Goal: Task Accomplishment & Management: Manage account settings

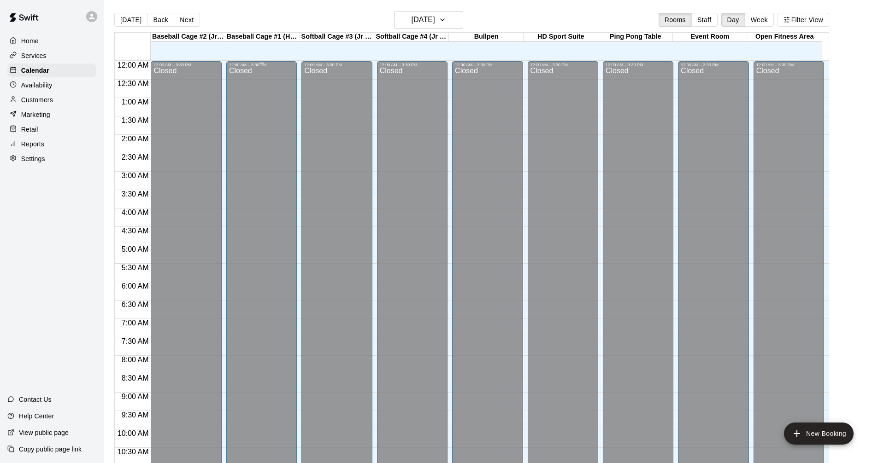
scroll to position [473, 0]
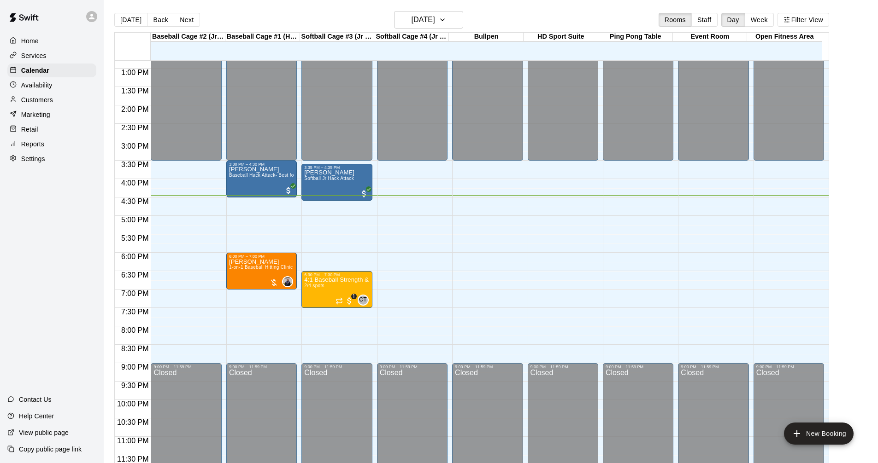
click at [56, 54] on div "Services" at bounding box center [51, 56] width 89 height 14
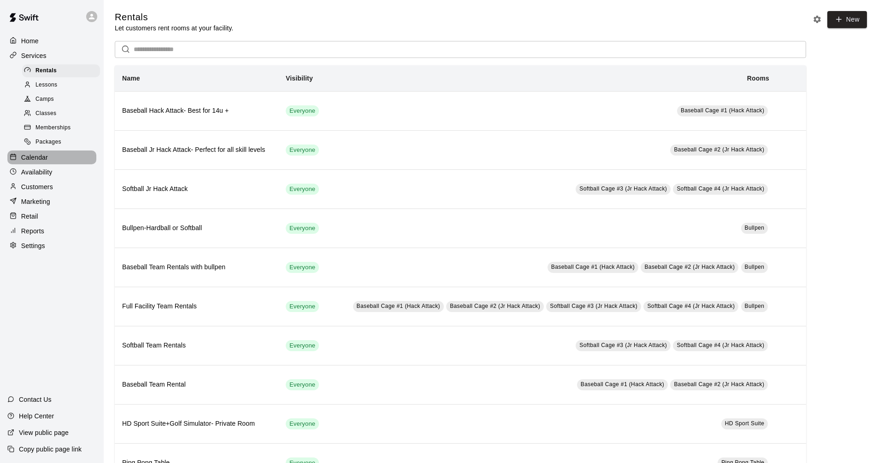
click at [68, 160] on div "Calendar" at bounding box center [51, 158] width 89 height 14
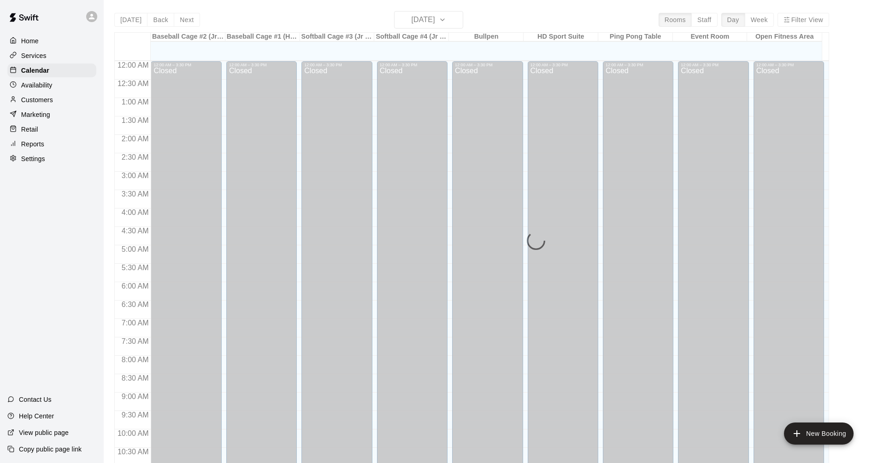
scroll to position [444, 0]
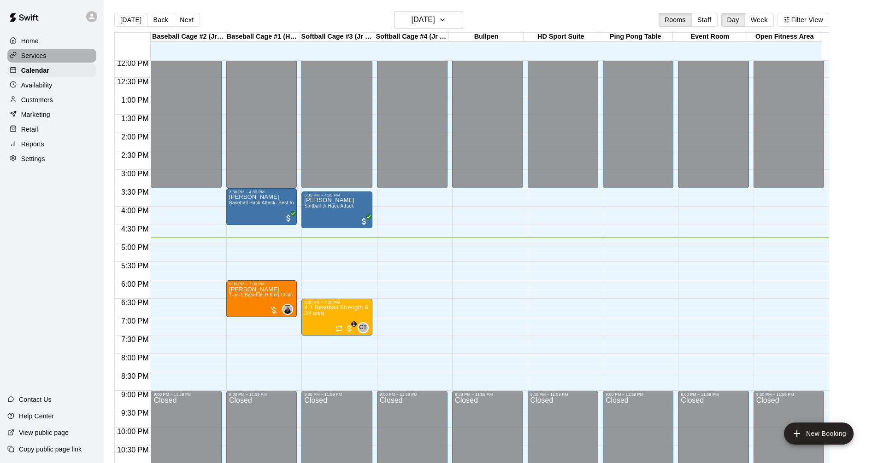
click at [41, 59] on p "Services" at bounding box center [33, 55] width 25 height 9
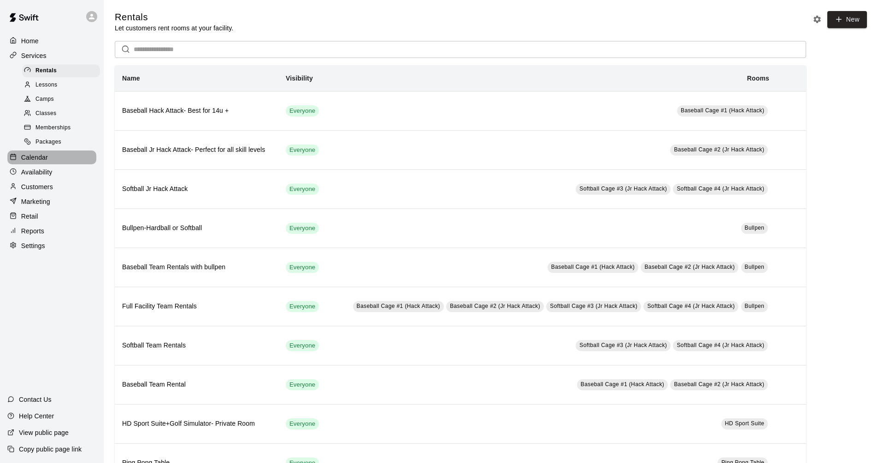
click at [53, 163] on div "Calendar" at bounding box center [51, 158] width 89 height 14
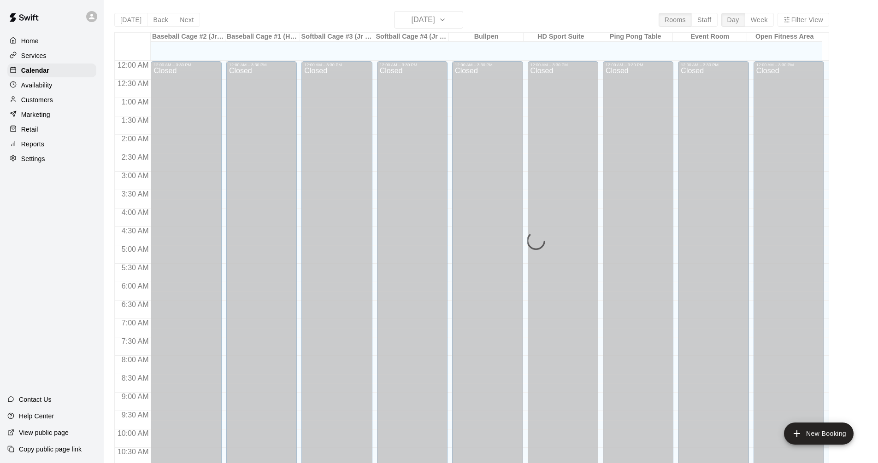
scroll to position [444, 0]
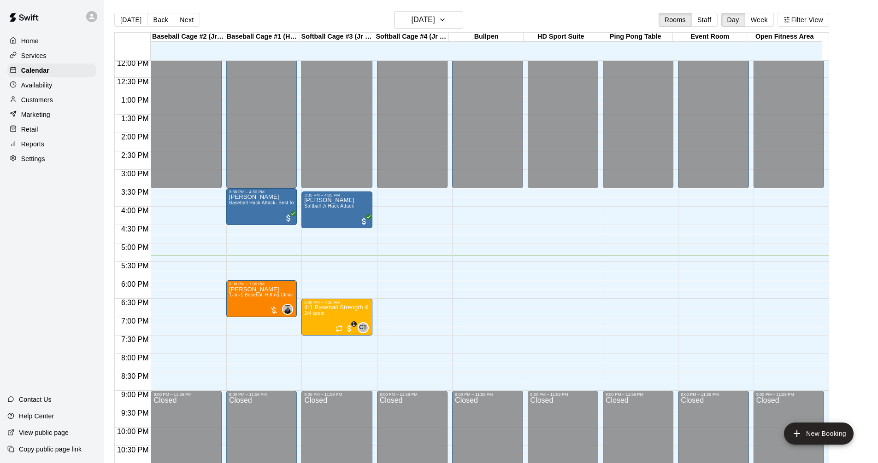
click at [86, 58] on div "Services" at bounding box center [51, 56] width 89 height 14
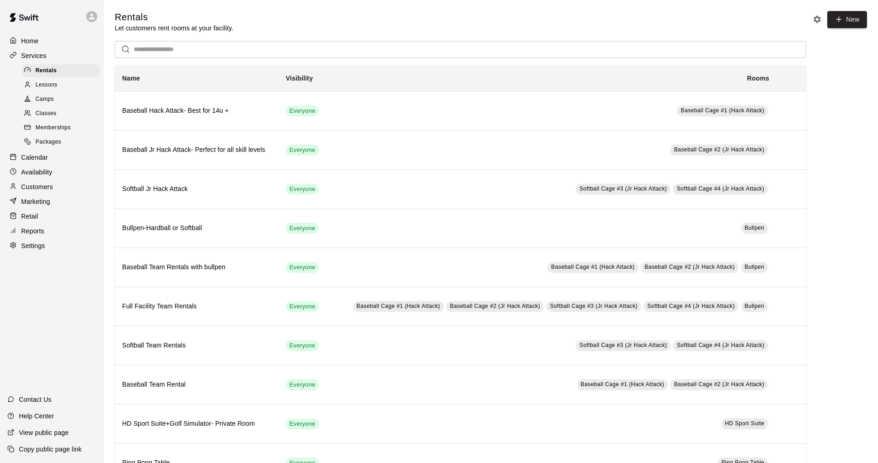
click at [64, 163] on div "Calendar" at bounding box center [51, 158] width 89 height 14
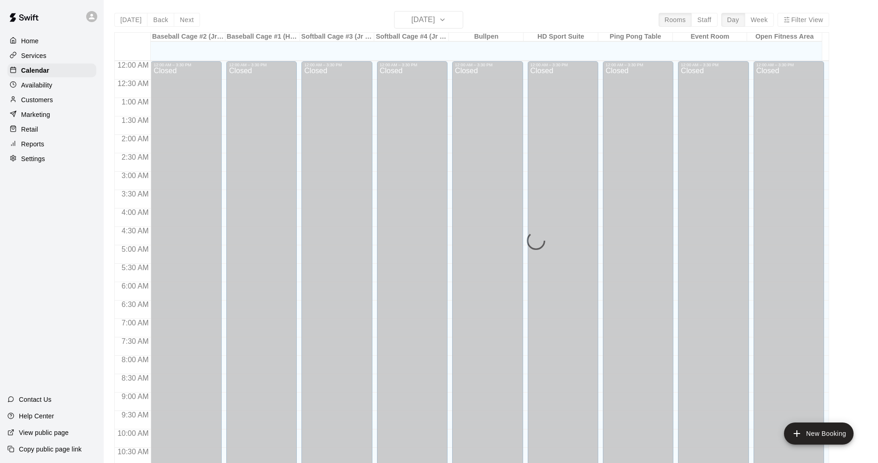
scroll to position [444, 0]
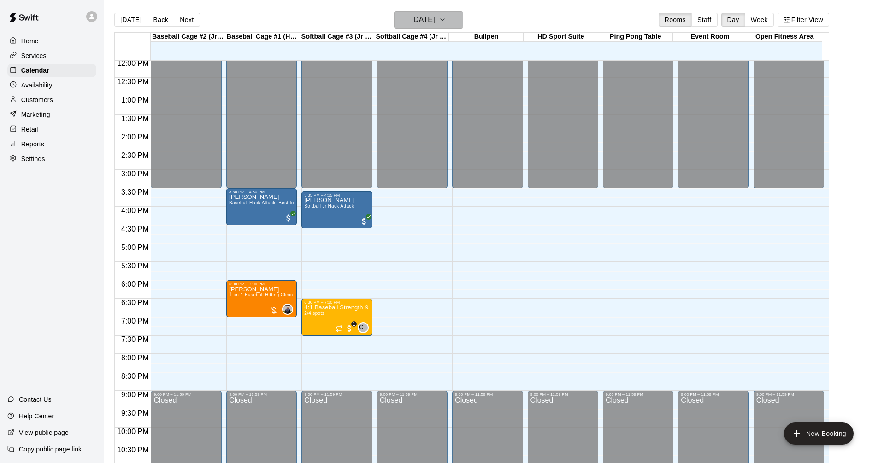
click at [446, 21] on icon "button" at bounding box center [442, 19] width 7 height 11
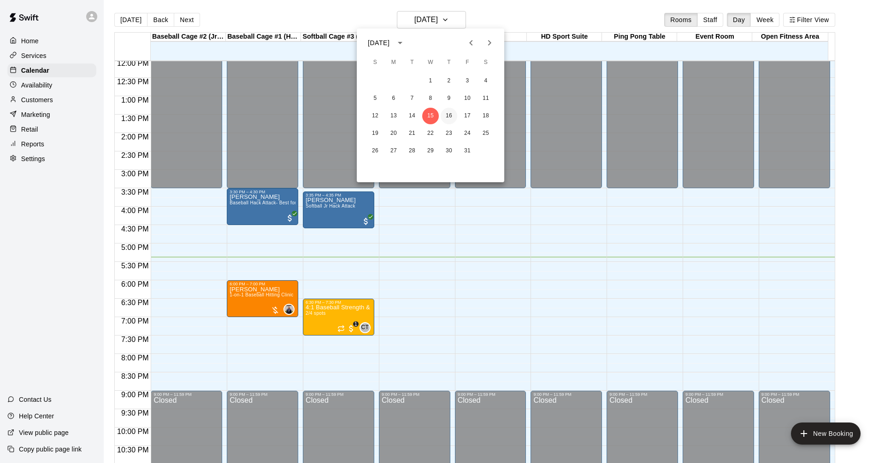
click at [450, 117] on button "16" at bounding box center [448, 116] width 17 height 17
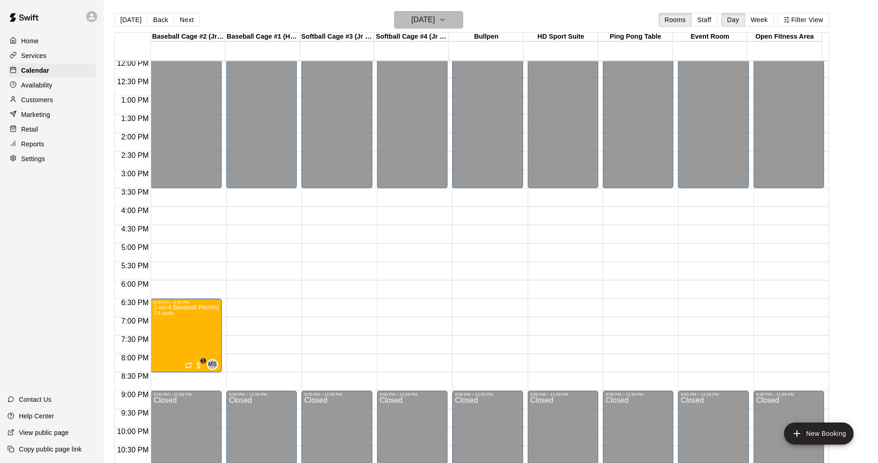
click at [435, 23] on h6 "[DATE]" at bounding box center [422, 19] width 23 height 13
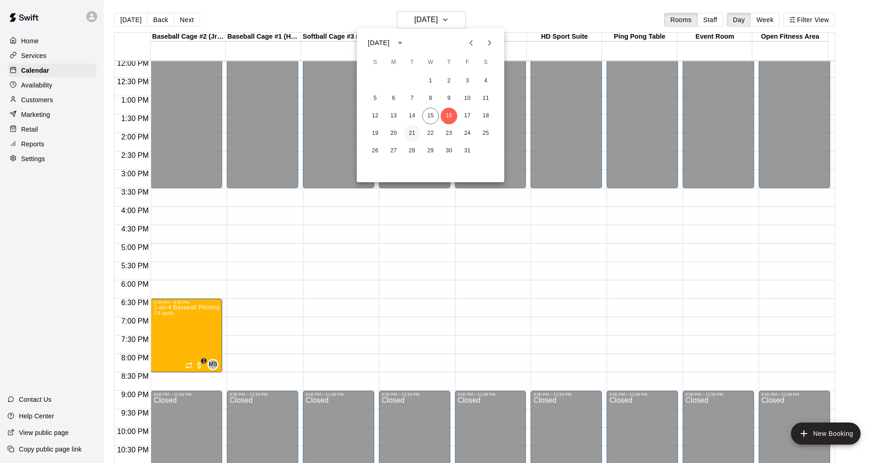
click at [419, 137] on button "21" at bounding box center [412, 133] width 17 height 17
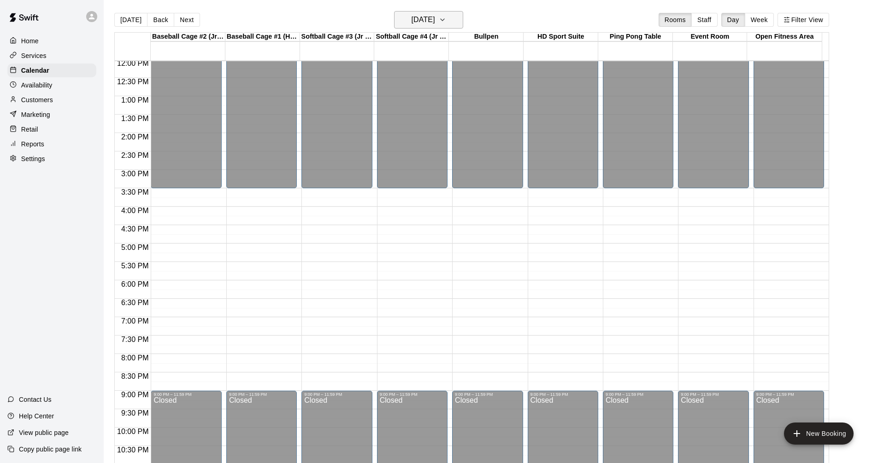
click at [428, 21] on h6 "[DATE]" at bounding box center [422, 19] width 23 height 13
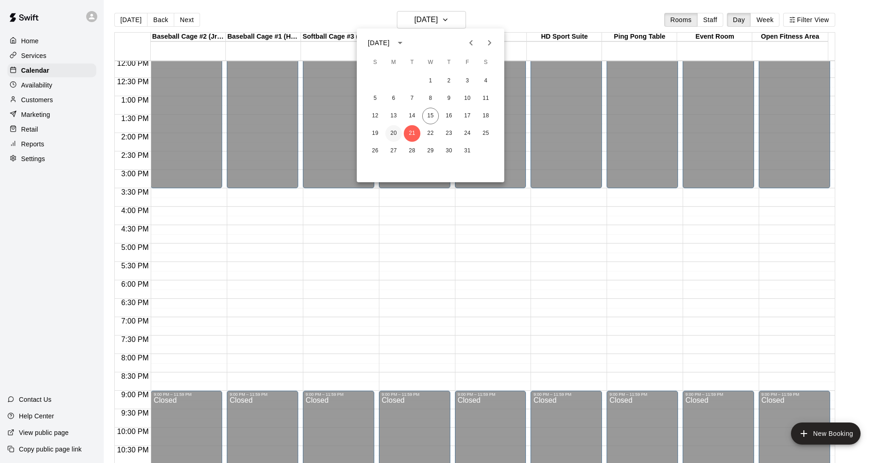
click at [393, 138] on button "20" at bounding box center [393, 133] width 17 height 17
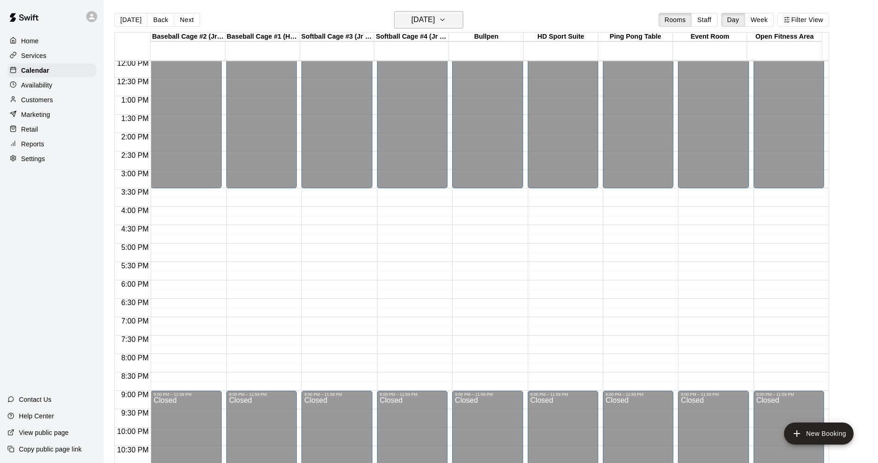
click at [451, 14] on button "[DATE]" at bounding box center [428, 20] width 69 height 18
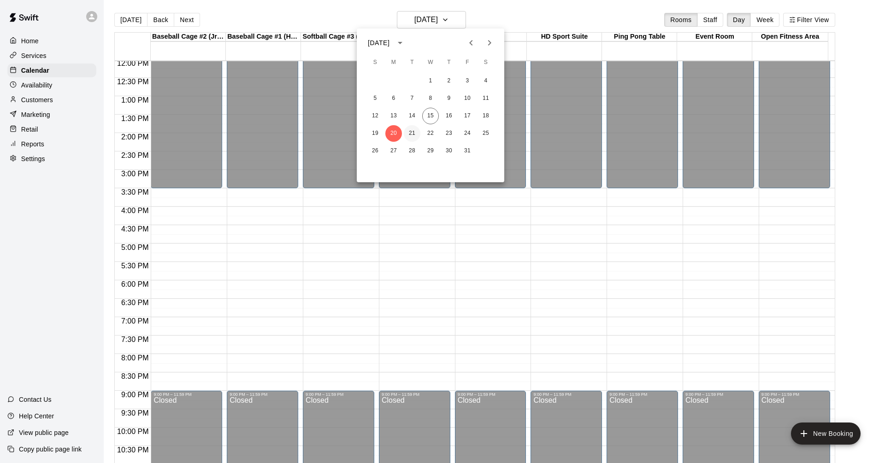
click at [416, 134] on button "21" at bounding box center [412, 133] width 17 height 17
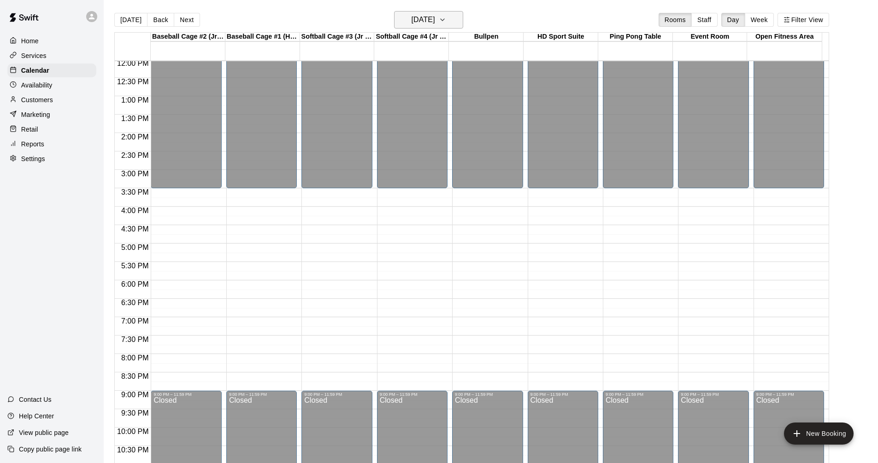
click at [460, 22] on button "[DATE]" at bounding box center [428, 20] width 69 height 18
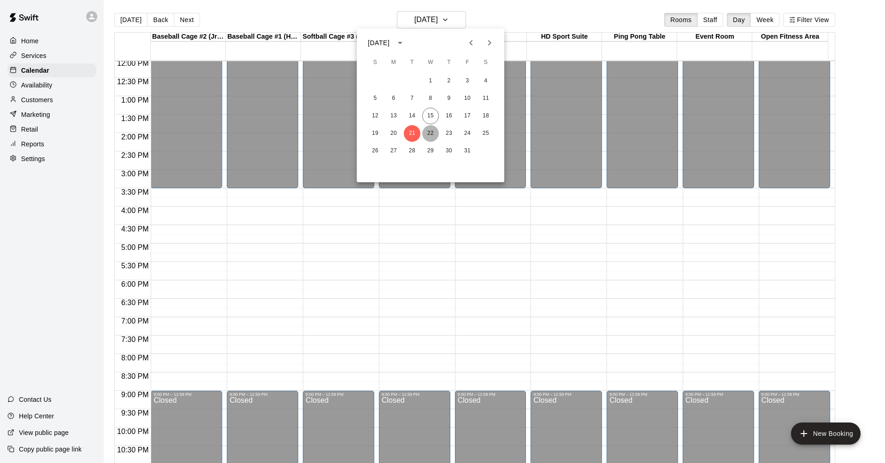
click at [428, 137] on button "22" at bounding box center [430, 133] width 17 height 17
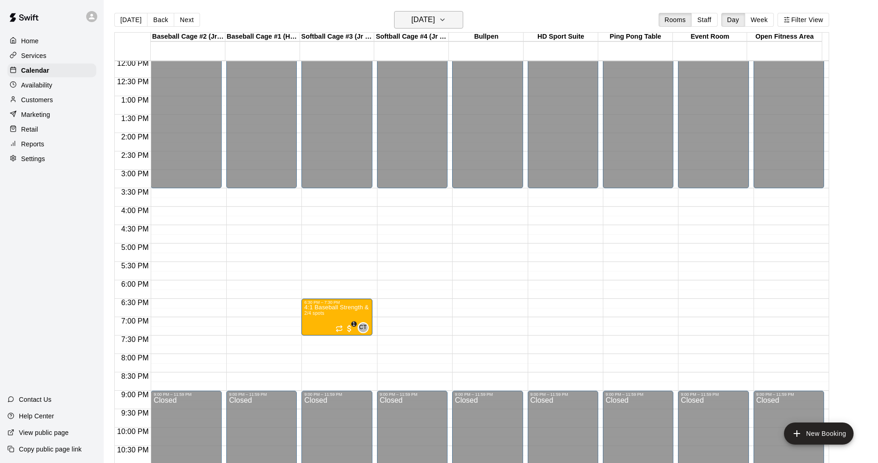
click at [435, 18] on h6 "[DATE]" at bounding box center [422, 19] width 23 height 13
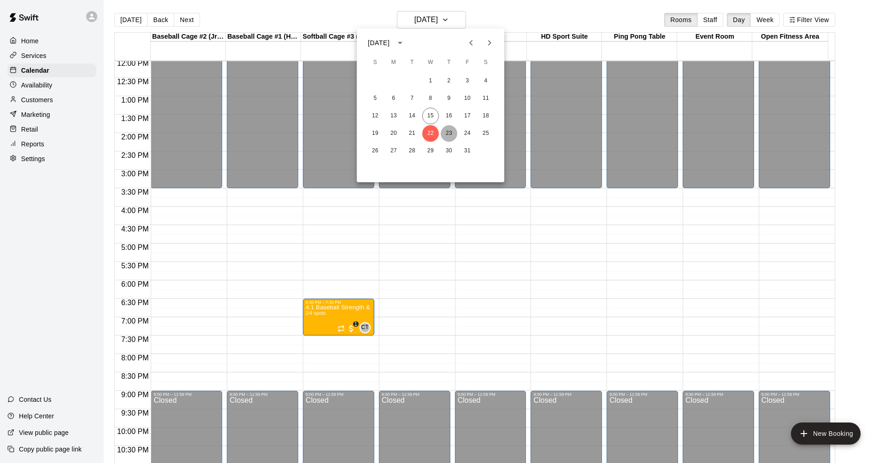
click at [451, 141] on button "23" at bounding box center [448, 133] width 17 height 17
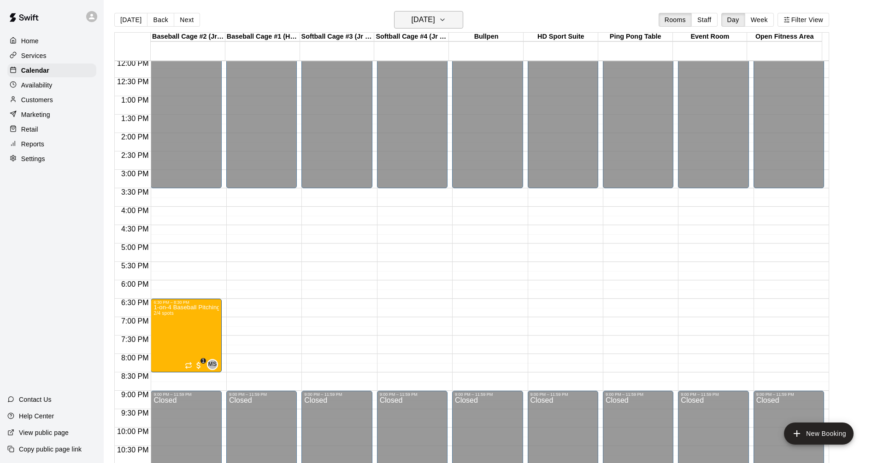
click at [428, 20] on h6 "[DATE]" at bounding box center [422, 19] width 23 height 13
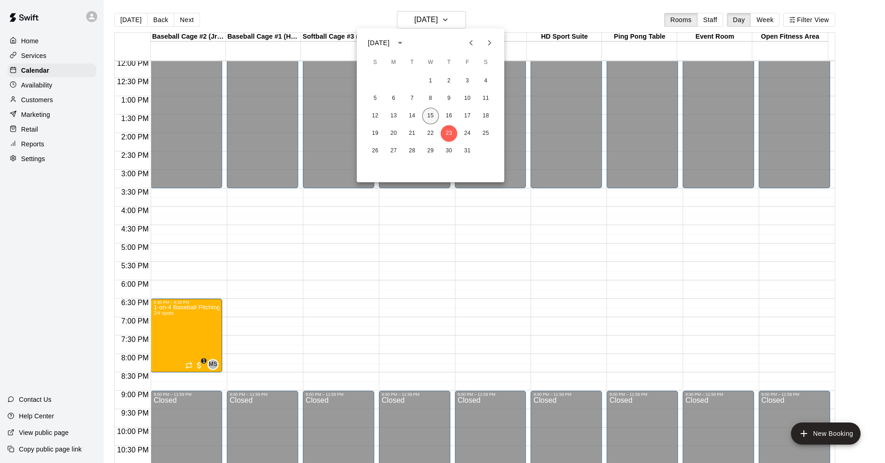
click at [431, 119] on button "15" at bounding box center [430, 116] width 17 height 17
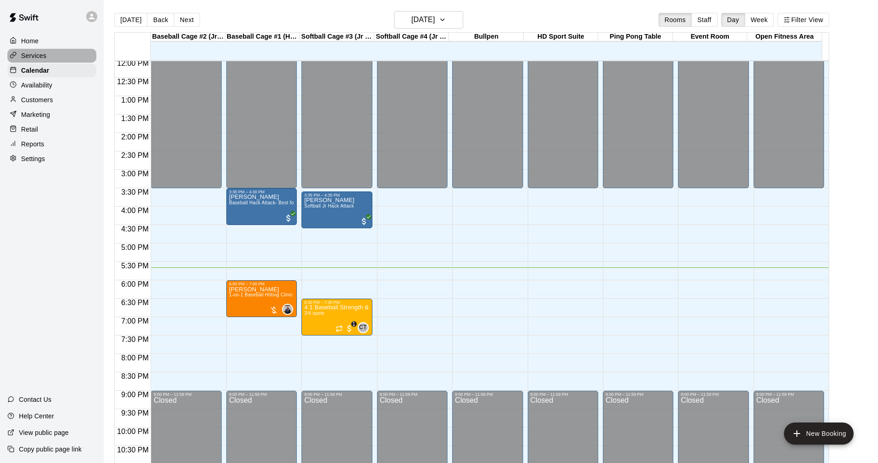
click at [71, 49] on div "Services" at bounding box center [51, 56] width 89 height 14
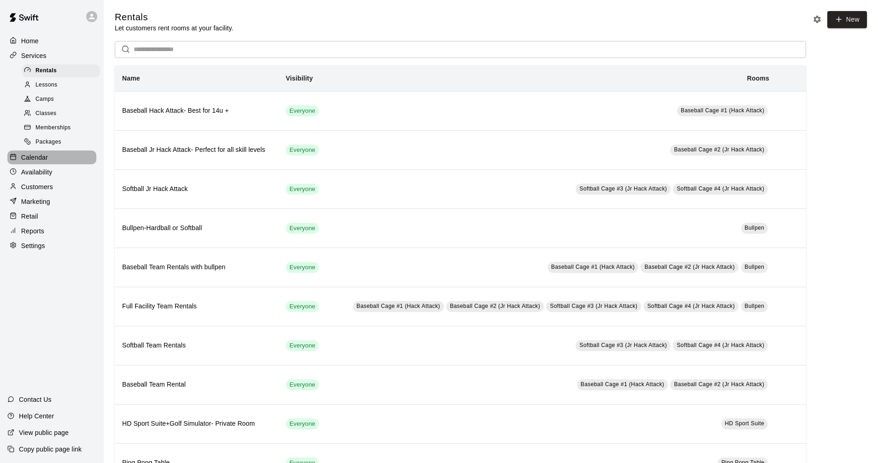
click at [51, 157] on div "Calendar" at bounding box center [51, 158] width 89 height 14
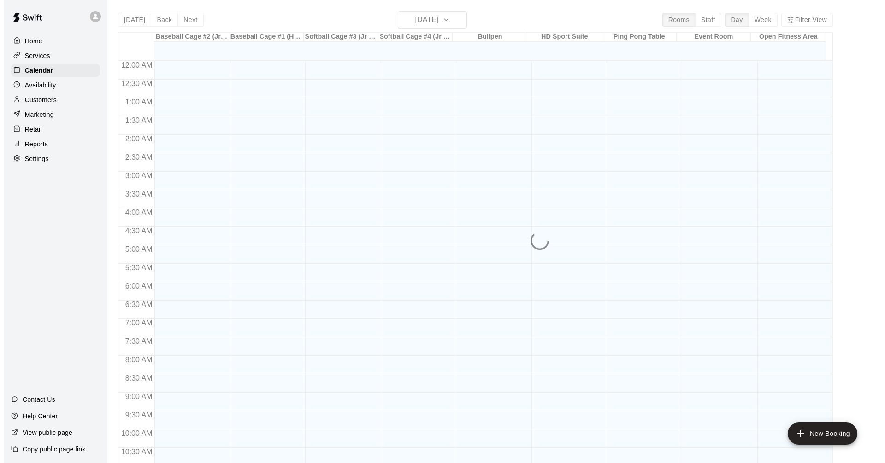
scroll to position [444, 0]
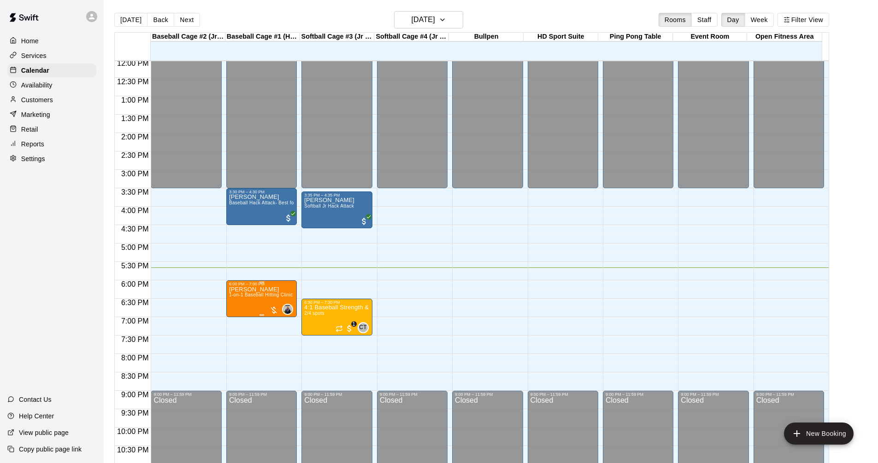
click at [258, 290] on p "[PERSON_NAME]" at bounding box center [261, 290] width 64 height 0
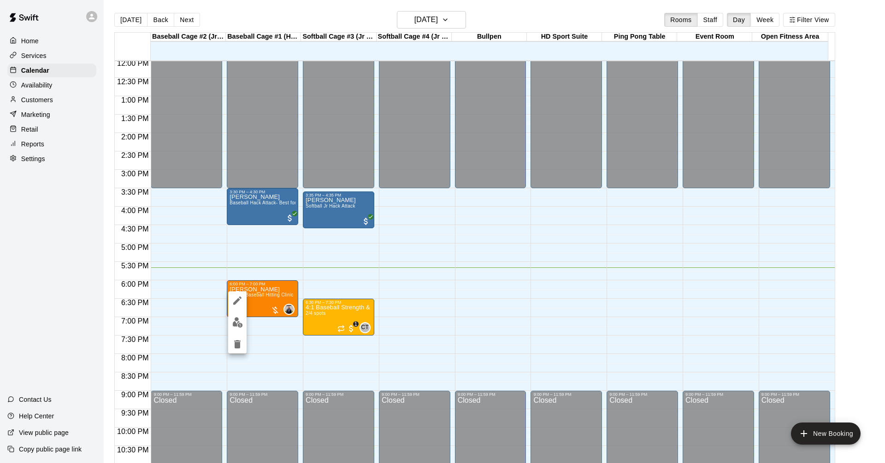
click at [243, 325] on button "edit" at bounding box center [237, 323] width 18 height 18
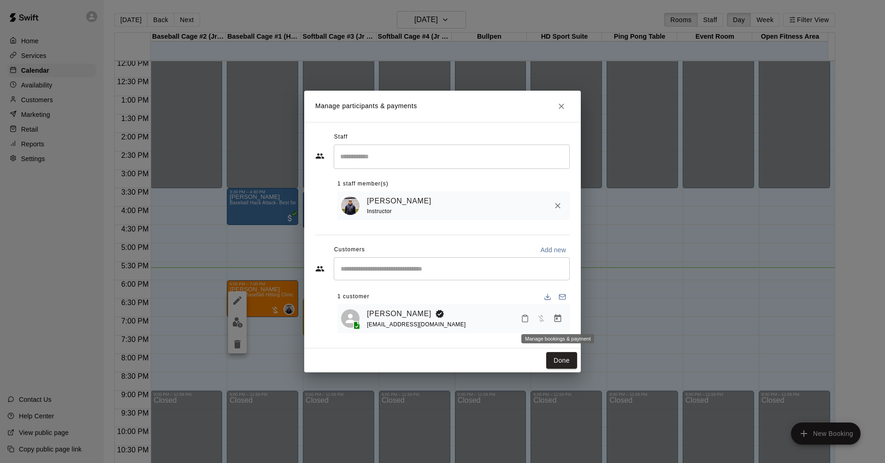
click at [560, 318] on icon "Manage bookings & payment" at bounding box center [557, 318] width 9 height 9
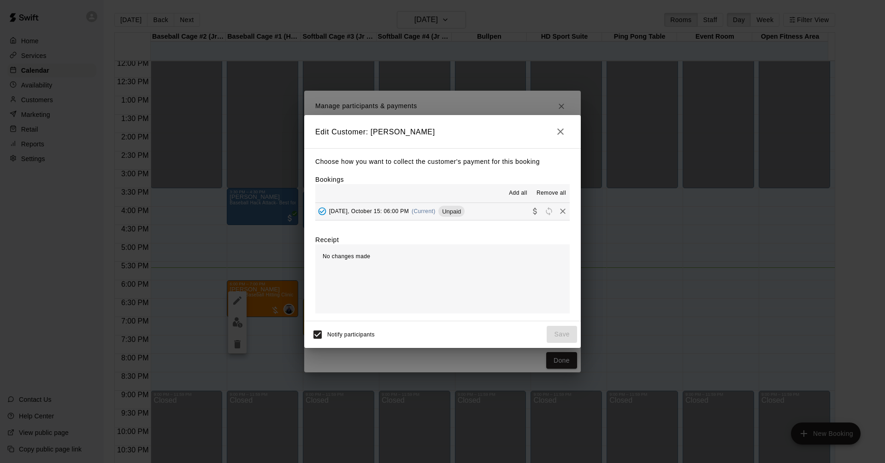
click at [507, 213] on button "[DATE], October 15: 06:00 PM (Current) Unpaid" at bounding box center [442, 211] width 254 height 17
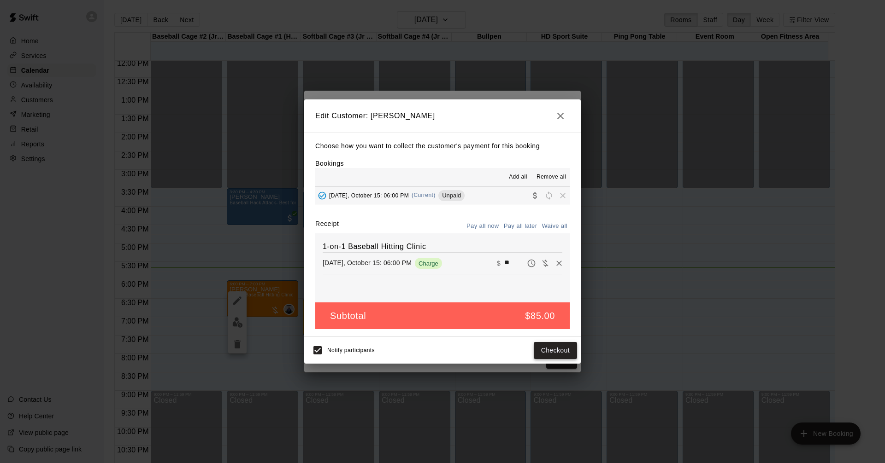
click at [561, 350] on button "Checkout" at bounding box center [554, 350] width 43 height 17
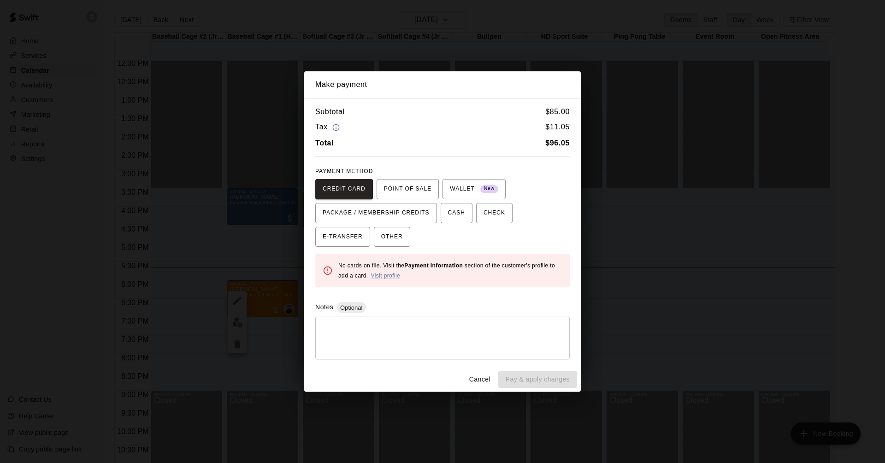
click at [557, 159] on div "Subtotal $ 85.00 Tax $ 11.05 Total $ 96.05 PAYMENT METHOD CREDIT CARD POINT OF …" at bounding box center [442, 233] width 276 height 270
click at [408, 185] on span "POINT OF SALE" at bounding box center [407, 189] width 47 height 15
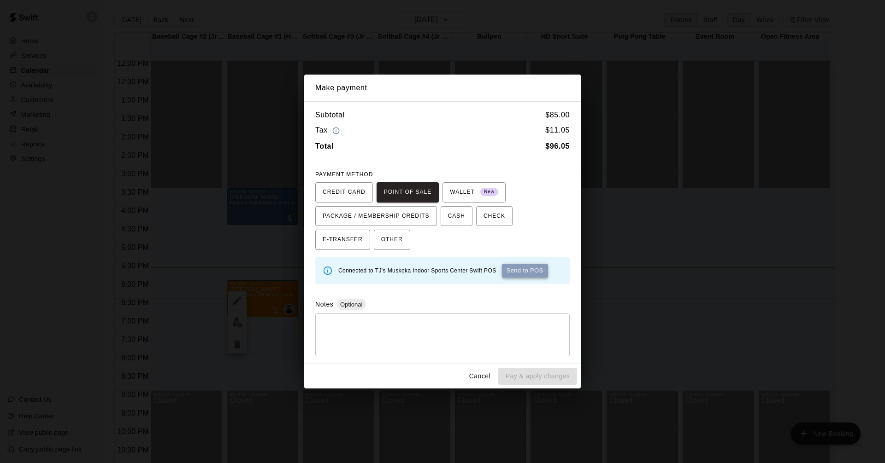
click at [522, 270] on button "Send to POS" at bounding box center [525, 271] width 46 height 14
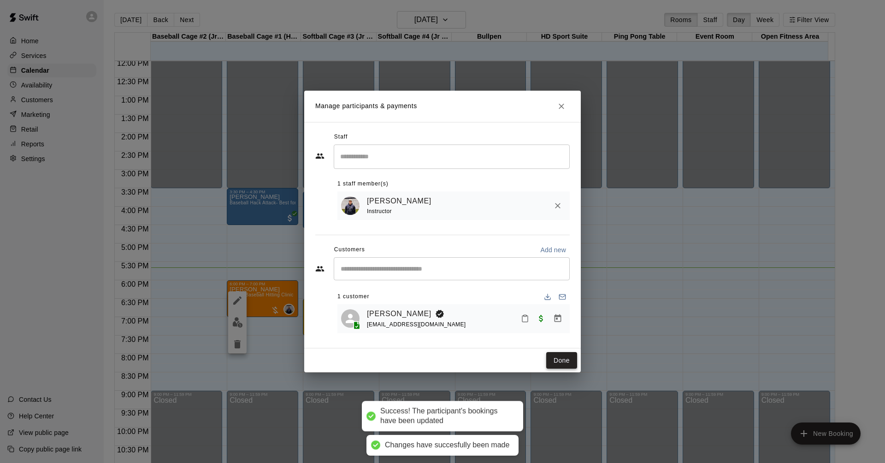
click at [566, 367] on button "Done" at bounding box center [561, 360] width 31 height 17
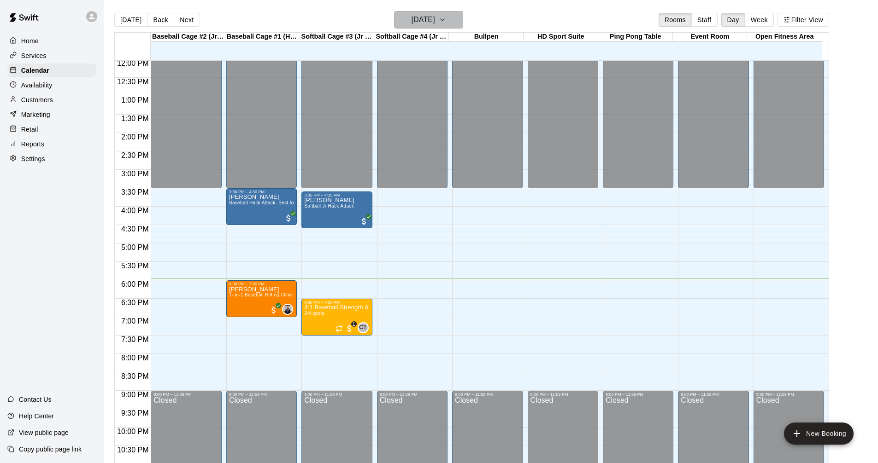
click at [457, 17] on button "[DATE]" at bounding box center [428, 20] width 69 height 18
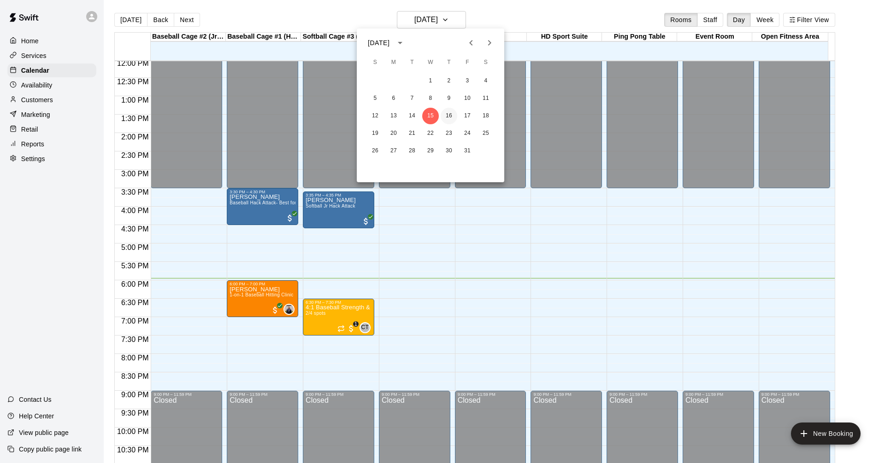
click at [444, 116] on button "16" at bounding box center [448, 116] width 17 height 17
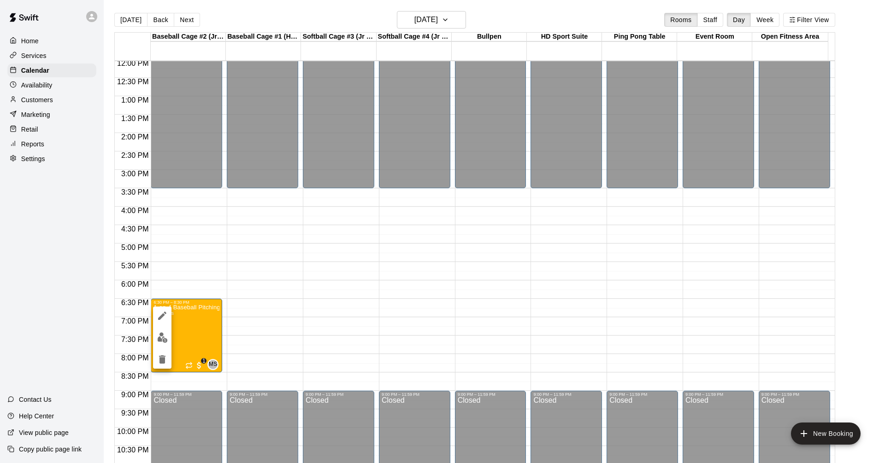
click at [164, 316] on icon "edit" at bounding box center [162, 316] width 11 height 11
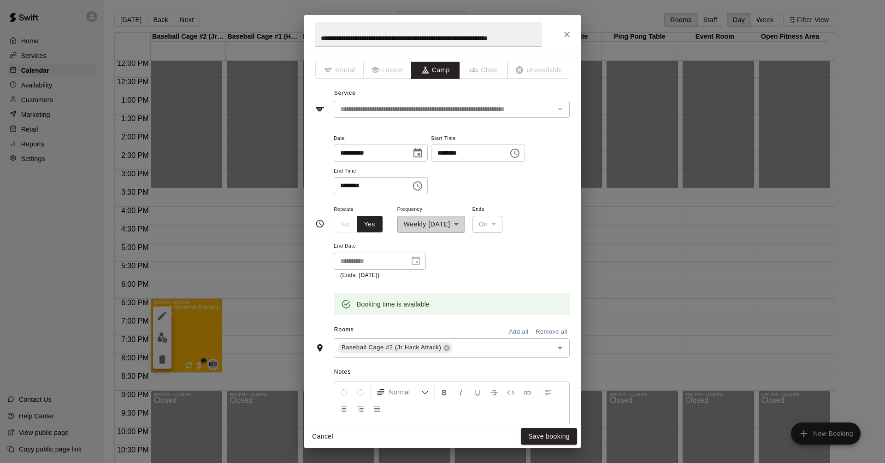
scroll to position [0, 0]
click at [566, 32] on icon "Close" at bounding box center [566, 34] width 9 height 9
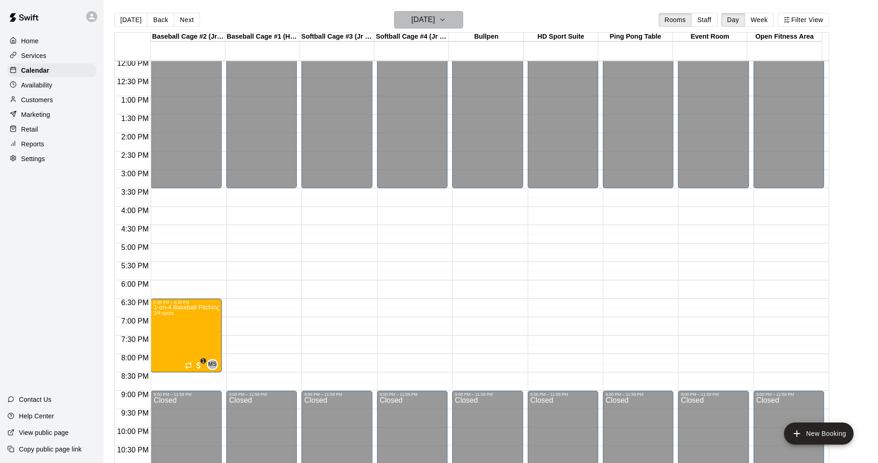
click at [435, 21] on h6 "[DATE]" at bounding box center [422, 19] width 23 height 13
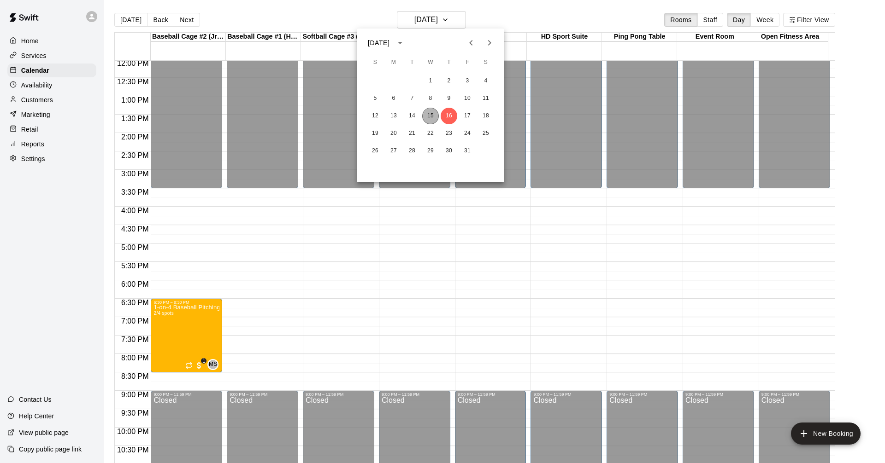
click at [434, 118] on button "15" at bounding box center [430, 116] width 17 height 17
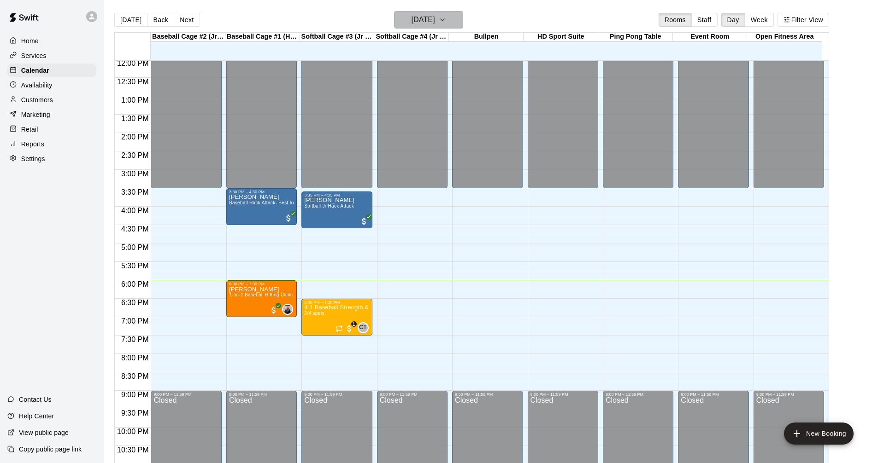
click at [420, 25] on h6 "[DATE]" at bounding box center [422, 19] width 23 height 13
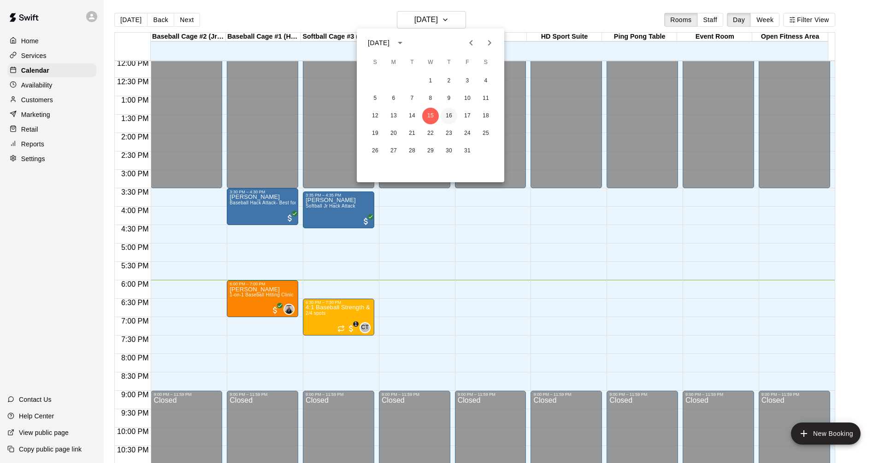
click at [448, 115] on button "16" at bounding box center [448, 116] width 17 height 17
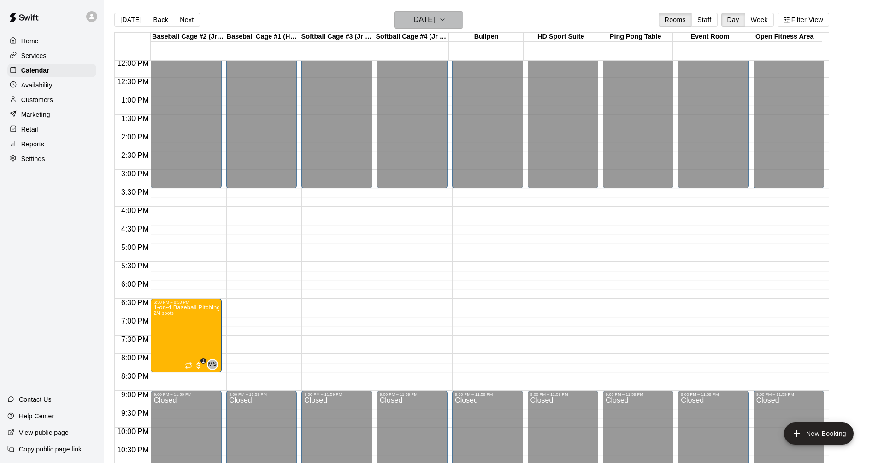
click at [435, 14] on h6 "[DATE]" at bounding box center [422, 19] width 23 height 13
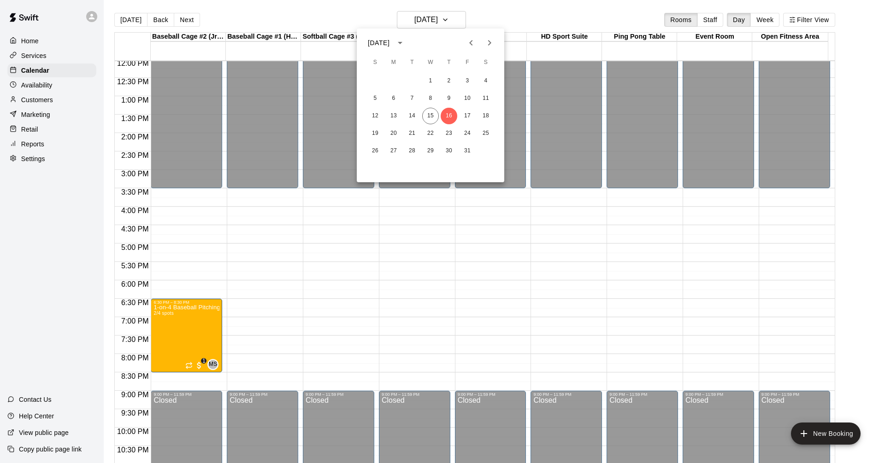
click at [274, 332] on div at bounding box center [442, 231] width 885 height 463
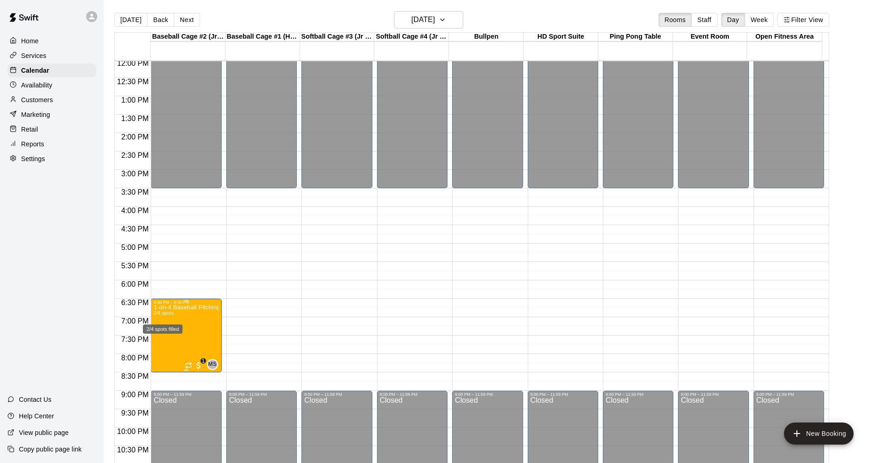
click at [164, 316] on span "2/4 spots" at bounding box center [163, 313] width 20 height 5
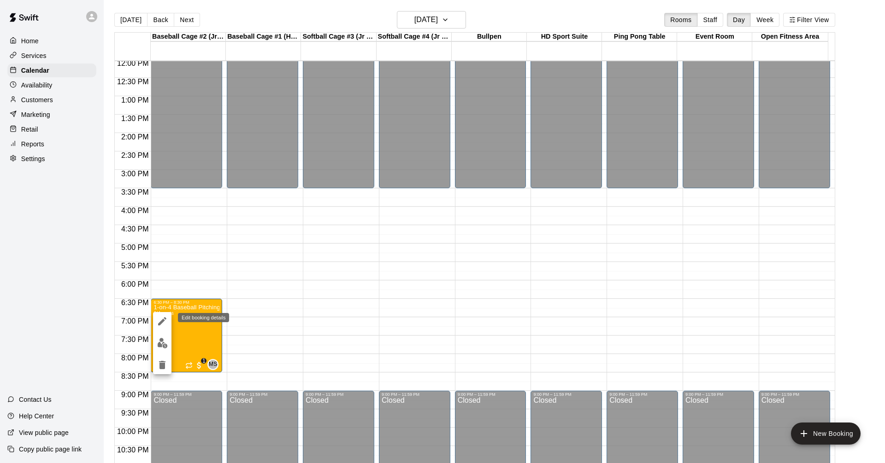
click at [165, 319] on icon "edit" at bounding box center [162, 321] width 8 height 8
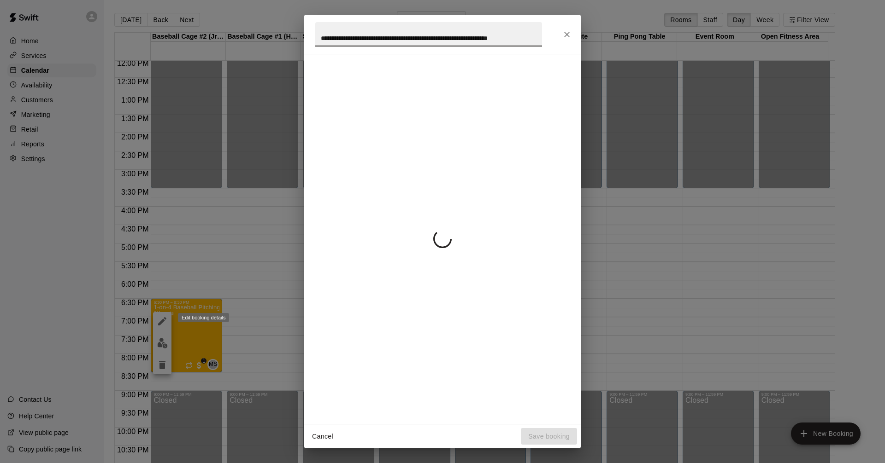
scroll to position [0, 11]
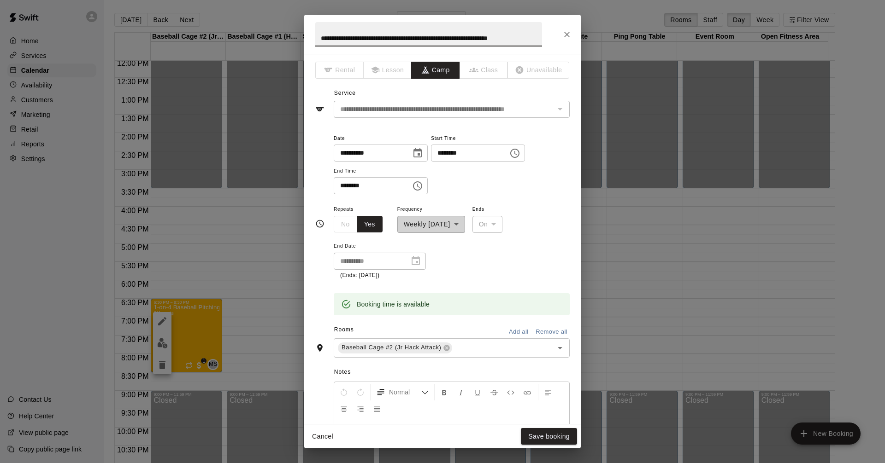
drag, startPoint x: 511, startPoint y: 40, endPoint x: 532, endPoint y: 41, distance: 20.8
click at [532, 41] on input "**********" at bounding box center [428, 34] width 227 height 24
type input "**********"
click at [547, 199] on div "**********" at bounding box center [452, 168] width 236 height 71
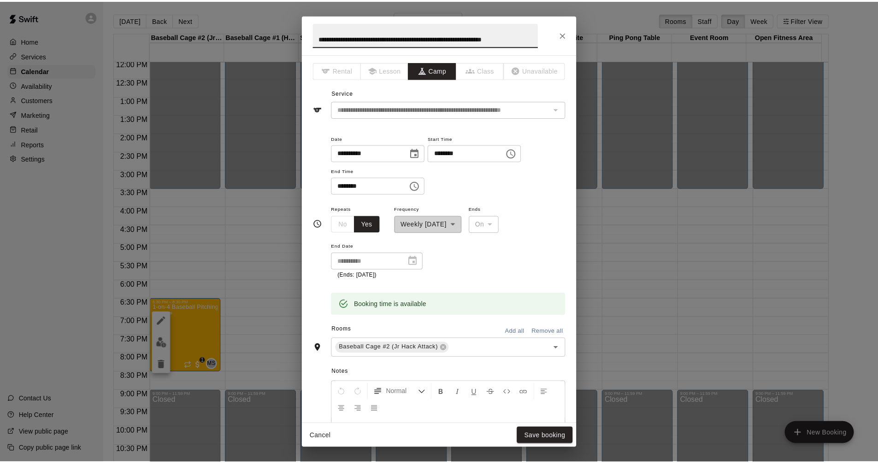
scroll to position [0, 0]
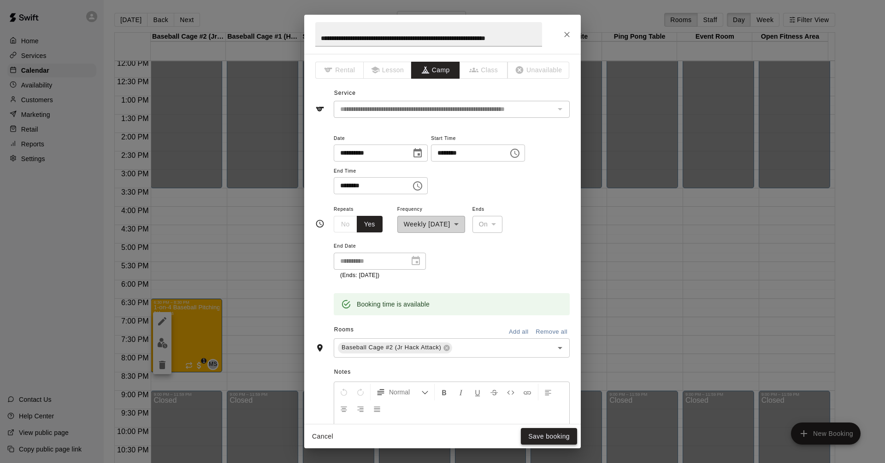
click at [561, 437] on button "Save booking" at bounding box center [549, 436] width 56 height 17
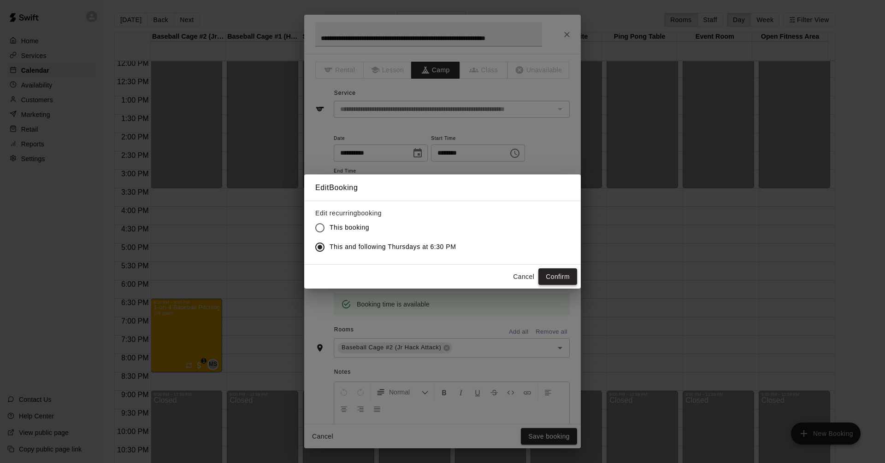
click at [556, 276] on button "Confirm" at bounding box center [557, 277] width 39 height 17
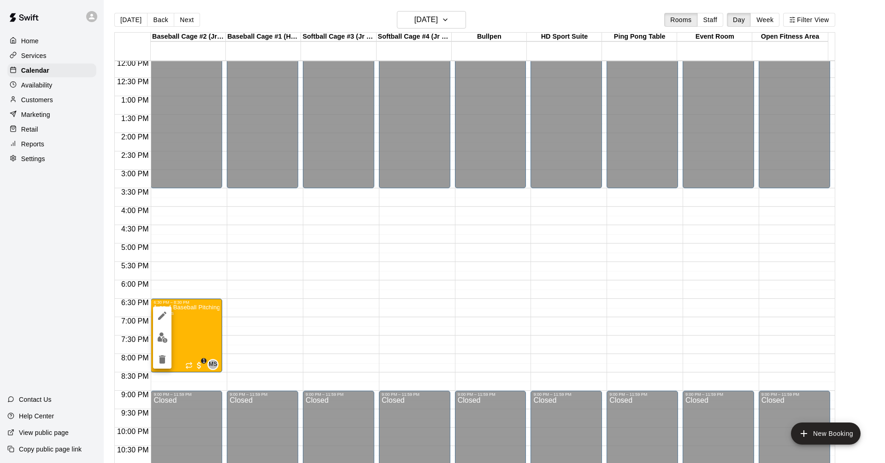
click at [442, 190] on div at bounding box center [442, 231] width 885 height 463
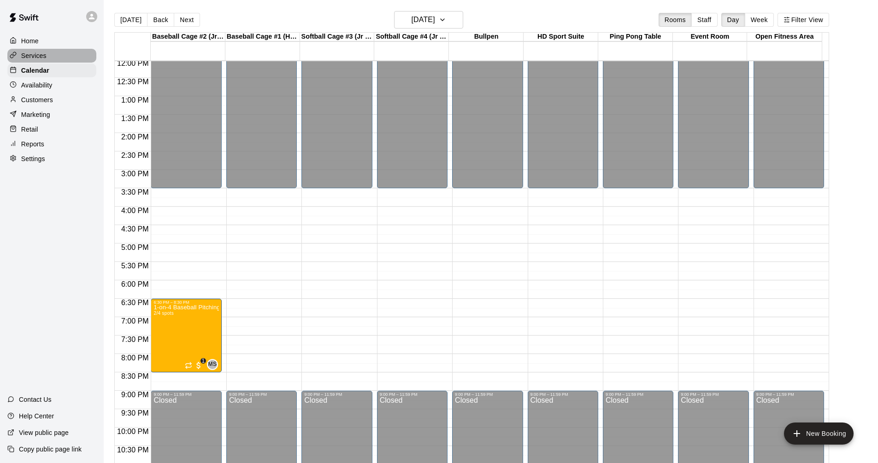
click at [38, 58] on p "Services" at bounding box center [33, 55] width 25 height 9
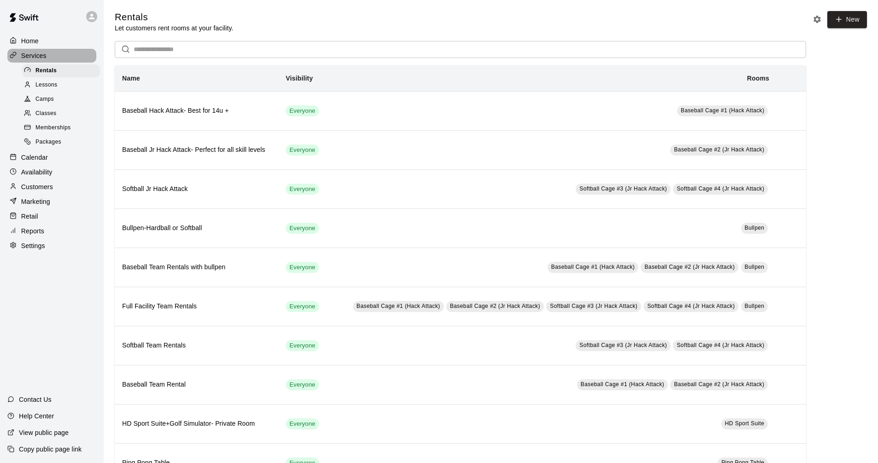
click at [70, 59] on div "Services" at bounding box center [51, 56] width 89 height 14
click at [63, 157] on div "Calendar" at bounding box center [51, 158] width 89 height 14
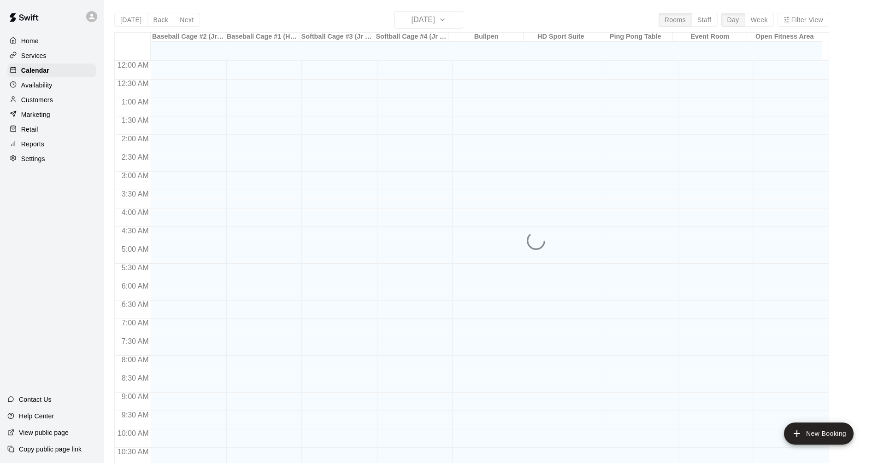
scroll to position [444, 0]
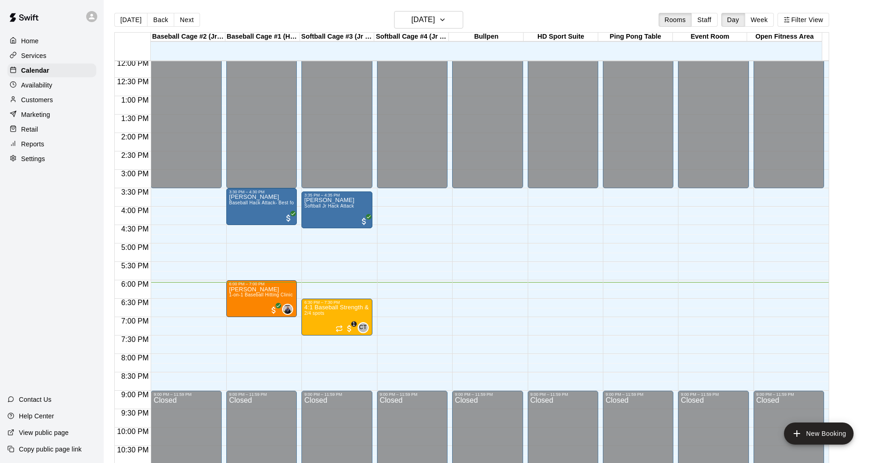
click at [53, 55] on div "Services" at bounding box center [51, 56] width 89 height 14
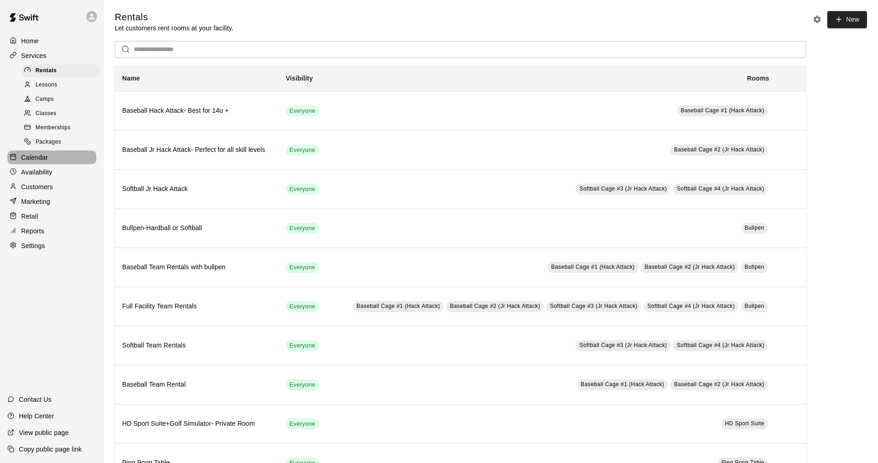
click at [46, 162] on p "Calendar" at bounding box center [34, 157] width 27 height 9
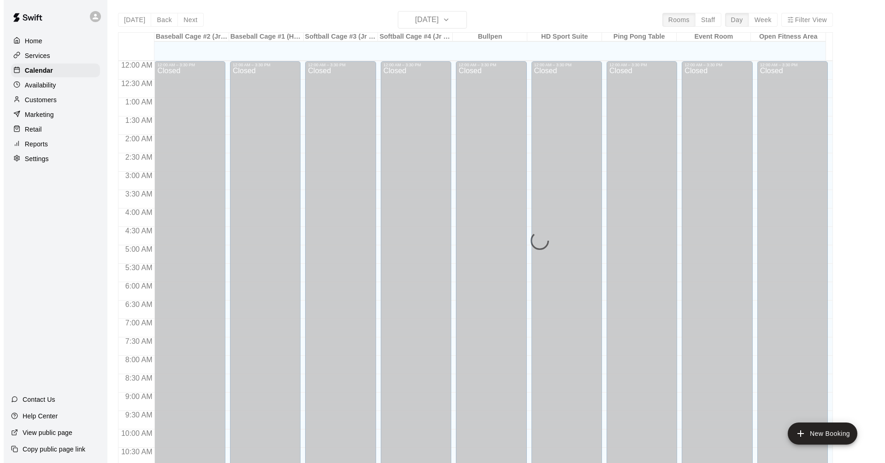
scroll to position [444, 0]
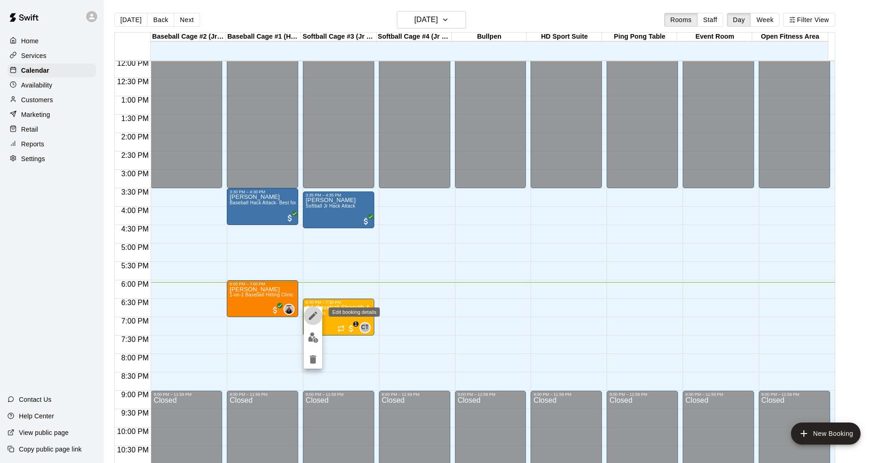
click at [311, 317] on icon "edit" at bounding box center [313, 316] width 8 height 8
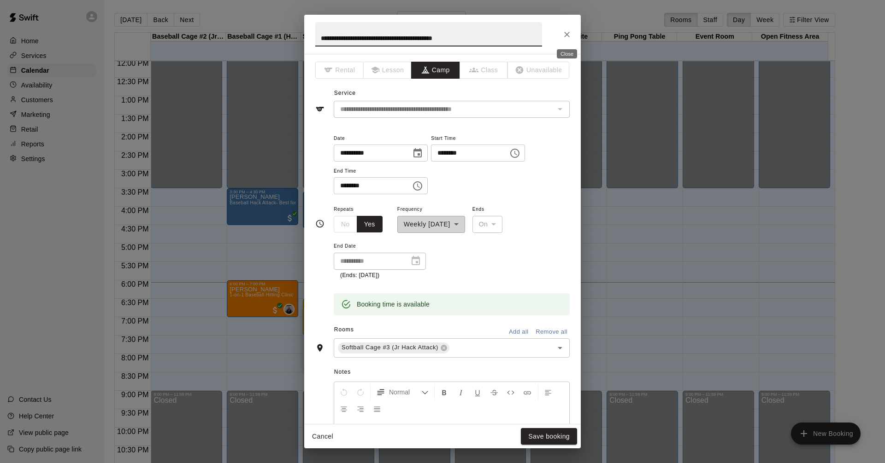
click at [566, 36] on icon "Close" at bounding box center [566, 34] width 9 height 9
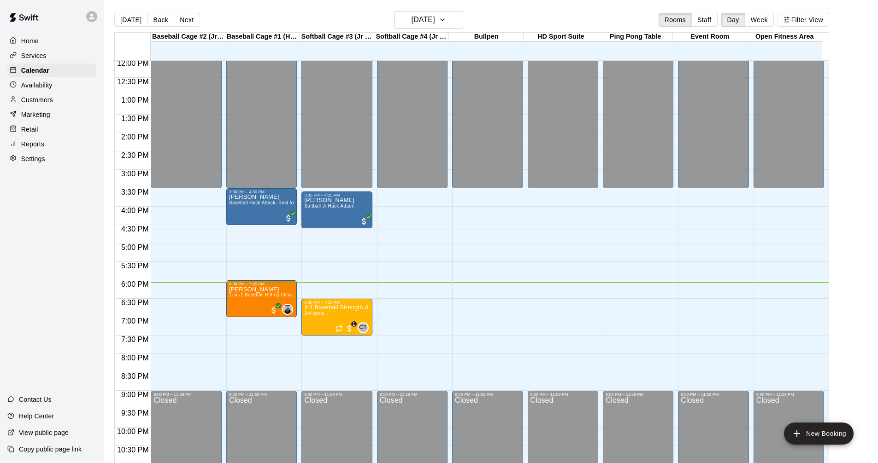
click at [560, 4] on main "[DATE] Back [DATE][DATE] Rooms Staff Day Week Filter View Baseball Cage #2 (Jr …" at bounding box center [491, 239] width 774 height 478
click at [815, 434] on button "New Booking" at bounding box center [819, 434] width 70 height 22
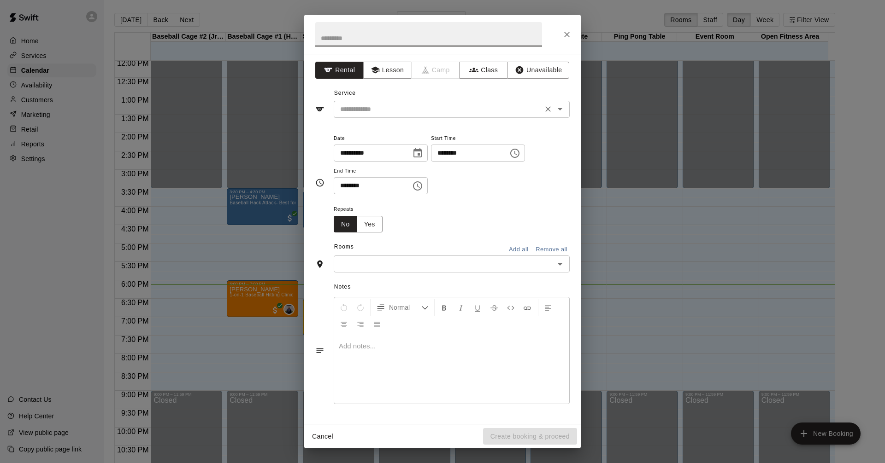
click at [561, 111] on icon "Open" at bounding box center [559, 109] width 11 height 11
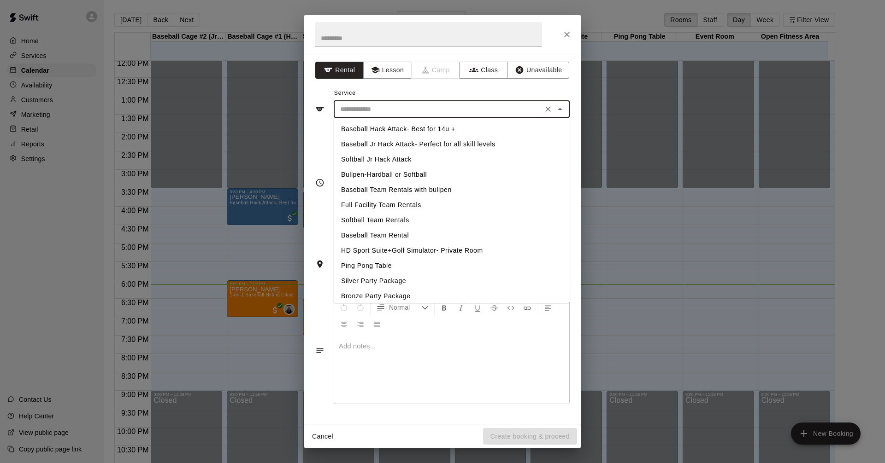
click at [432, 249] on li "HD Sport Suite+Golf Simulator- Private Room" at bounding box center [452, 250] width 236 height 15
type input "**********"
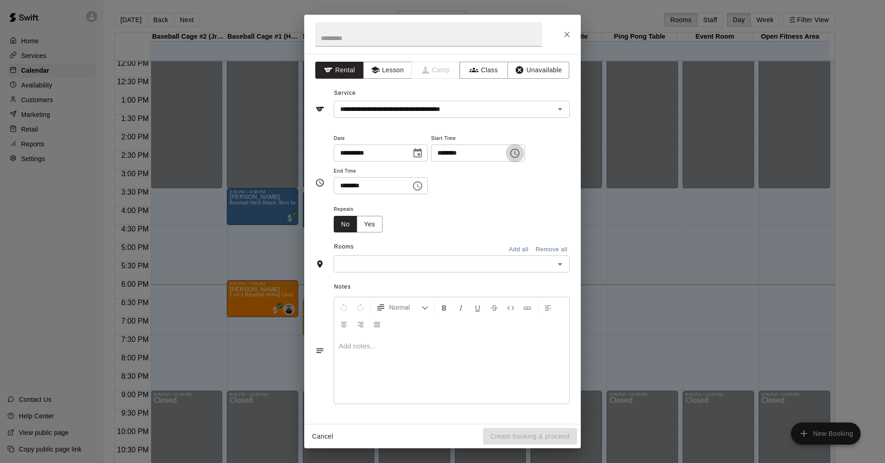
click at [520, 148] on icon "Choose time, selected time is 6:00 PM" at bounding box center [514, 153] width 11 height 11
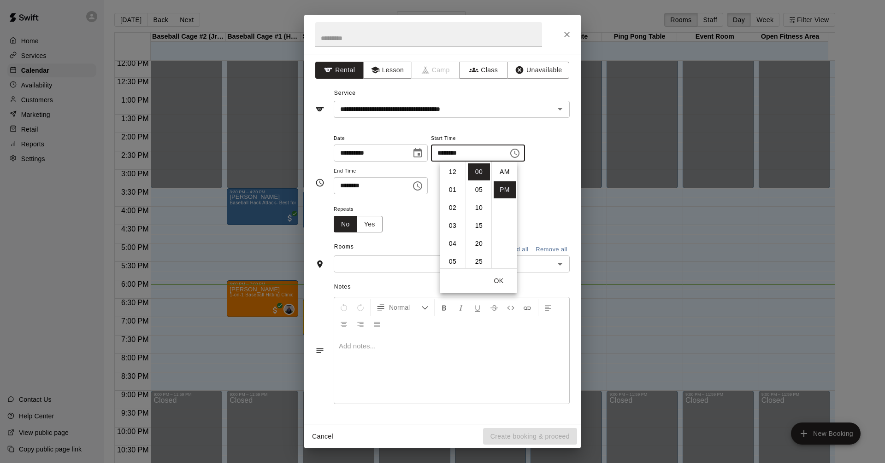
scroll to position [17, 0]
click at [478, 203] on li "10" at bounding box center [479, 207] width 22 height 17
type input "********"
click at [420, 187] on icon "Choose time, selected time is 6:30 PM" at bounding box center [418, 186] width 3 height 4
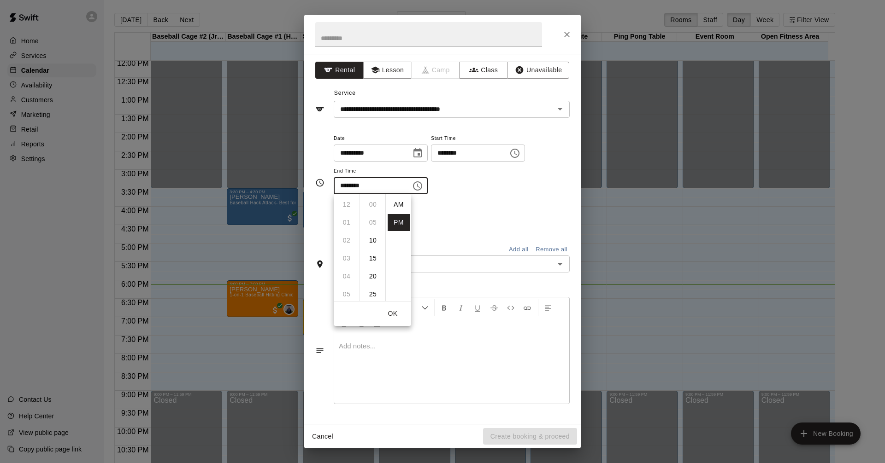
scroll to position [17, 0]
click at [370, 240] on li "40" at bounding box center [373, 240] width 22 height 17
type input "********"
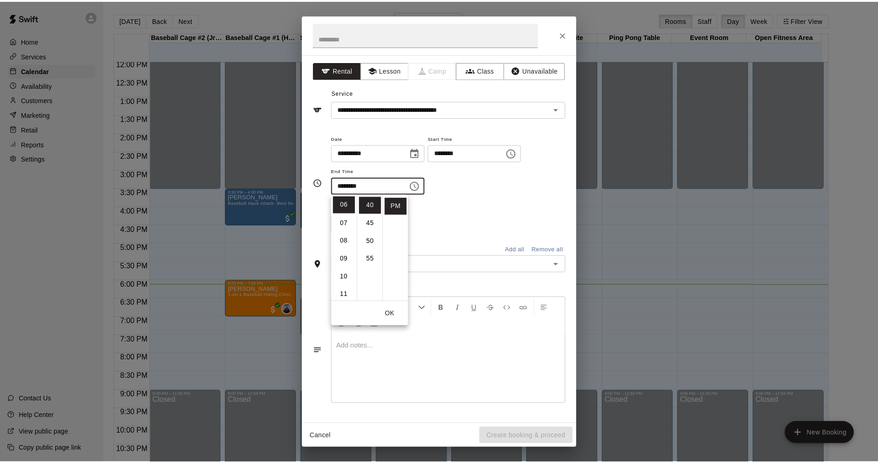
scroll to position [144, 0]
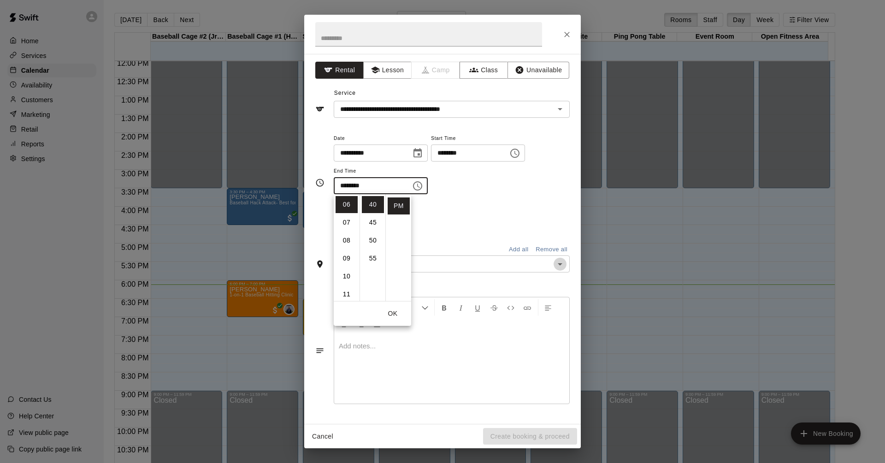
click at [558, 263] on icon "Open" at bounding box center [559, 264] width 11 height 11
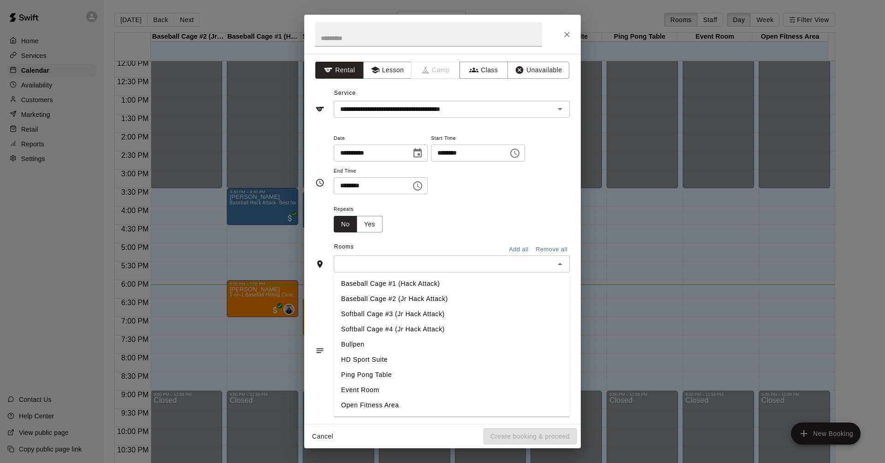
click at [409, 359] on li "HD Sport Suite" at bounding box center [452, 359] width 236 height 15
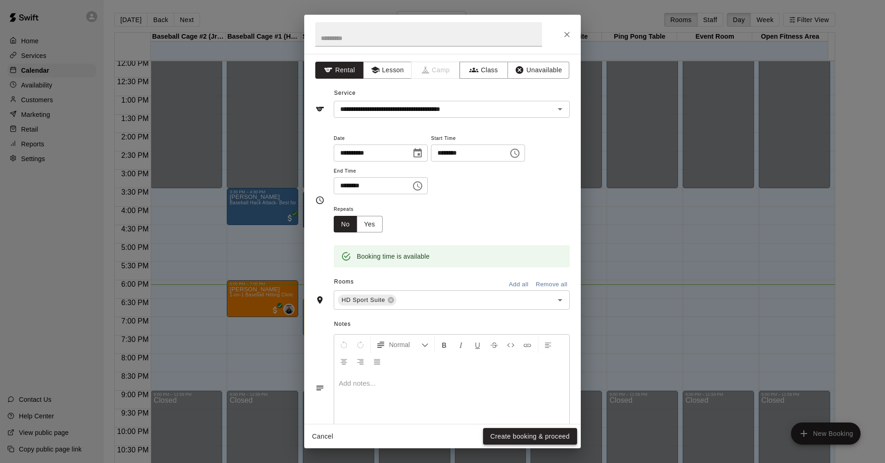
click at [541, 440] on button "Create booking & proceed" at bounding box center [530, 436] width 94 height 17
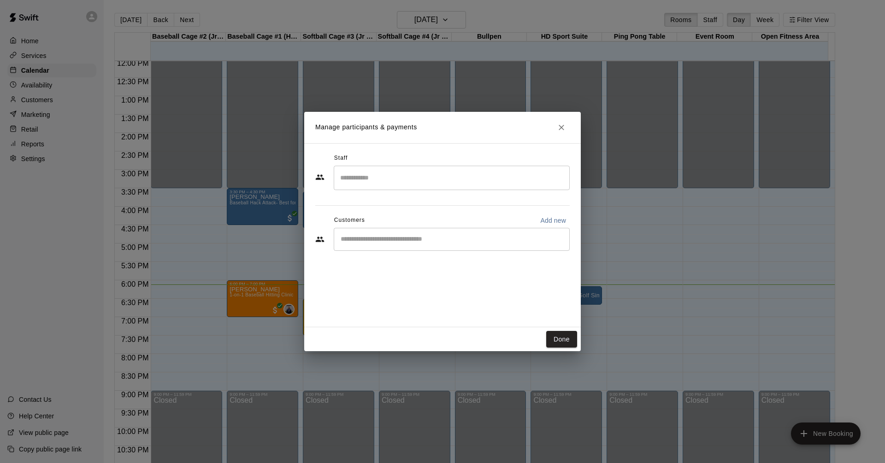
click at [481, 240] on input "Start typing to search customers..." at bounding box center [452, 239] width 228 height 9
type input "*****"
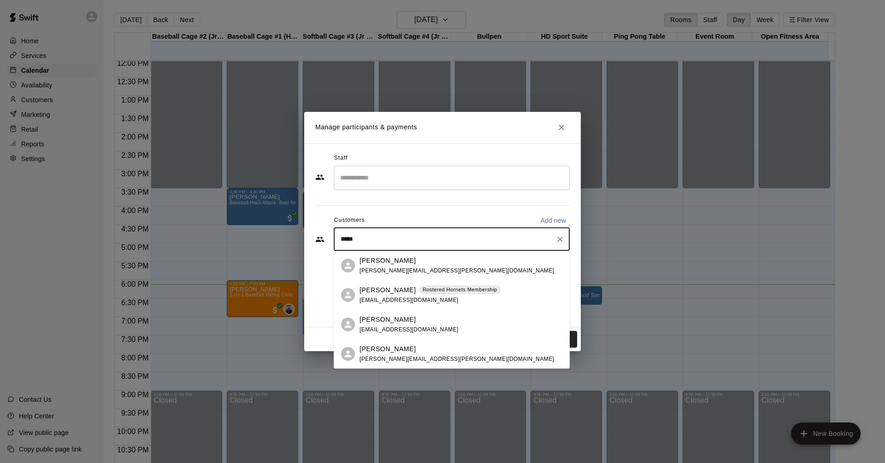
click at [419, 327] on span "[EMAIL_ADDRESS][DOMAIN_NAME]" at bounding box center [408, 330] width 99 height 6
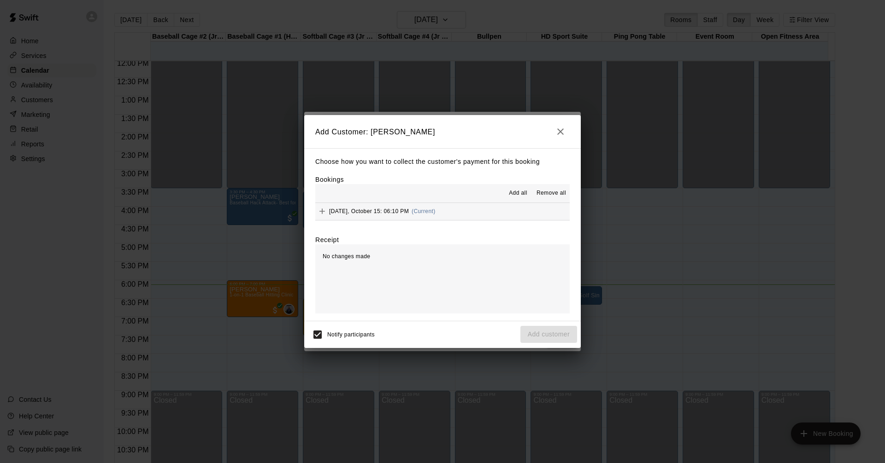
click at [484, 213] on button "[DATE], October 15: 06:10 PM (Current)" at bounding box center [442, 211] width 254 height 17
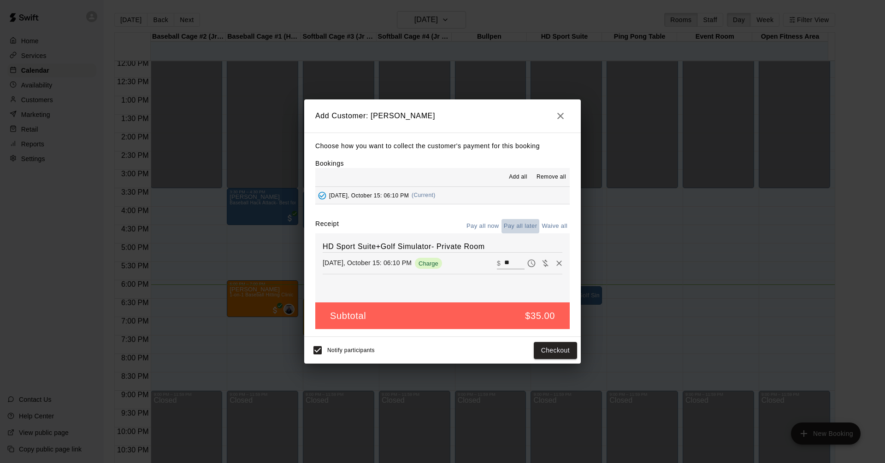
click at [520, 225] on button "Pay all later" at bounding box center [520, 226] width 38 height 14
click at [543, 347] on button "Add customer" at bounding box center [548, 350] width 57 height 17
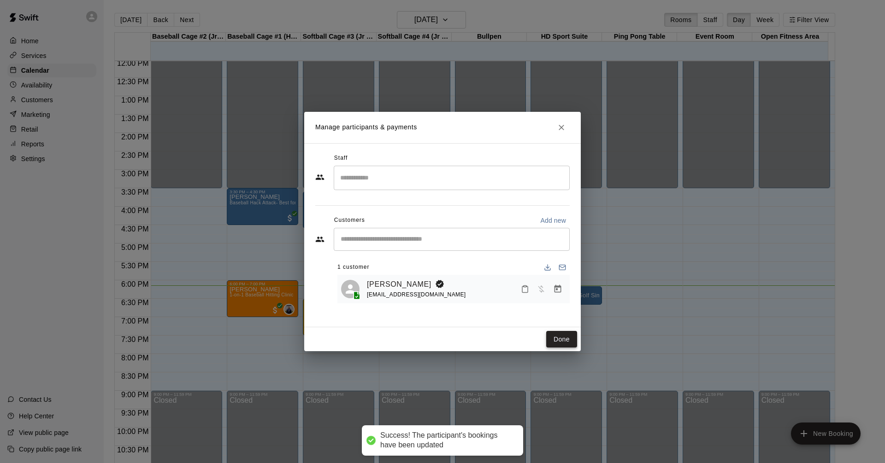
click at [559, 342] on button "Done" at bounding box center [561, 339] width 31 height 17
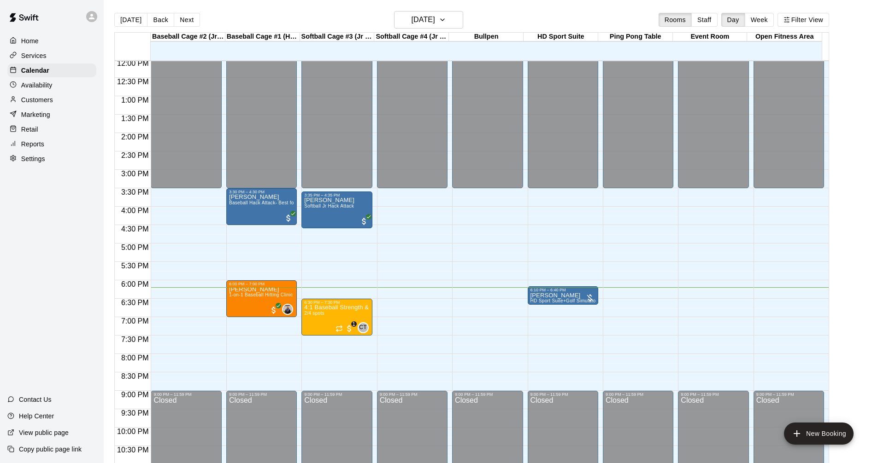
click at [54, 56] on div "Services" at bounding box center [51, 56] width 89 height 14
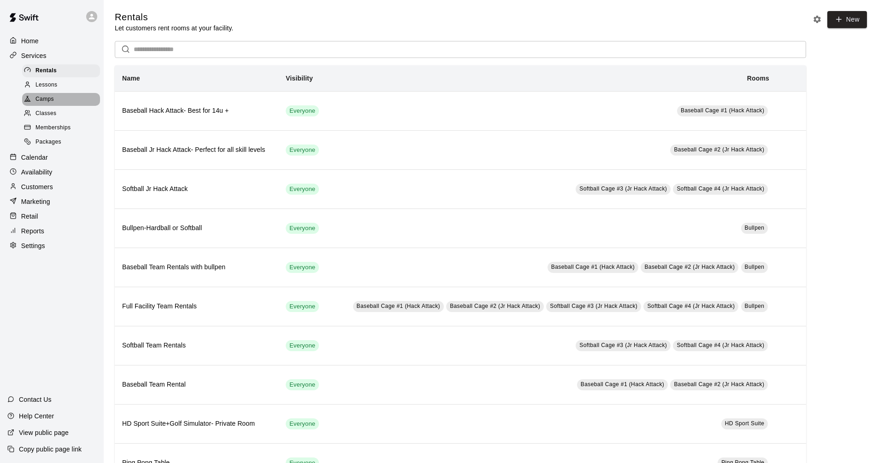
click at [77, 106] on div "Camps" at bounding box center [61, 99] width 78 height 13
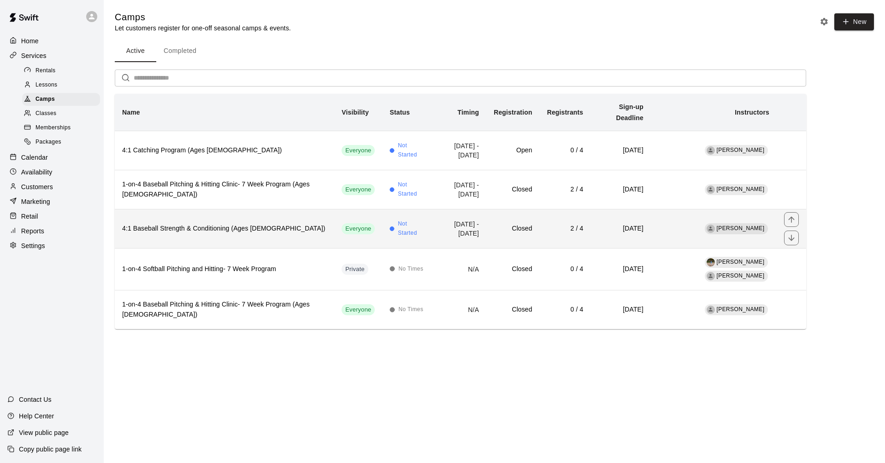
click at [432, 222] on td "[DATE] - [DATE]" at bounding box center [459, 228] width 54 height 39
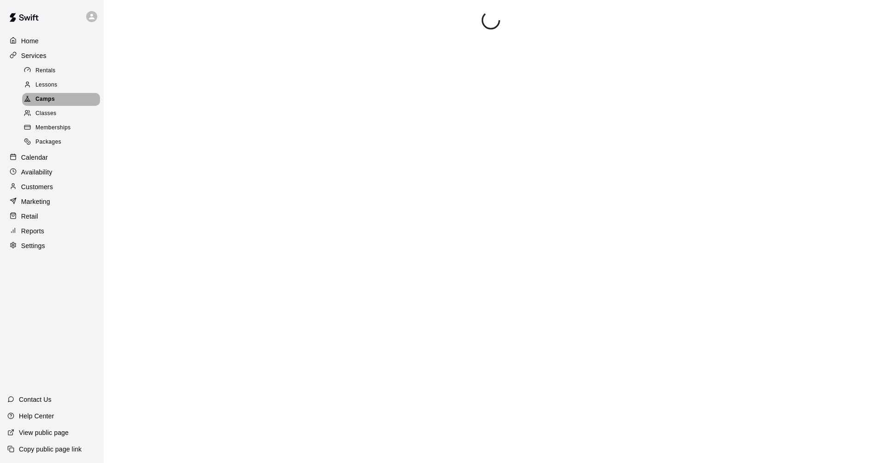
click at [57, 105] on div "Camps" at bounding box center [61, 99] width 78 height 13
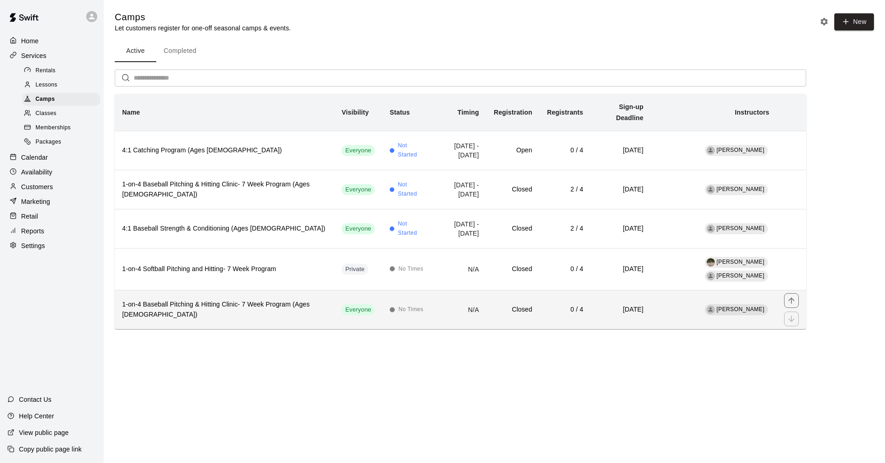
click at [436, 308] on td "N/A" at bounding box center [459, 310] width 54 height 39
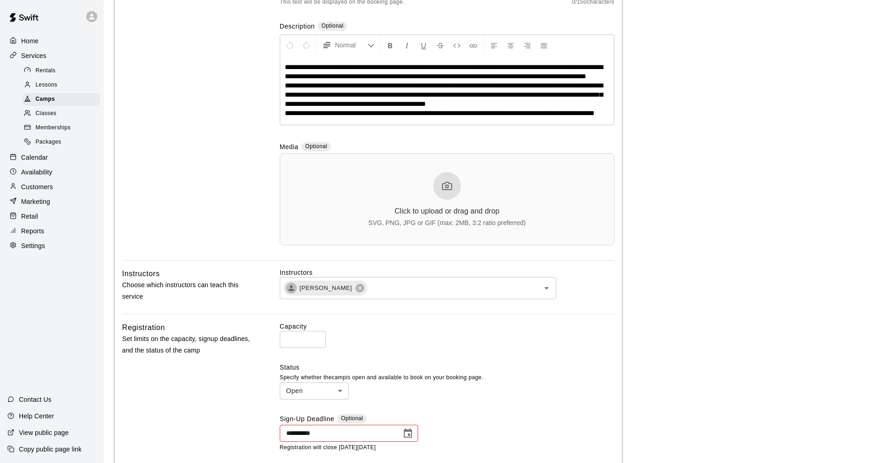
scroll to position [322, 0]
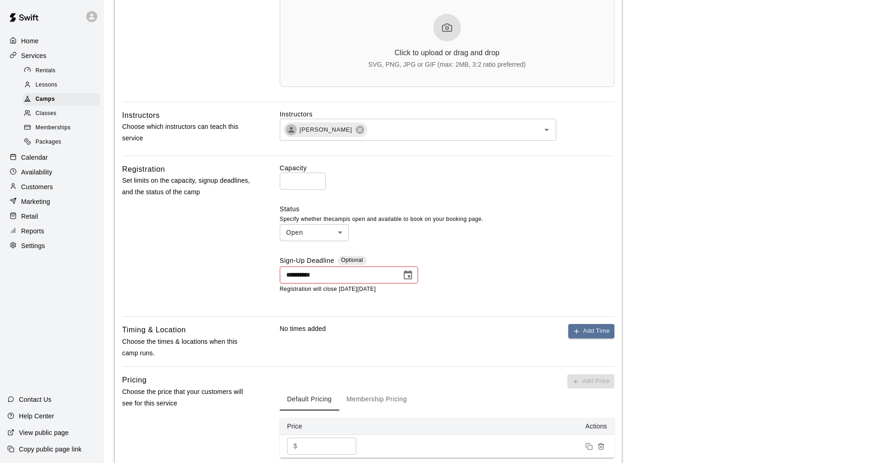
click at [410, 281] on icon "Choose date, selected date is Oct 10, 2025" at bounding box center [407, 275] width 11 height 11
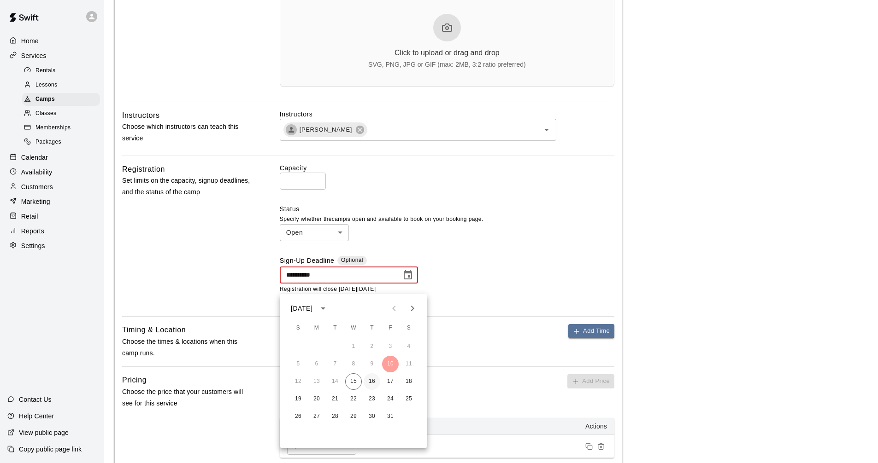
click at [370, 379] on button "16" at bounding box center [371, 382] width 17 height 17
type input "**********"
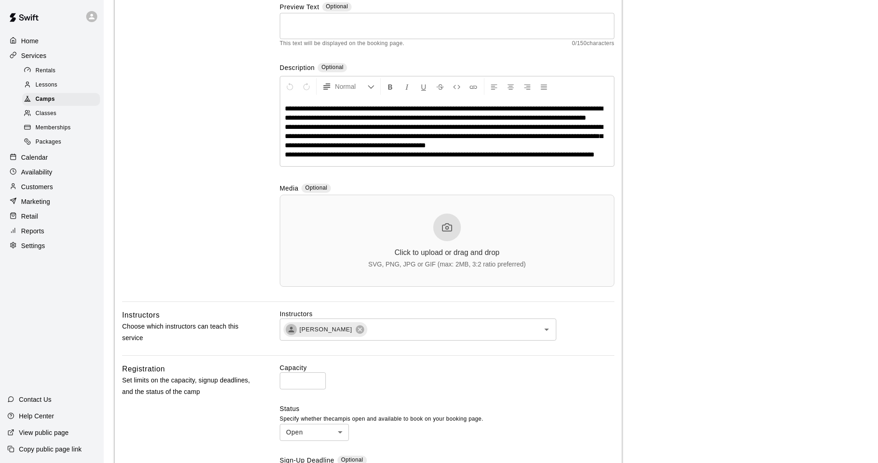
scroll to position [0, 0]
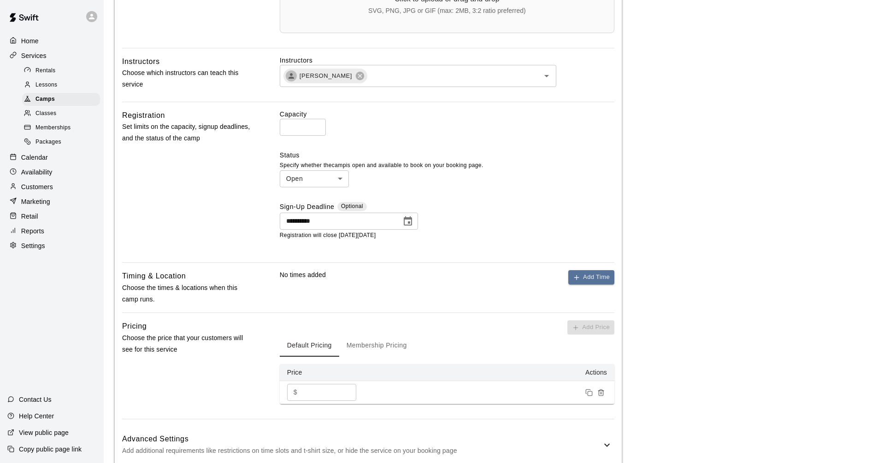
scroll to position [599, 0]
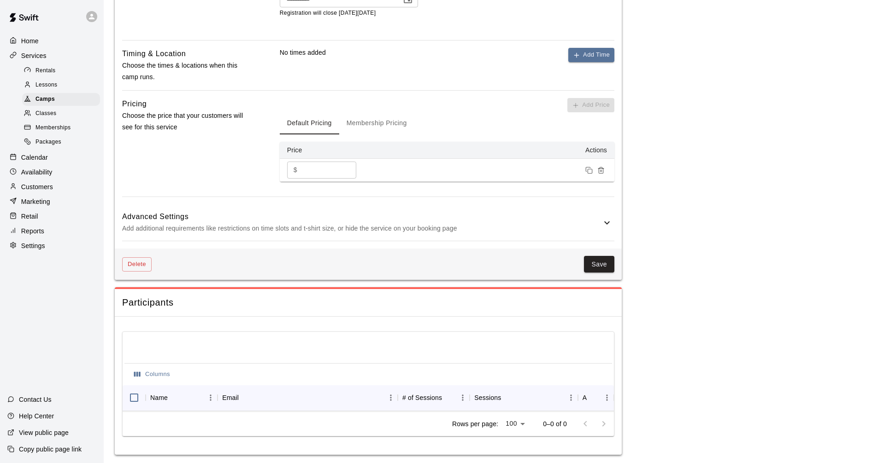
click at [604, 229] on icon at bounding box center [606, 222] width 11 height 11
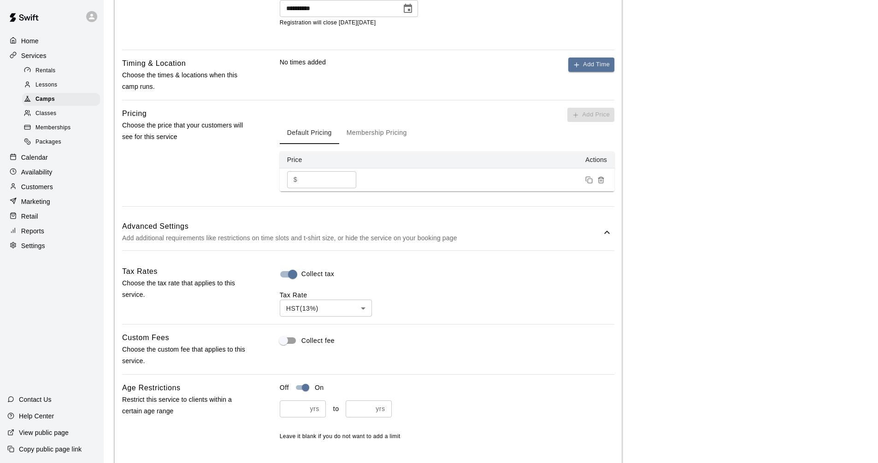
scroll to position [545, 0]
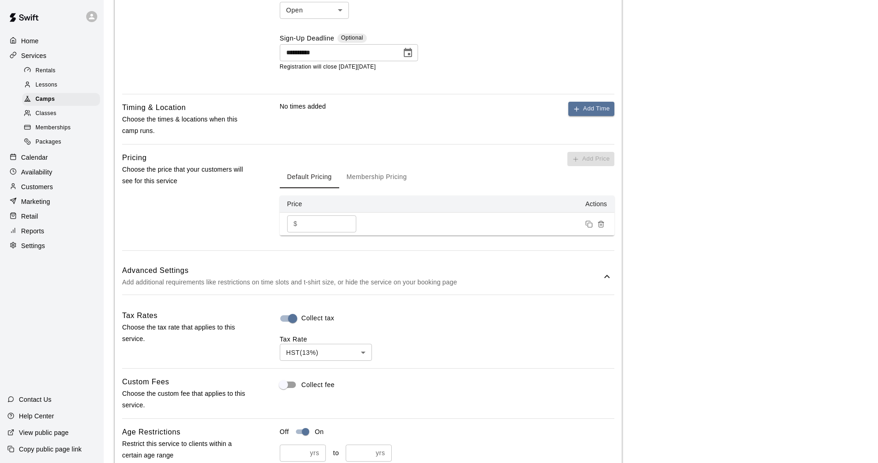
click at [413, 277] on h6 "Advanced Settings" at bounding box center [361, 271] width 479 height 12
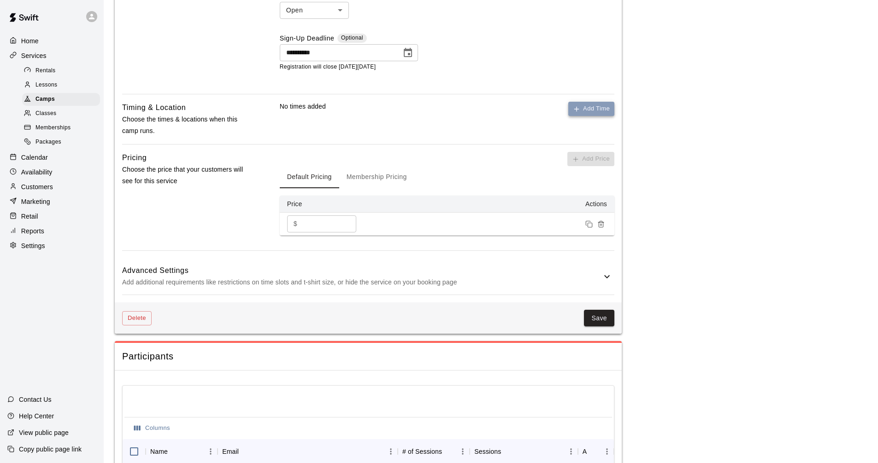
click at [594, 116] on button "Add Time" at bounding box center [591, 109] width 46 height 14
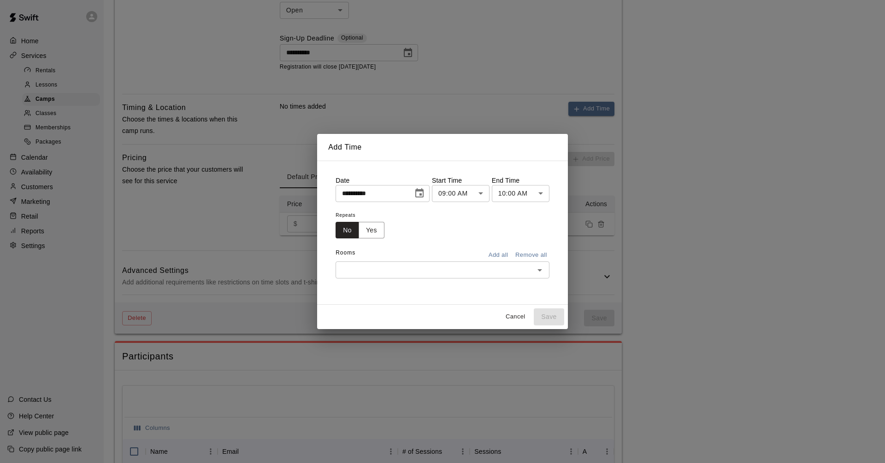
click at [639, 219] on div "**********" at bounding box center [442, 231] width 885 height 463
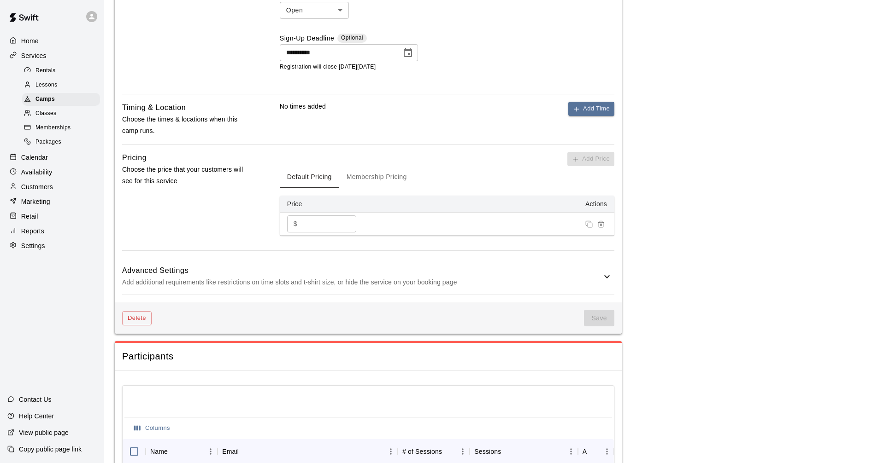
click at [61, 54] on div "Services" at bounding box center [51, 56] width 89 height 14
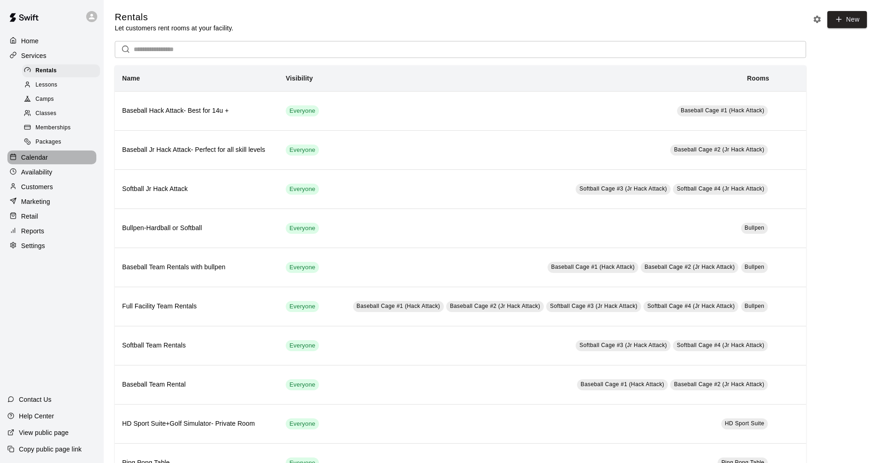
click at [67, 163] on div "Calendar" at bounding box center [51, 158] width 89 height 14
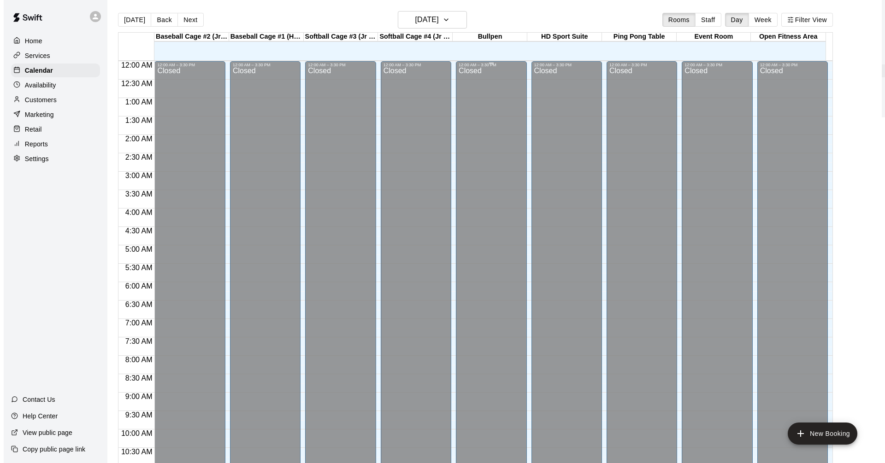
scroll to position [444, 0]
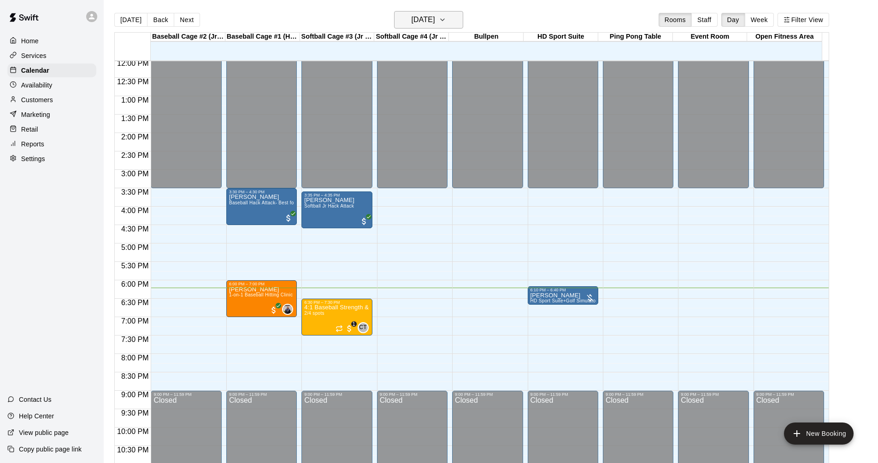
click at [448, 11] on main "[DATE] Back [DATE][DATE] Rooms Staff Day Week Filter View Baseball Cage #2 (Jr …" at bounding box center [491, 239] width 774 height 478
click at [435, 16] on h6 "[DATE]" at bounding box center [422, 19] width 23 height 13
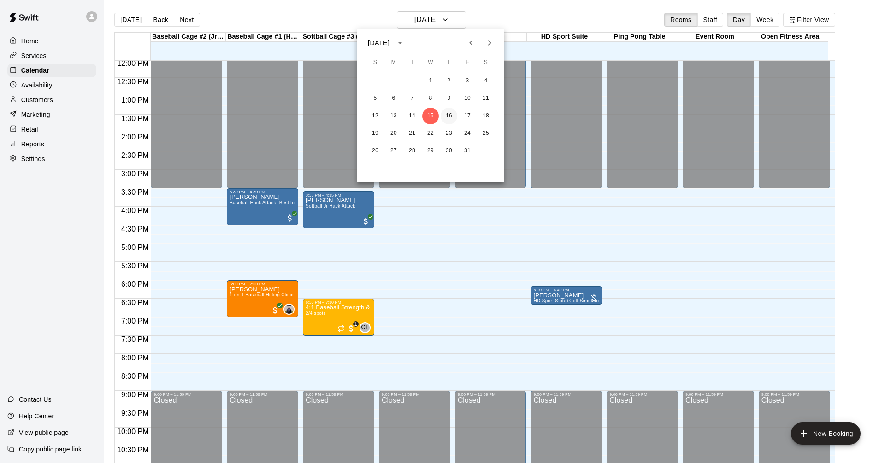
click at [450, 111] on button "16" at bounding box center [448, 116] width 17 height 17
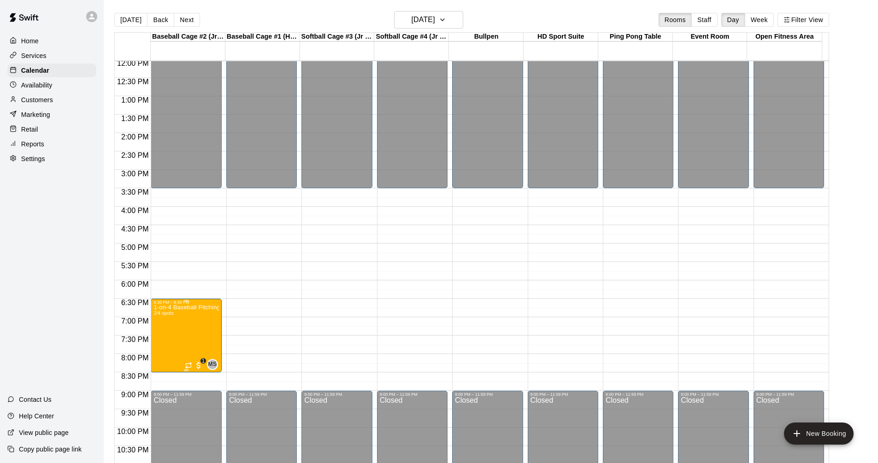
click at [217, 308] on p "1-on-4 Baseball Pitching & Hitting Clinic- 7 Week Program (Ages [DEMOGRAPHIC_DA…" at bounding box center [185, 308] width 65 height 0
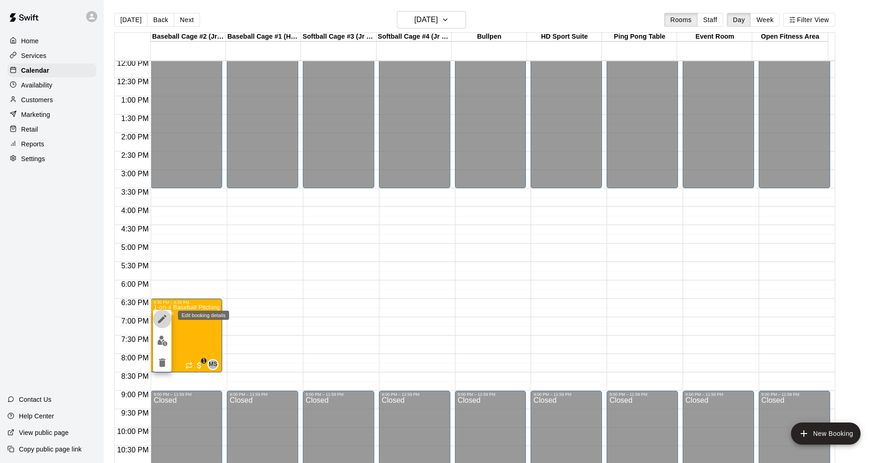
click at [162, 314] on icon "edit" at bounding box center [162, 319] width 11 height 11
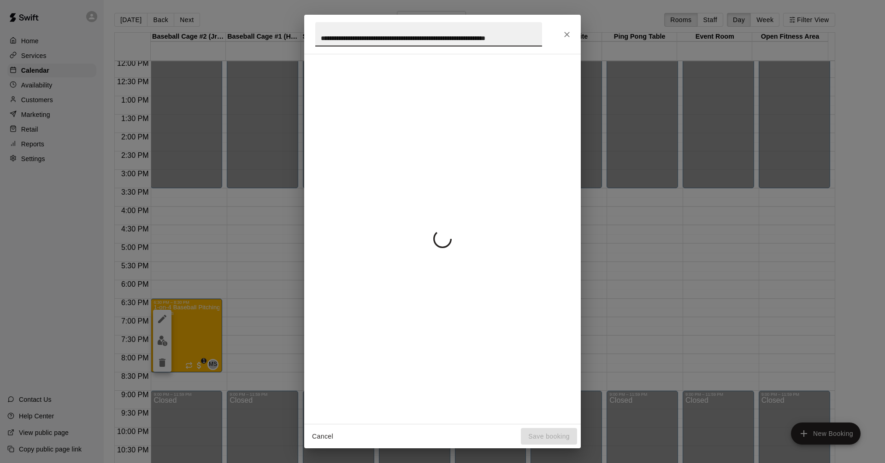
scroll to position [0, 4]
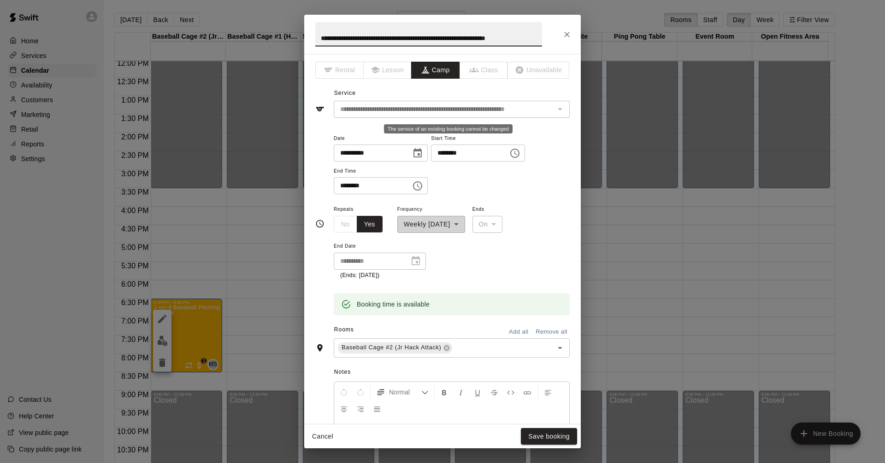
click at [553, 107] on div "The service of an existing booking cannot be changed" at bounding box center [559, 109] width 12 height 13
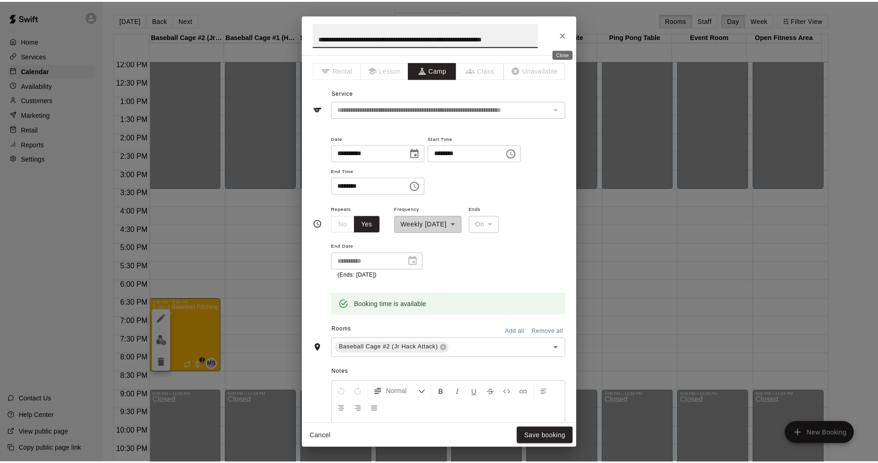
scroll to position [0, 0]
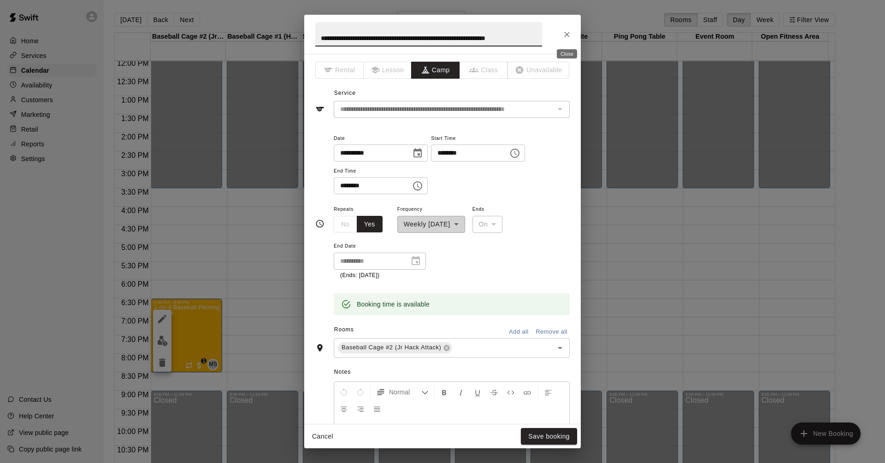
click at [567, 36] on icon "Close" at bounding box center [566, 34] width 9 height 9
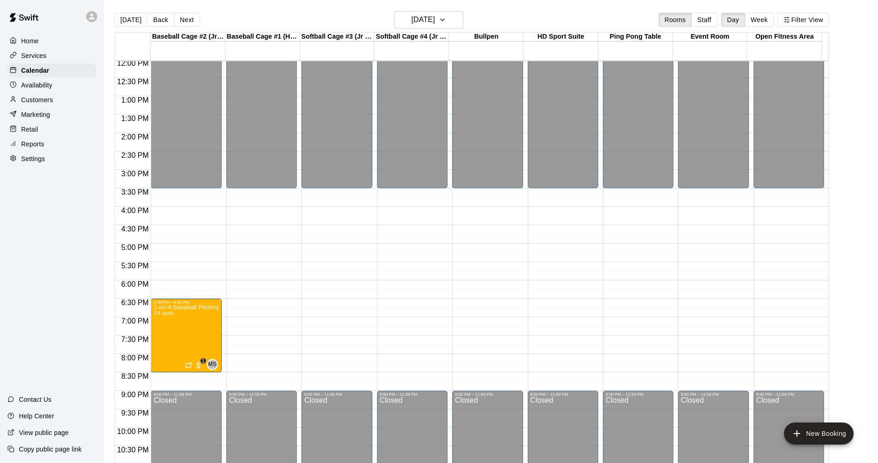
click at [59, 54] on div "Services" at bounding box center [51, 56] width 89 height 14
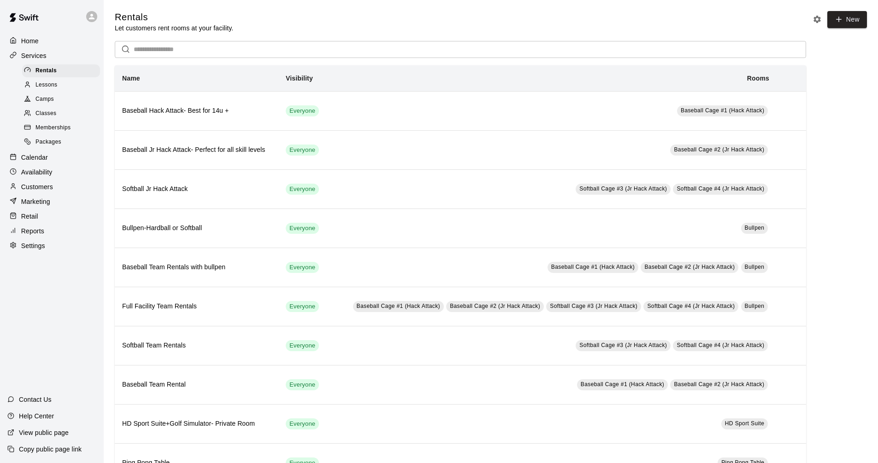
click at [57, 103] on div "Camps" at bounding box center [61, 99] width 78 height 13
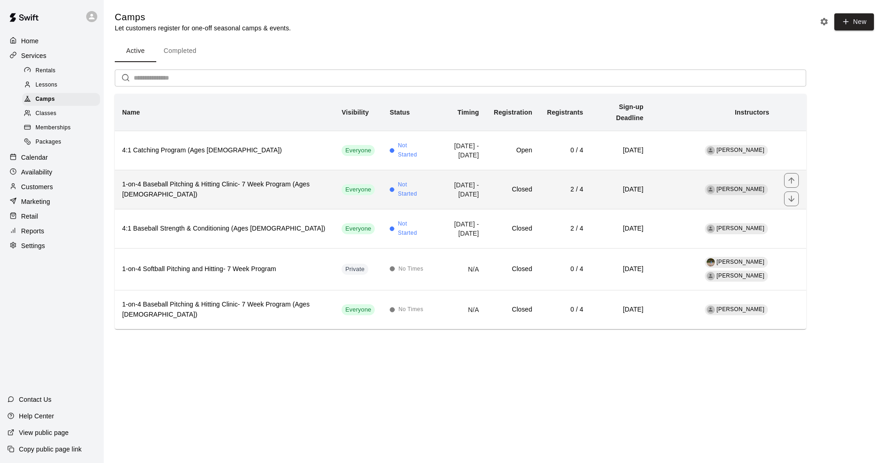
click at [281, 188] on h6 "1-on-4 Baseball Pitching & Hitting Clinic- 7 Week Program (Ages [DEMOGRAPHIC_DA…" at bounding box center [224, 190] width 205 height 20
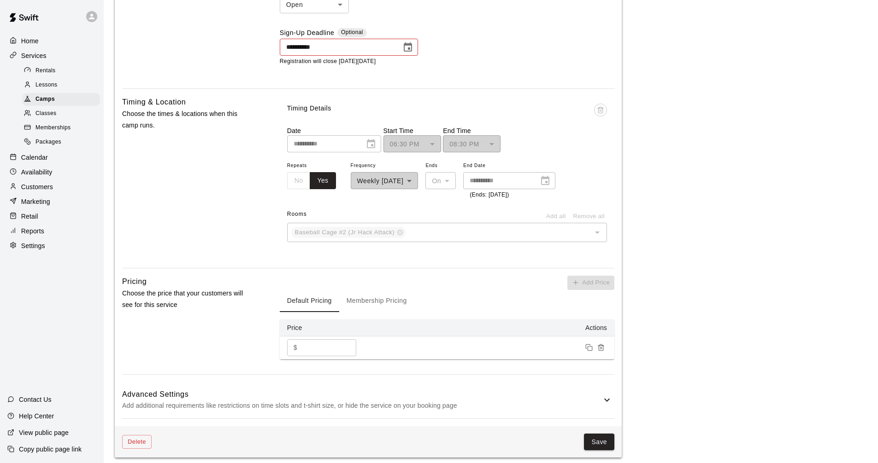
scroll to position [429, 0]
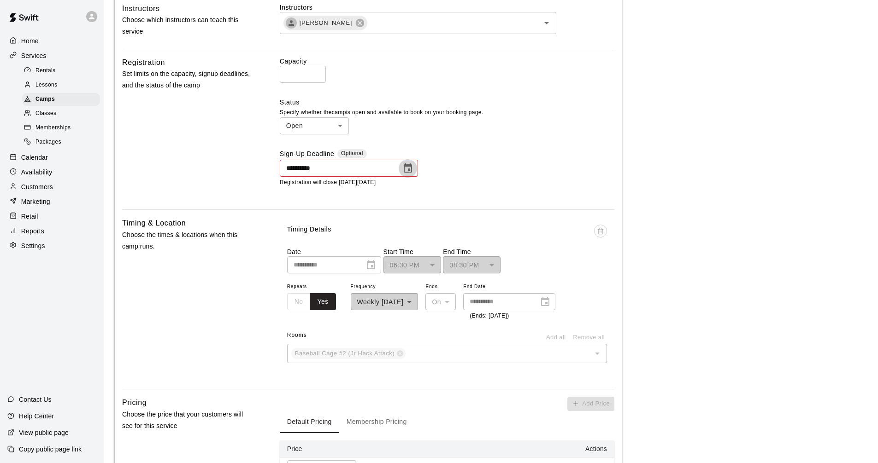
click at [407, 173] on icon "Choose date, selected date is Oct 10, 2025" at bounding box center [408, 168] width 8 height 9
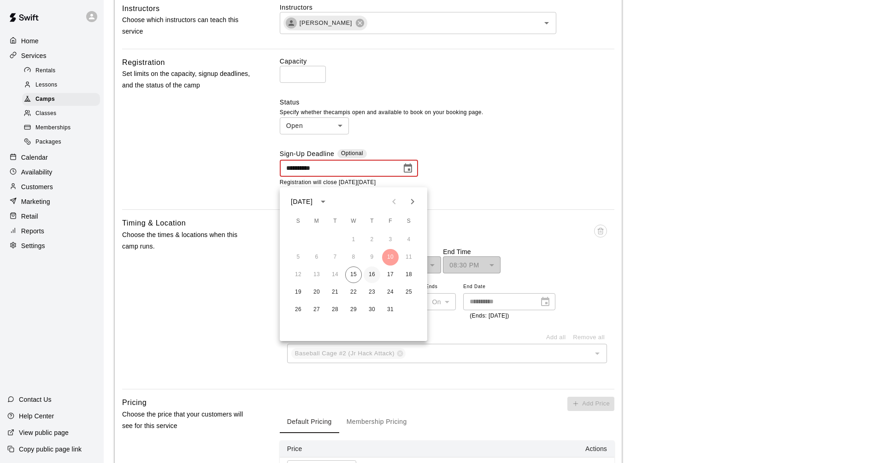
click at [373, 275] on button "16" at bounding box center [371, 275] width 17 height 17
type input "**********"
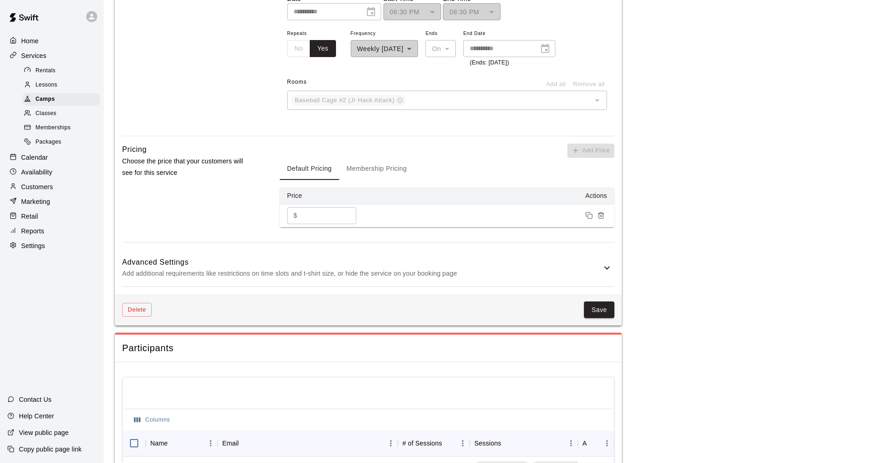
scroll to position [706, 0]
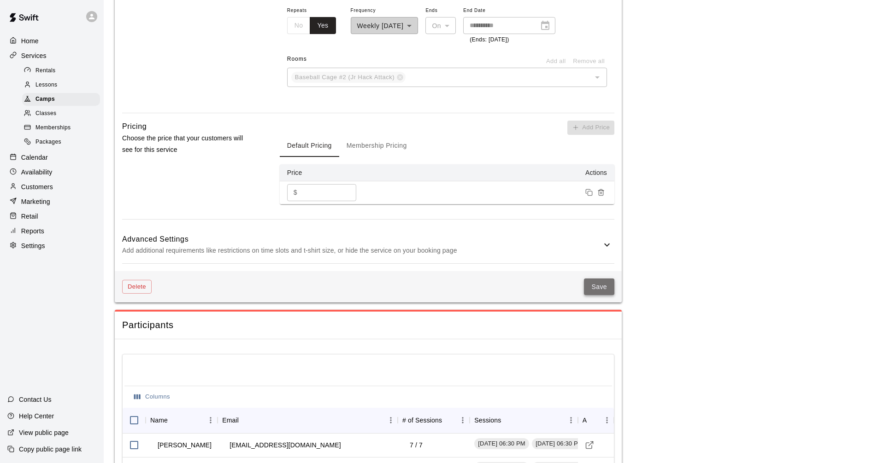
click at [602, 296] on button "Save" at bounding box center [599, 287] width 30 height 17
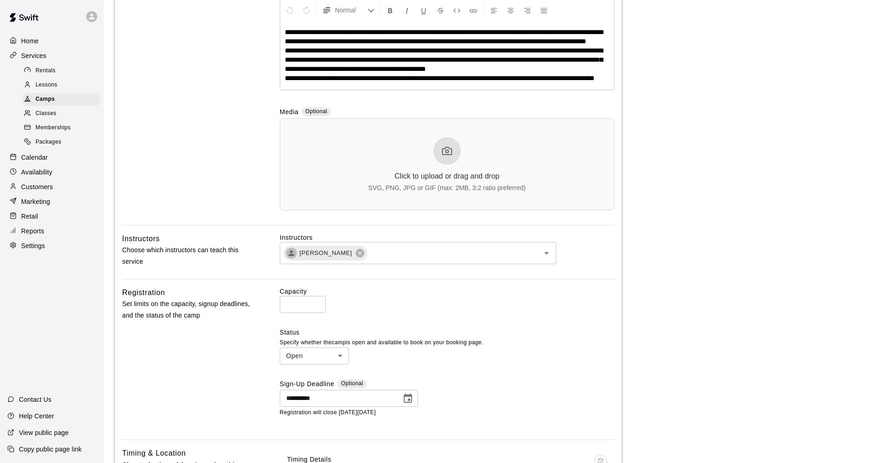
scroll to position [0, 0]
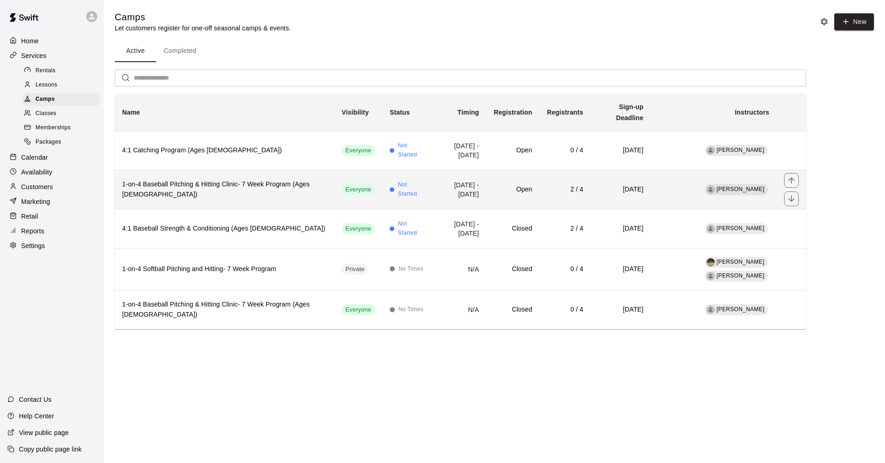
click at [499, 172] on td "Open" at bounding box center [512, 189] width 53 height 39
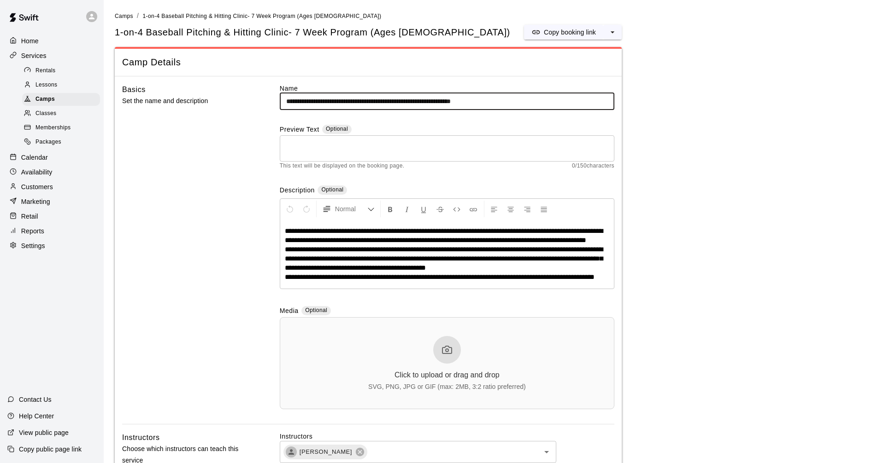
drag, startPoint x: 490, startPoint y: 103, endPoint x: 504, endPoint y: 102, distance: 14.3
click at [504, 102] on input "**********" at bounding box center [447, 101] width 334 height 17
type input "**********"
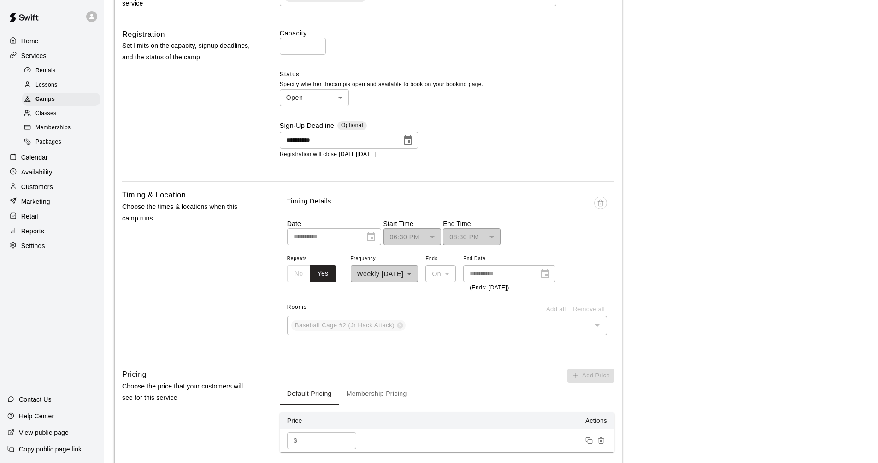
scroll to position [645, 0]
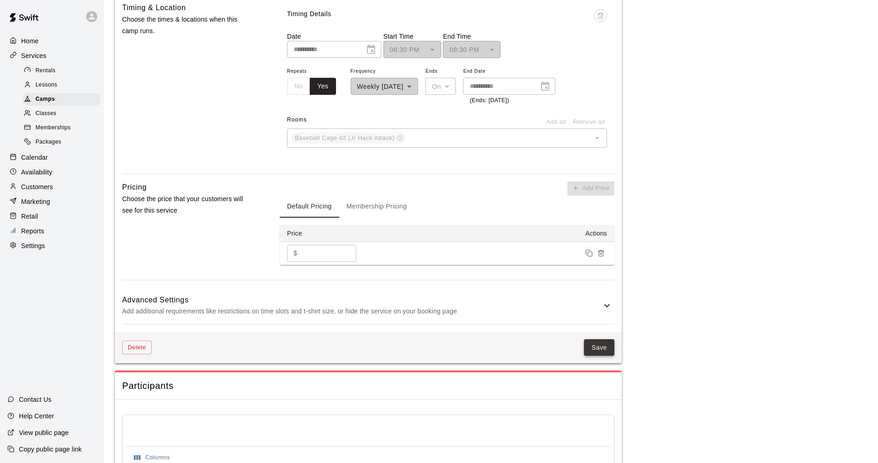
click at [597, 357] on button "Save" at bounding box center [599, 348] width 30 height 17
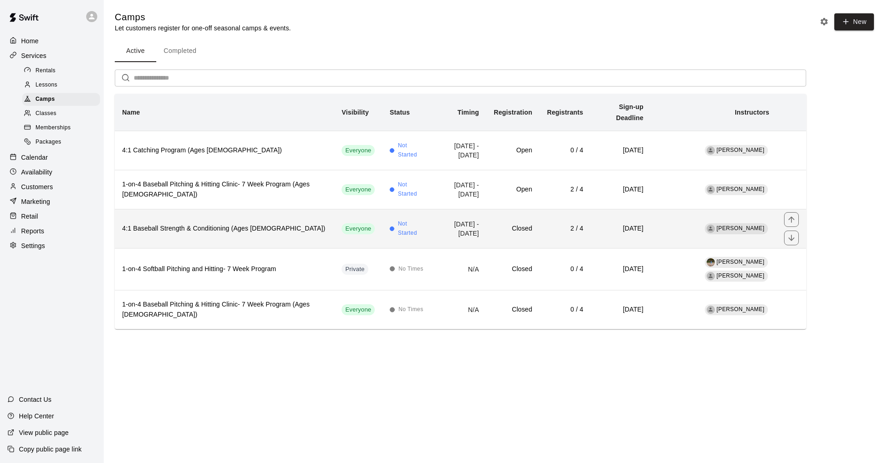
click at [547, 224] on h6 "2 / 4" at bounding box center [565, 229] width 36 height 10
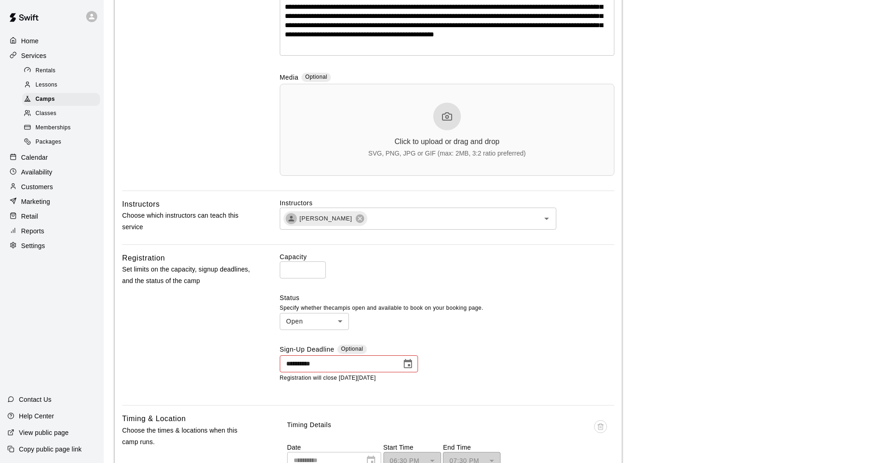
scroll to position [291, 0]
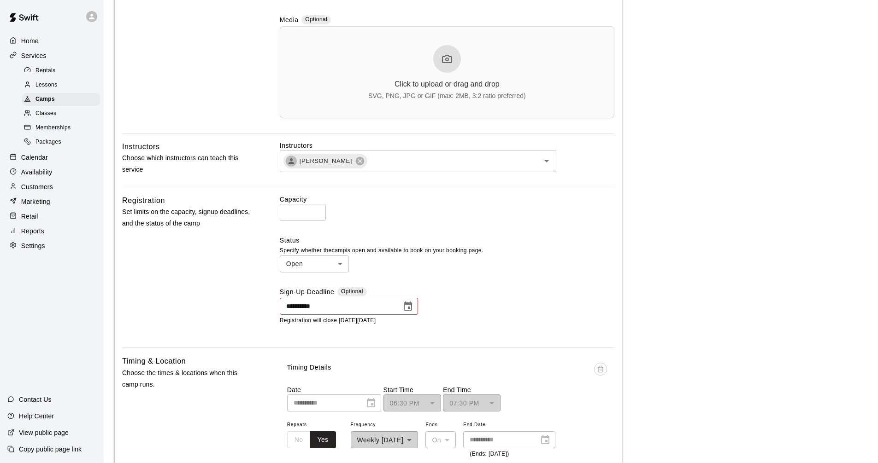
click at [411, 309] on icon "Choose date, selected date is Oct 10, 2025" at bounding box center [408, 306] width 8 height 9
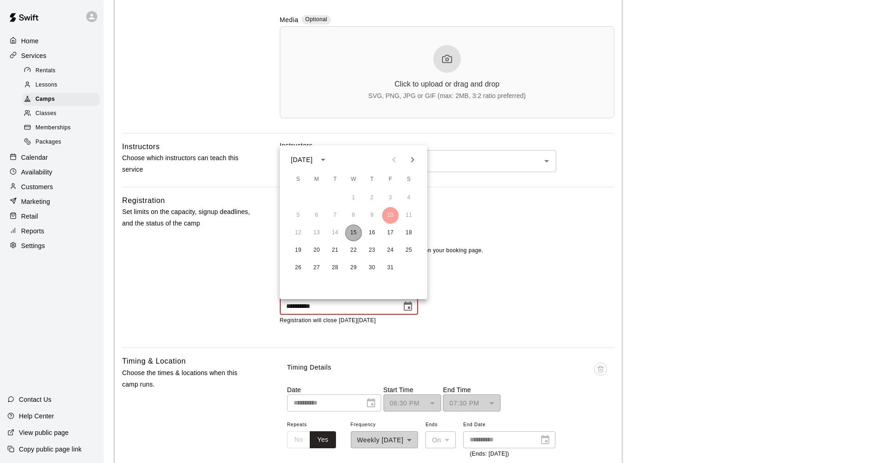
click at [357, 236] on button "15" at bounding box center [353, 233] width 17 height 17
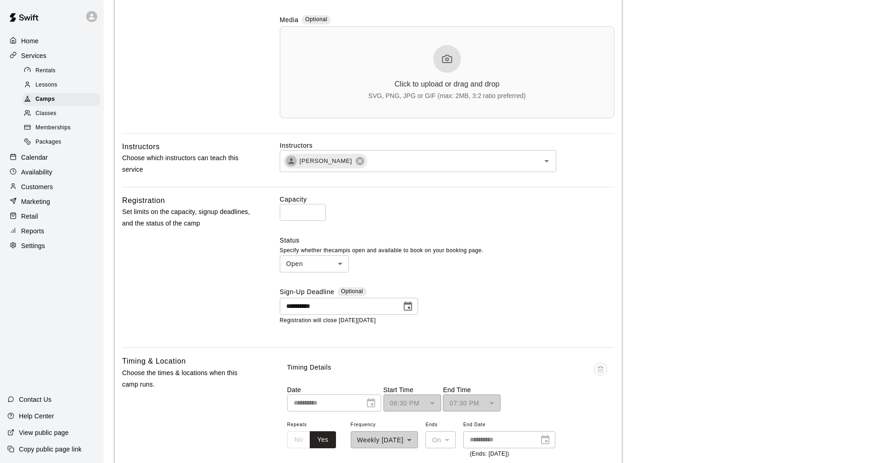
click at [409, 314] on button "Choose date, selected date is Oct 15, 2025" at bounding box center [407, 307] width 18 height 18
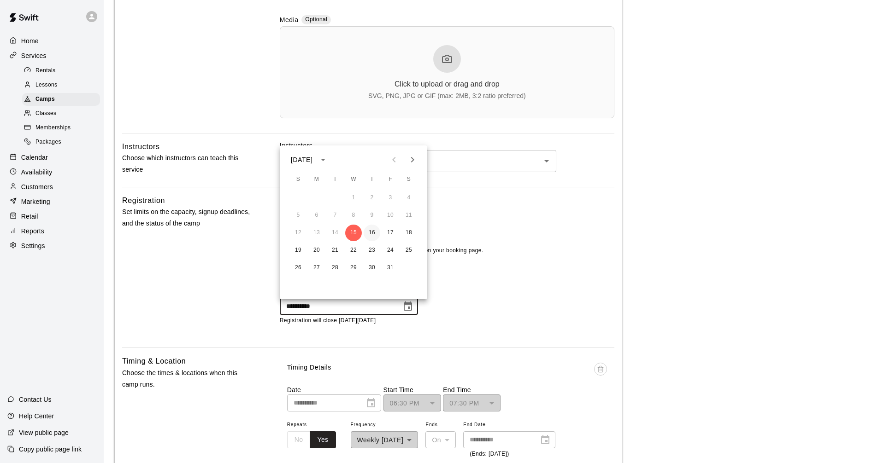
click at [367, 229] on button "16" at bounding box center [371, 233] width 17 height 17
type input "**********"
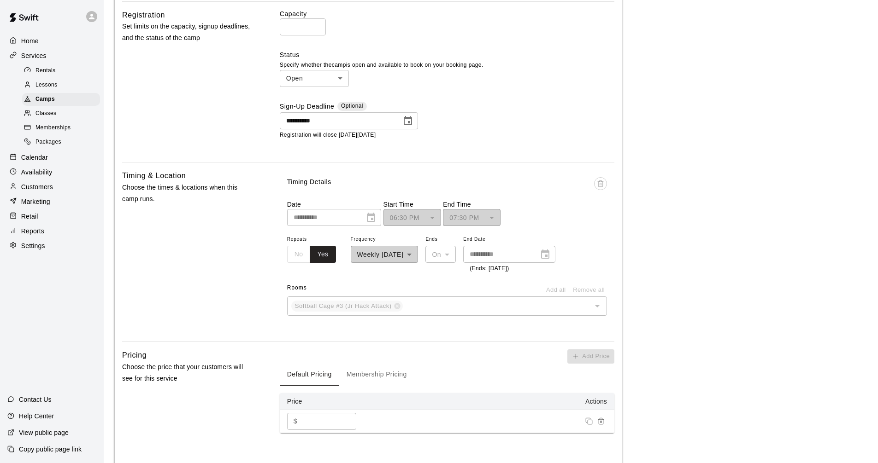
scroll to position [568, 0]
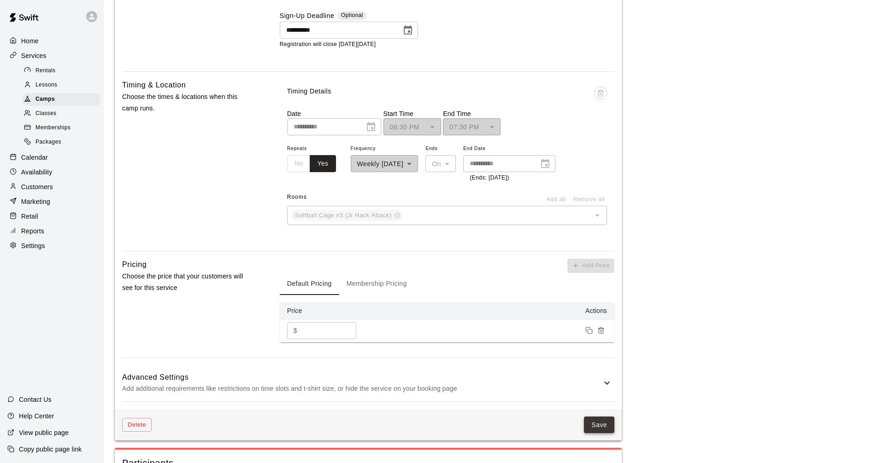
click at [604, 434] on button "Save" at bounding box center [599, 425] width 30 height 17
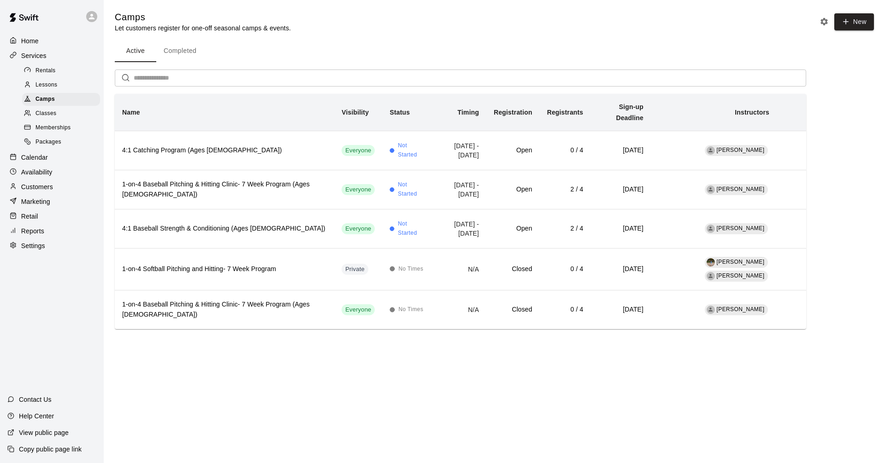
click at [61, 160] on div "Calendar" at bounding box center [51, 158] width 89 height 14
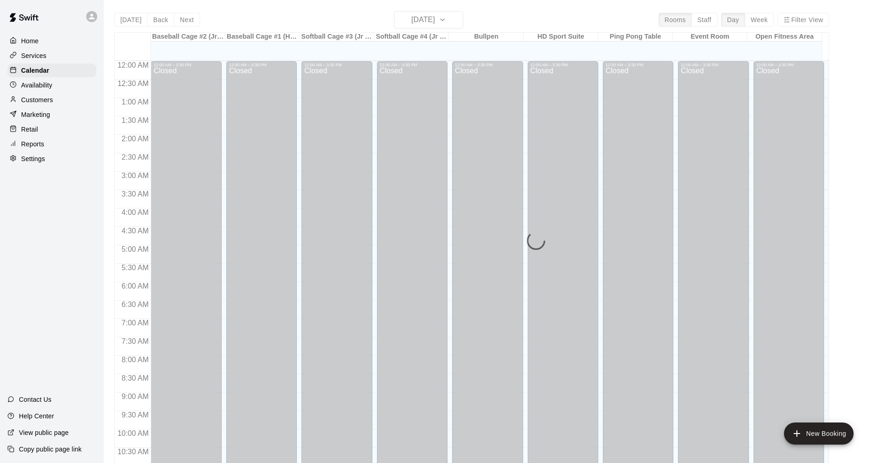
scroll to position [444, 0]
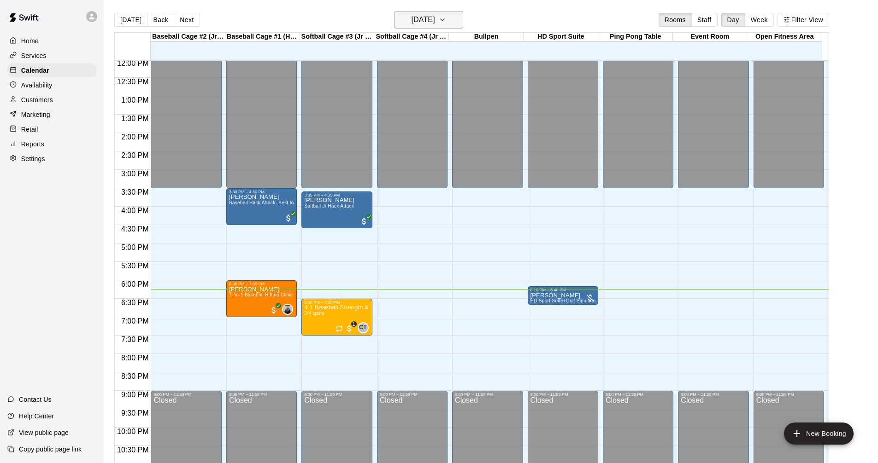
click at [435, 20] on h6 "[DATE]" at bounding box center [422, 19] width 23 height 13
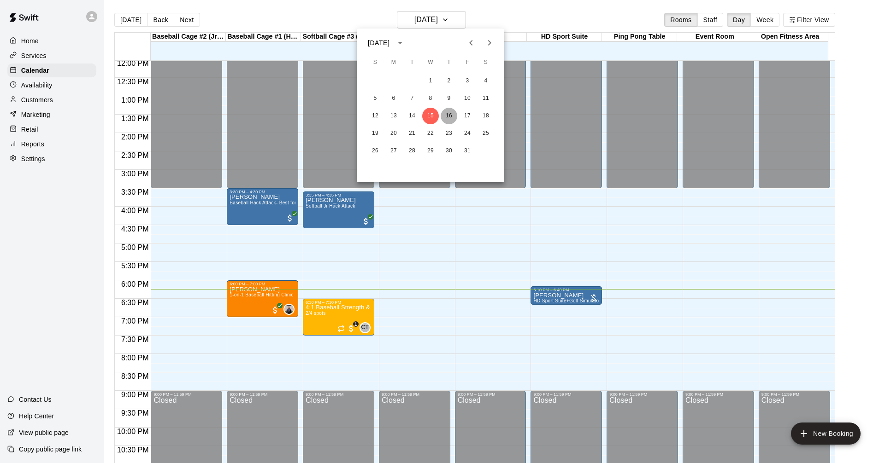
click at [446, 117] on button "16" at bounding box center [448, 116] width 17 height 17
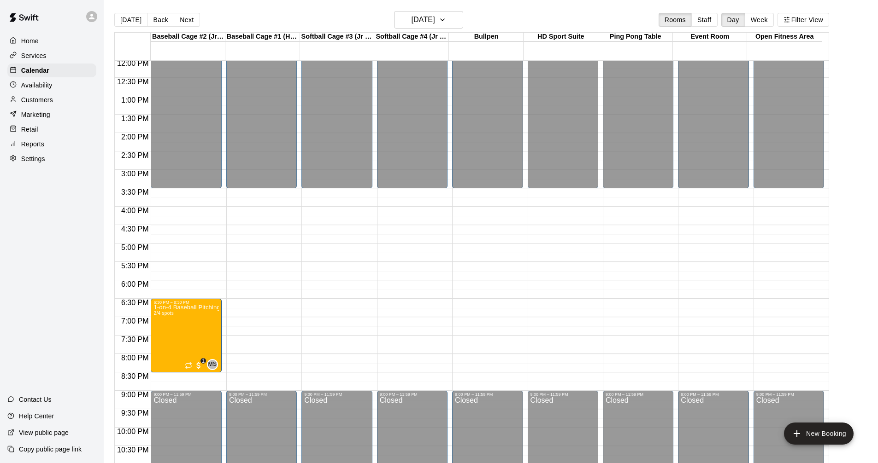
click at [60, 57] on div "Services" at bounding box center [51, 56] width 89 height 14
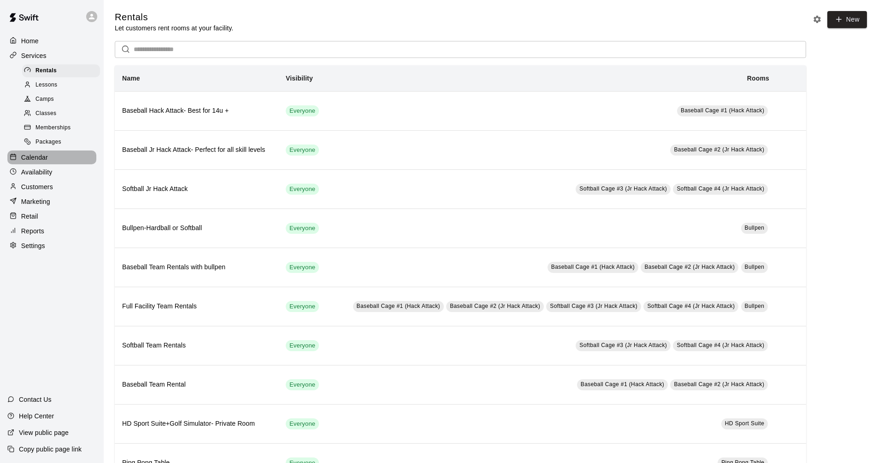
click at [71, 164] on div "Calendar" at bounding box center [51, 158] width 89 height 14
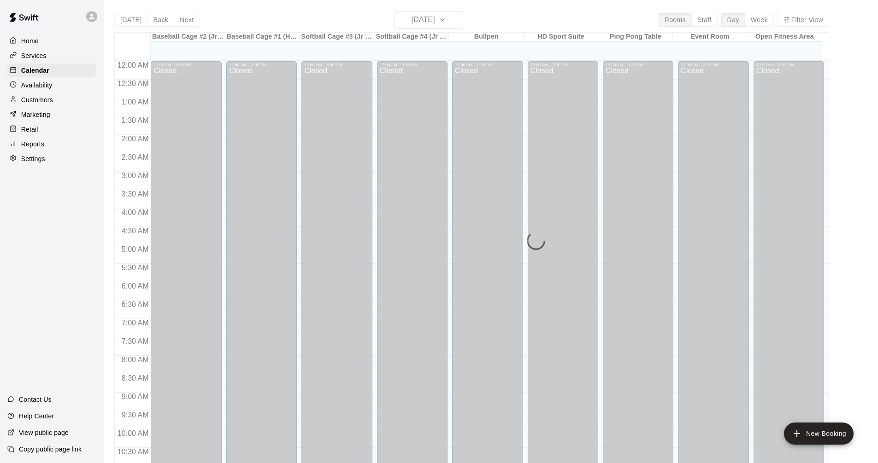
scroll to position [444, 0]
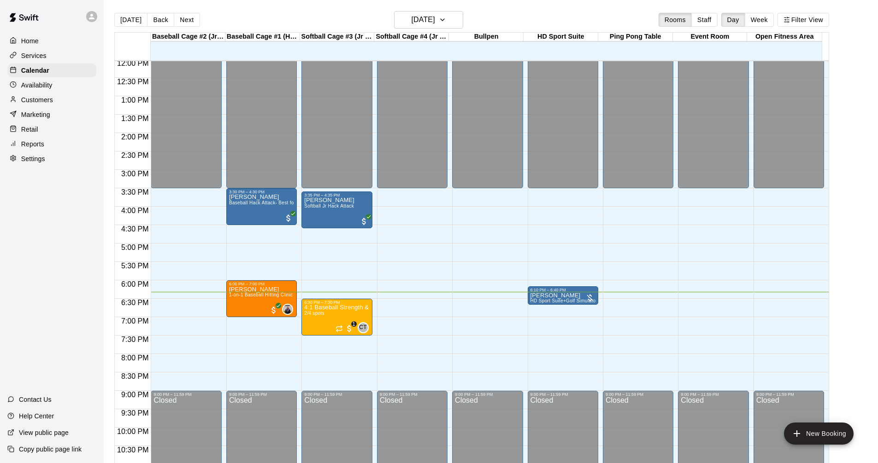
click at [57, 57] on div "Services" at bounding box center [51, 56] width 89 height 14
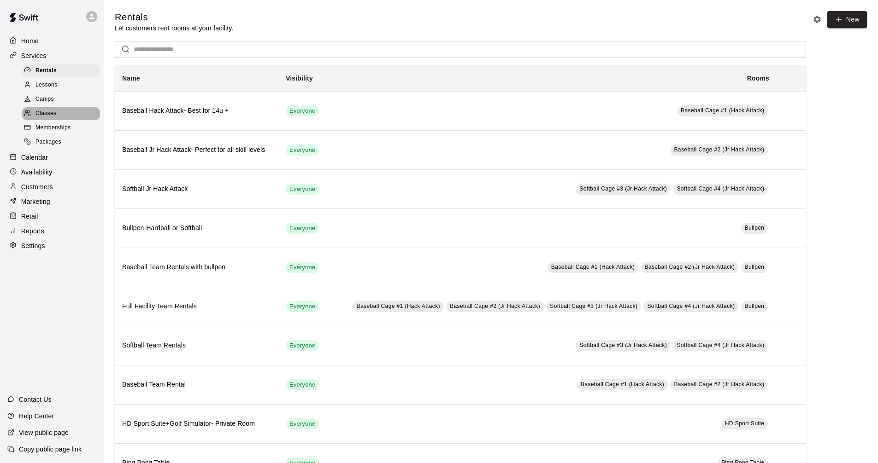
click at [64, 113] on div "Classes" at bounding box center [61, 113] width 78 height 13
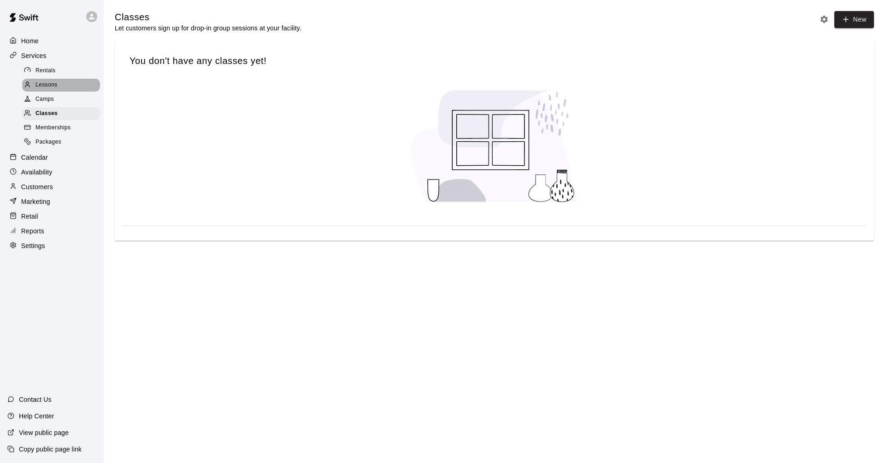
click at [67, 89] on div "Lessons" at bounding box center [61, 85] width 78 height 13
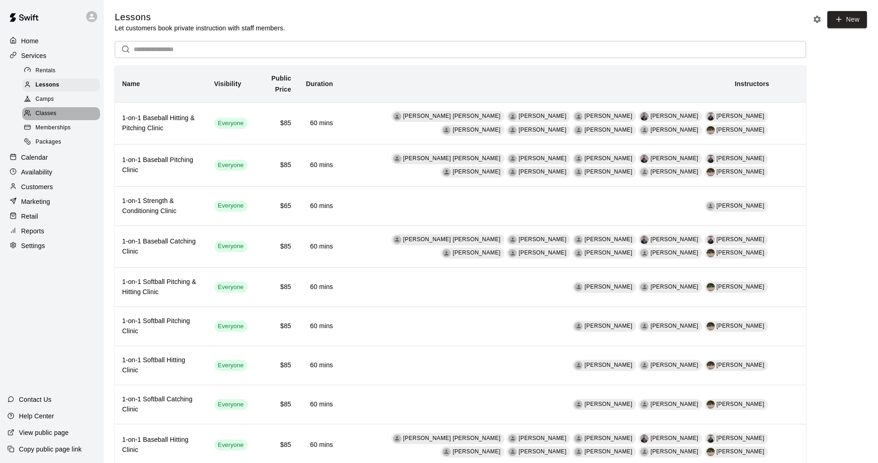
click at [61, 119] on div "Classes" at bounding box center [61, 113] width 78 height 13
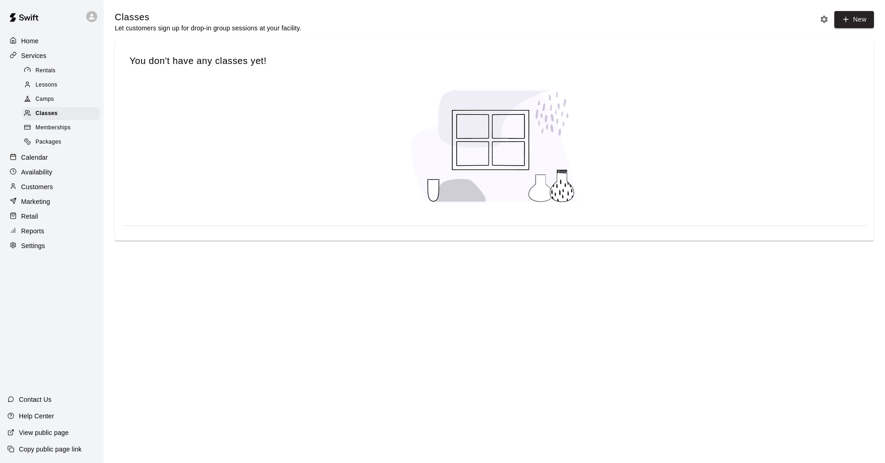
click at [62, 86] on div "Lessons" at bounding box center [61, 85] width 78 height 13
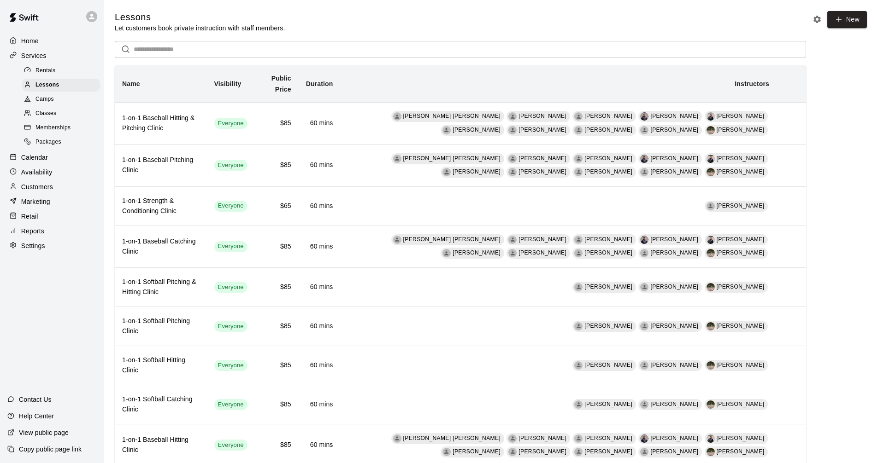
click at [67, 118] on div "Classes" at bounding box center [61, 113] width 78 height 13
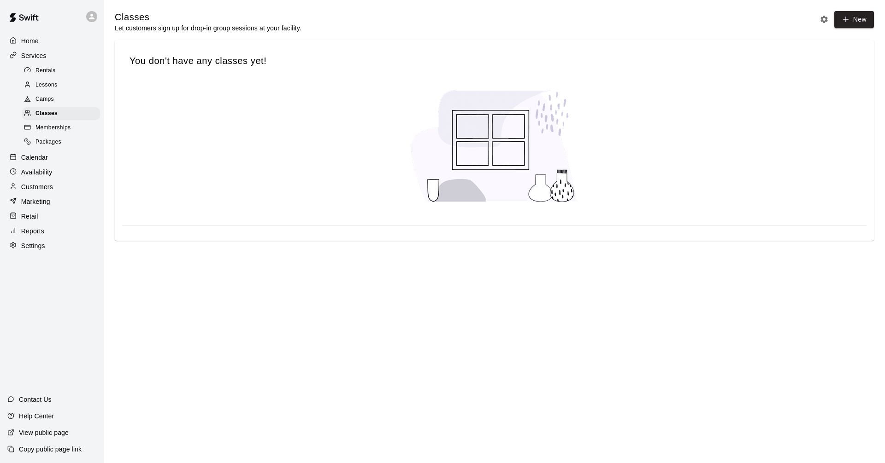
click at [714, 169] on div at bounding box center [494, 146] width 744 height 144
click at [50, 58] on div "Services" at bounding box center [51, 56] width 89 height 14
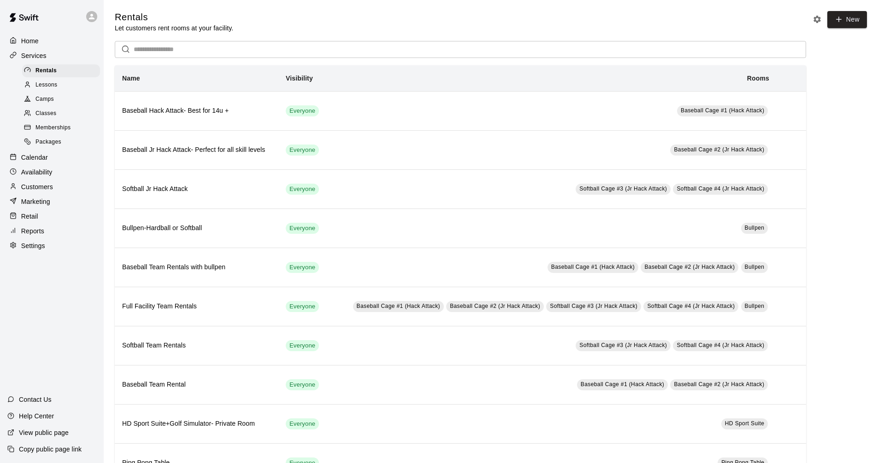
click at [56, 160] on div "Calendar" at bounding box center [51, 158] width 89 height 14
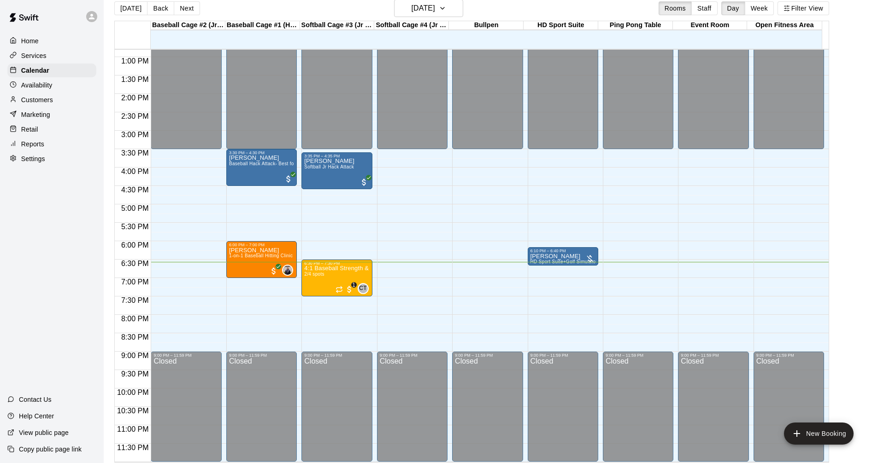
scroll to position [15, 0]
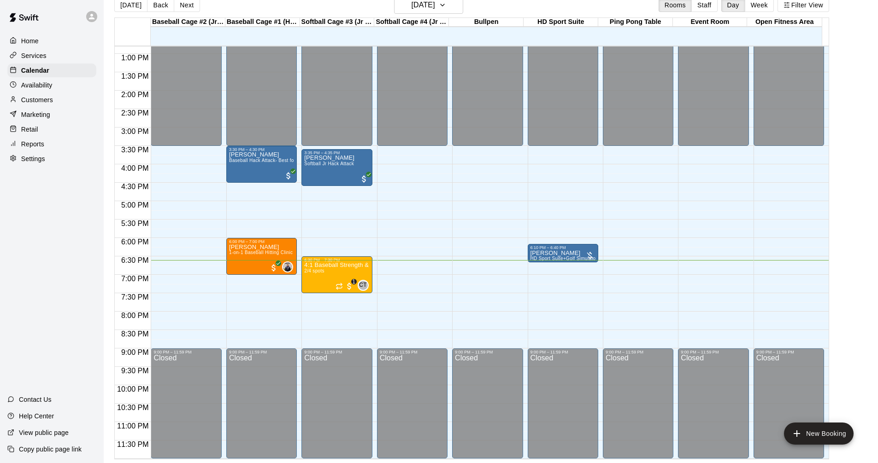
click at [857, 155] on main "[DATE] Back [DATE][DATE] Rooms Staff Day Week Filter View Baseball Cage #2 (Jr …" at bounding box center [490, 227] width 767 height 463
click at [73, 53] on div "Services" at bounding box center [51, 56] width 89 height 14
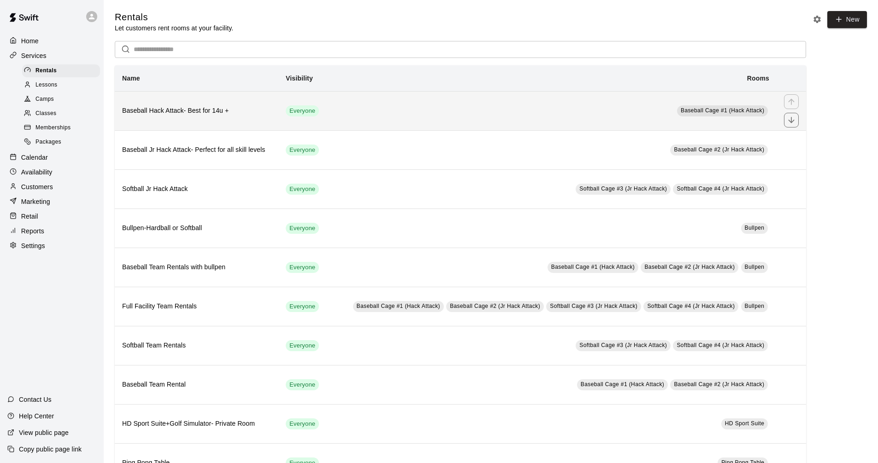
click at [422, 105] on td "Baseball Cage #1 (Hack Attack)" at bounding box center [552, 110] width 448 height 39
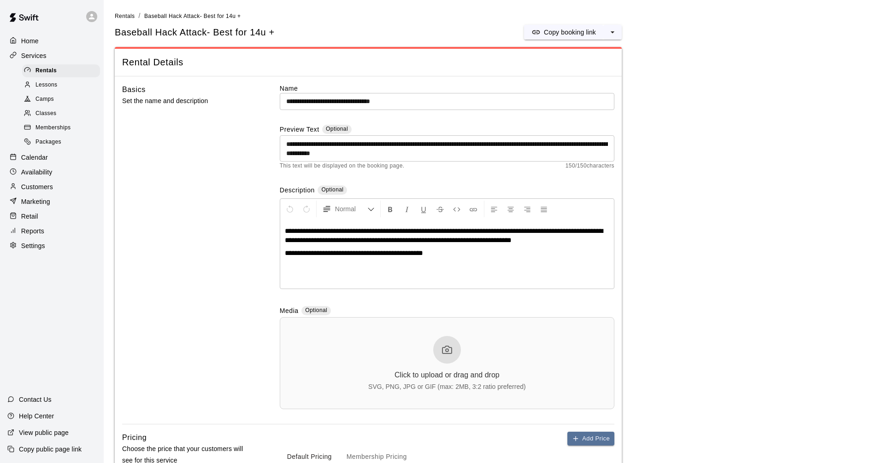
click at [72, 60] on div "Services" at bounding box center [51, 56] width 89 height 14
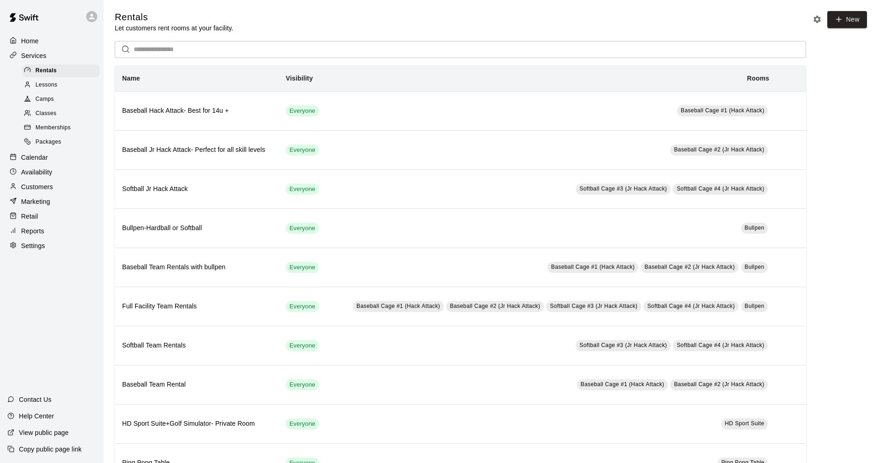
click at [75, 52] on div "Services" at bounding box center [51, 56] width 89 height 14
click at [63, 158] on div "Calendar" at bounding box center [51, 158] width 89 height 14
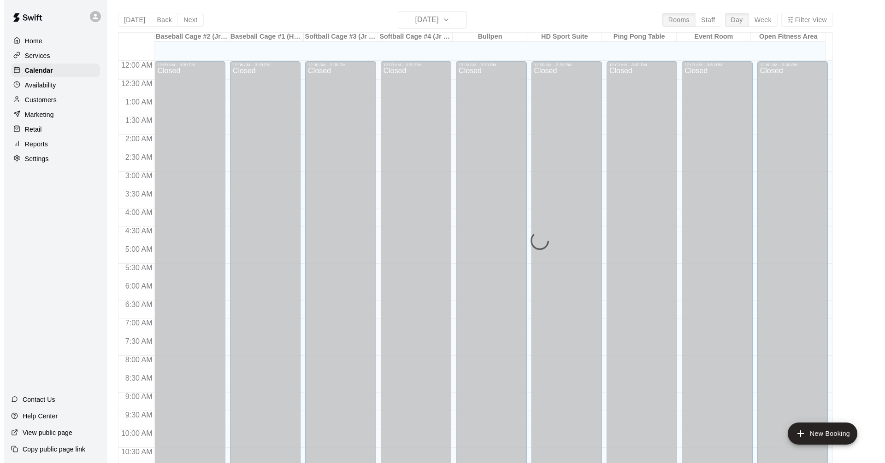
scroll to position [444, 0]
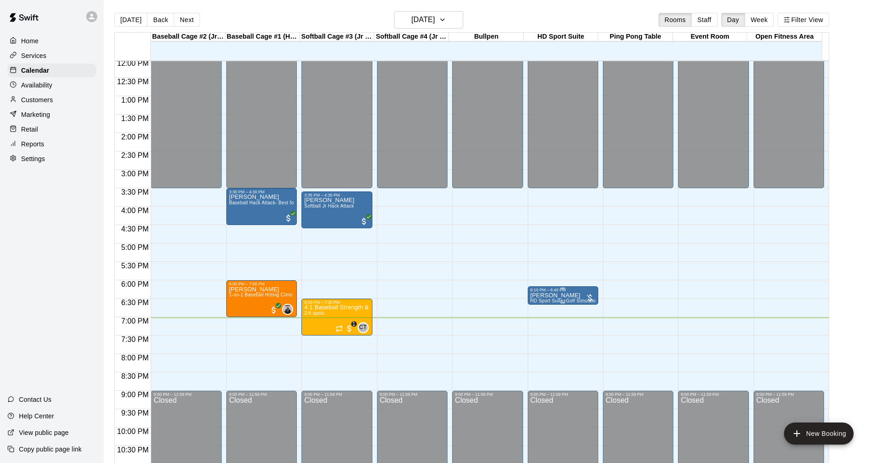
click at [557, 292] on div "6:10 PM – 6:40 PM" at bounding box center [562, 290] width 65 height 5
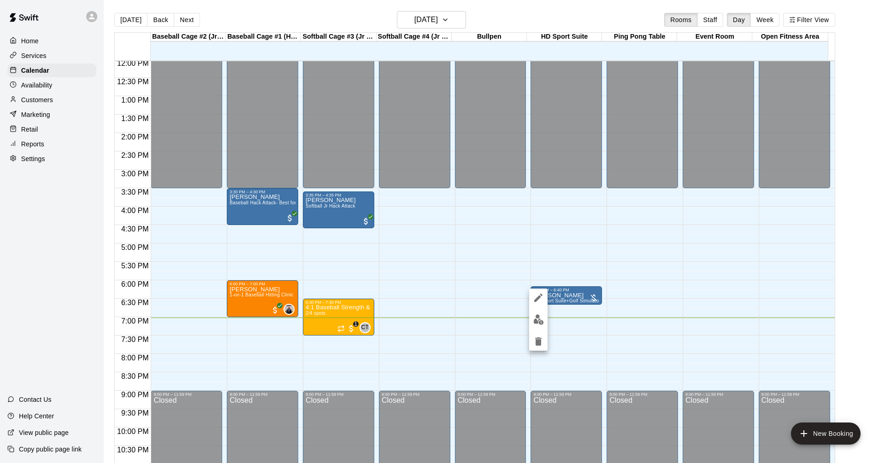
click at [581, 38] on div at bounding box center [442, 231] width 885 height 463
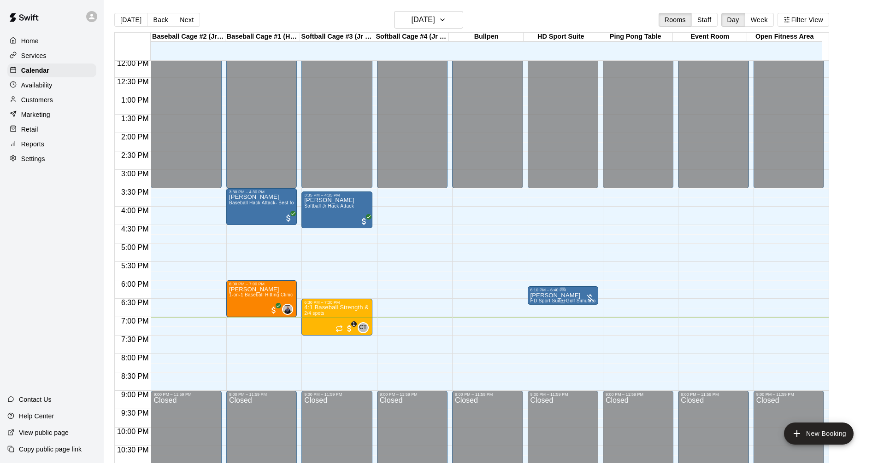
click at [555, 296] on p "[PERSON_NAME]" at bounding box center [562, 296] width 65 height 0
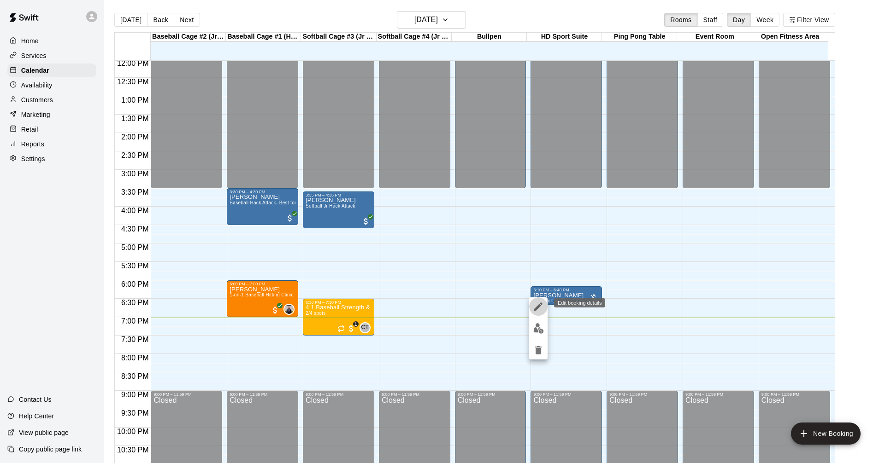
click at [538, 311] on icon "edit" at bounding box center [538, 306] width 11 height 11
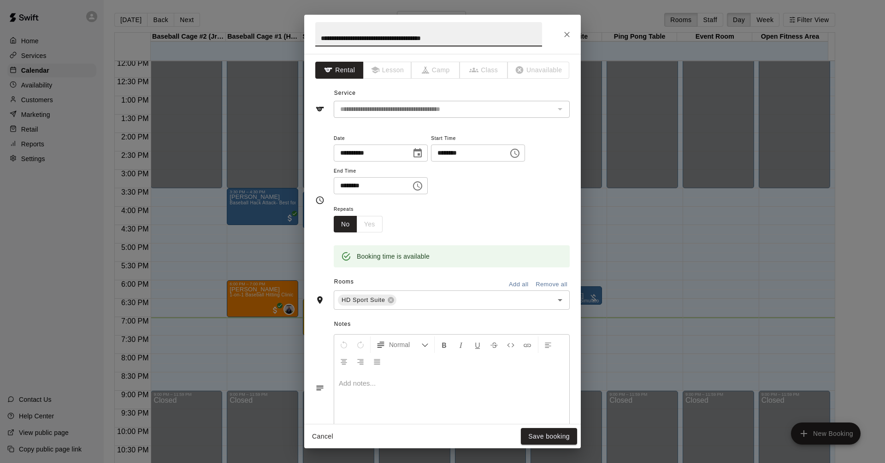
click at [423, 186] on icon "Choose time, selected time is 6:40 PM" at bounding box center [417, 186] width 11 height 11
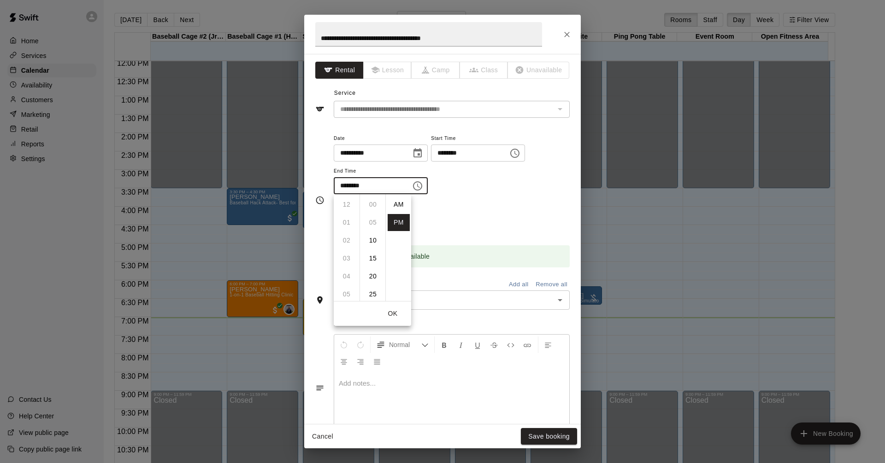
scroll to position [17, 0]
click at [346, 221] on li "07" at bounding box center [346, 222] width 22 height 17
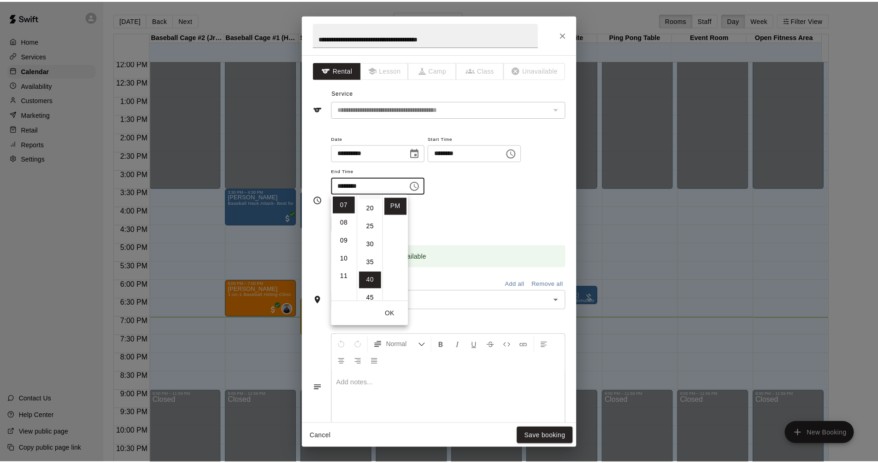
scroll to position [0, 0]
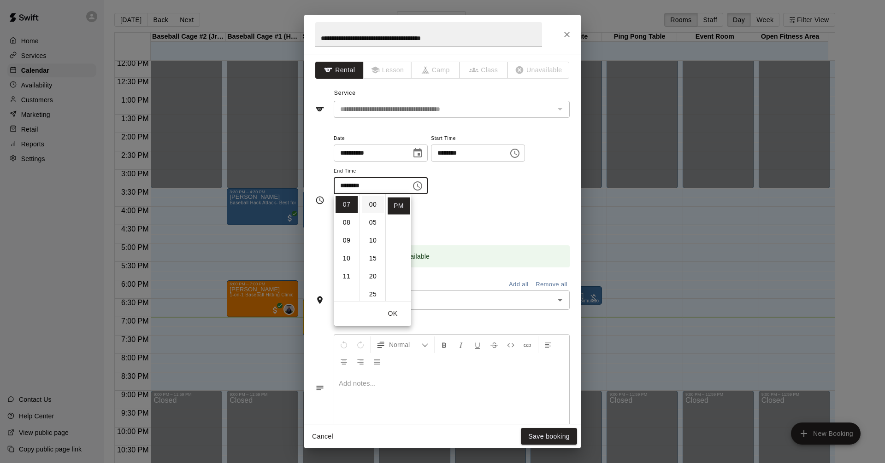
click at [367, 202] on li "00" at bounding box center [373, 204] width 22 height 17
type input "********"
click at [504, 193] on div "**********" at bounding box center [452, 164] width 236 height 62
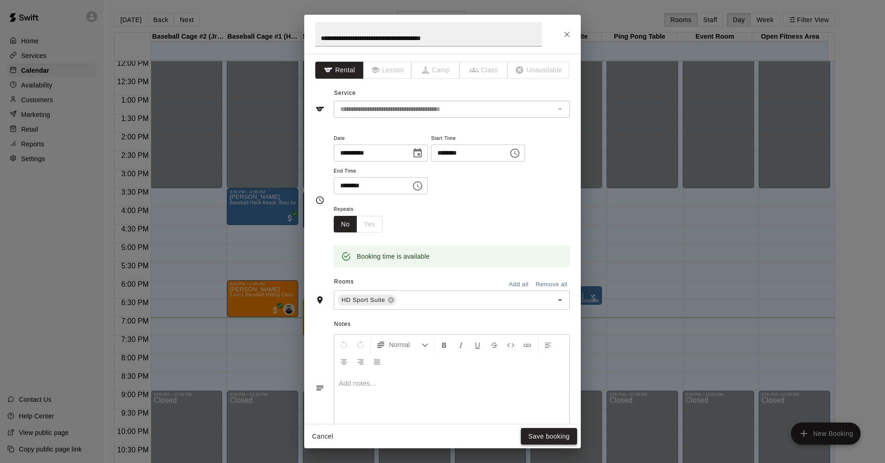
click at [558, 438] on button "Save booking" at bounding box center [549, 436] width 56 height 17
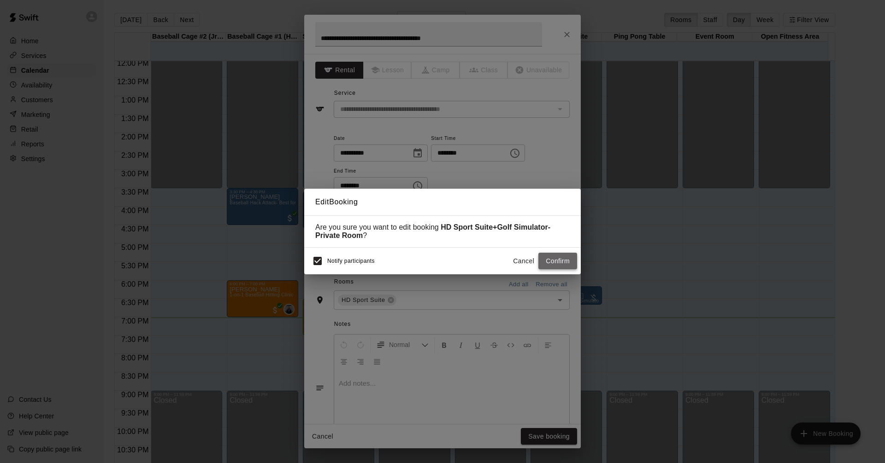
click at [550, 260] on button "Confirm" at bounding box center [557, 261] width 39 height 17
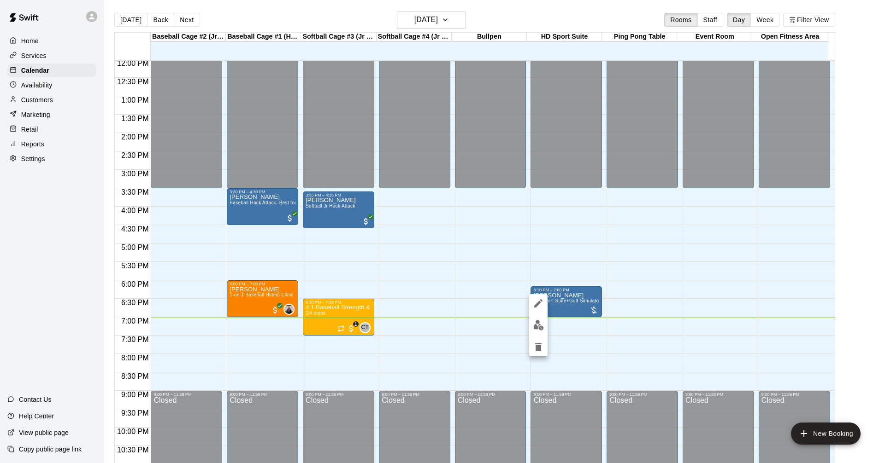
click at [535, 324] on img "edit" at bounding box center [538, 325] width 11 height 11
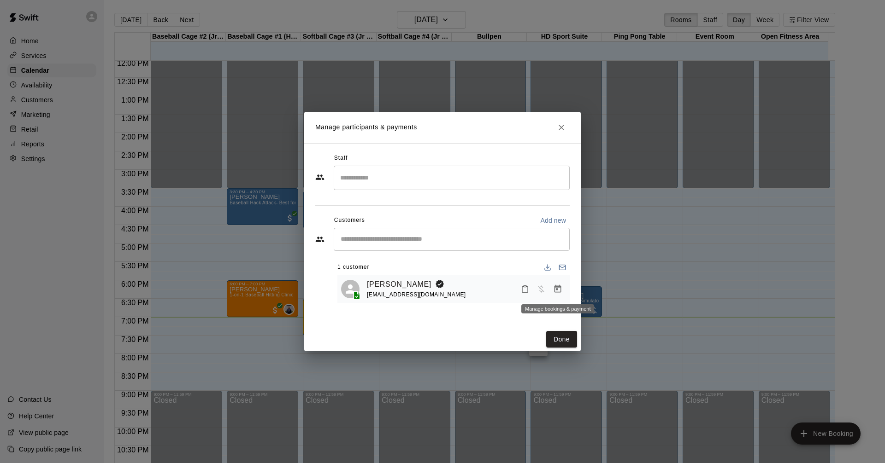
click at [555, 283] on button "Manage bookings & payment" at bounding box center [557, 289] width 17 height 17
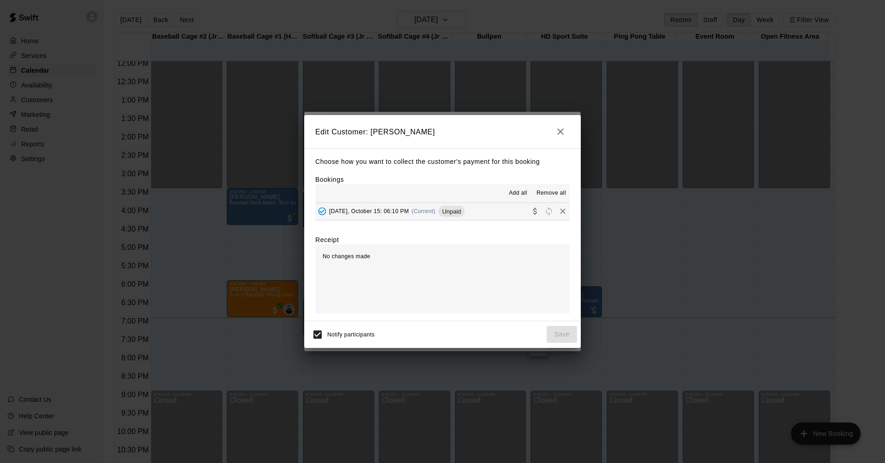
click at [489, 207] on button "[DATE], October 15: 06:10 PM (Current) Unpaid" at bounding box center [442, 211] width 254 height 17
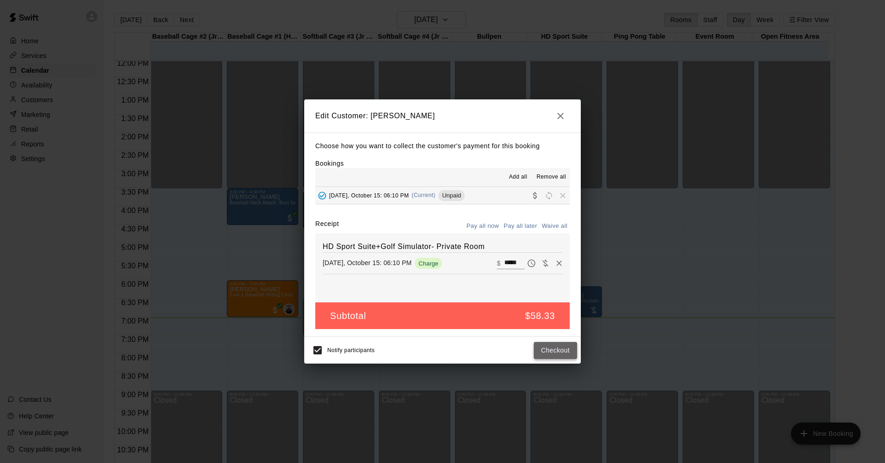
click at [563, 354] on button "Checkout" at bounding box center [554, 350] width 43 height 17
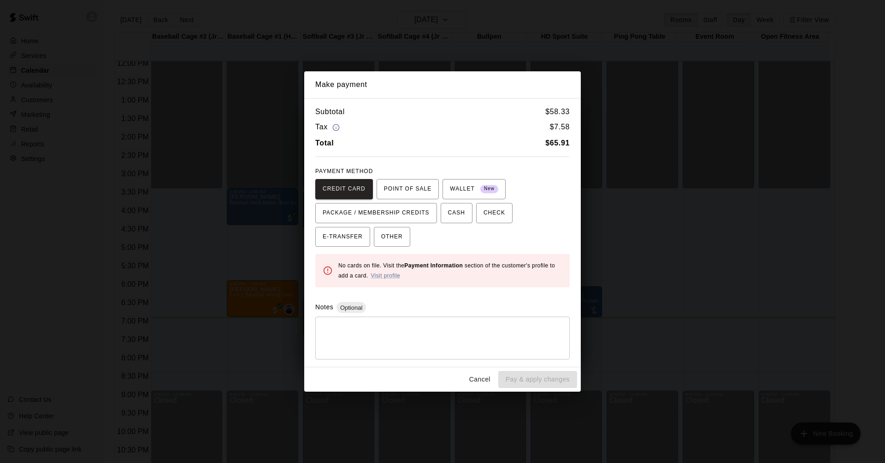
click at [537, 123] on div "Tax $ 7.58" at bounding box center [442, 127] width 254 height 12
click at [457, 211] on span "CASH" at bounding box center [456, 213] width 17 height 15
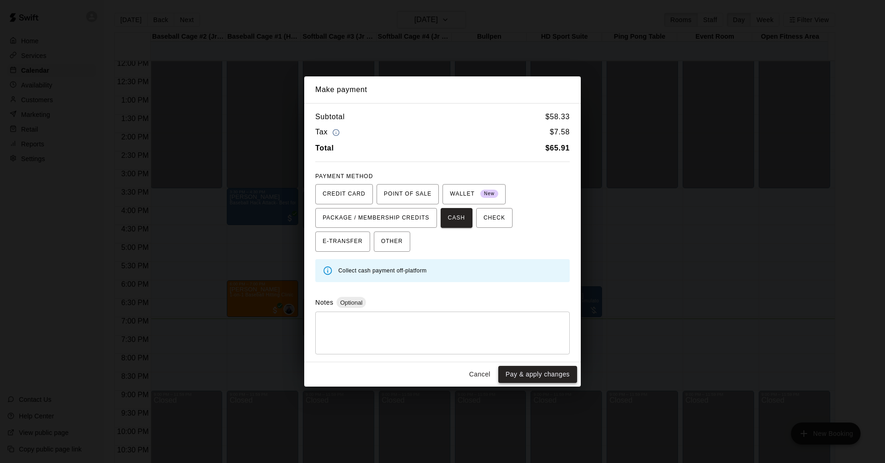
click at [553, 377] on button "Pay & apply changes" at bounding box center [537, 374] width 79 height 17
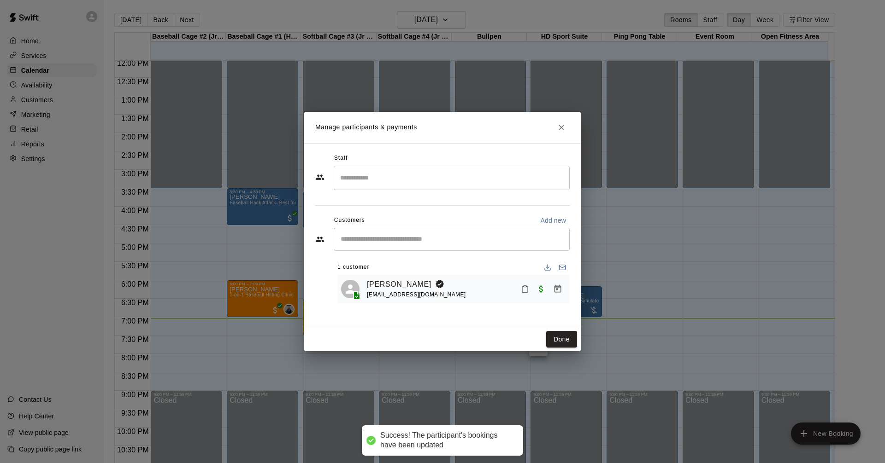
click at [565, 340] on button "Done" at bounding box center [561, 339] width 31 height 17
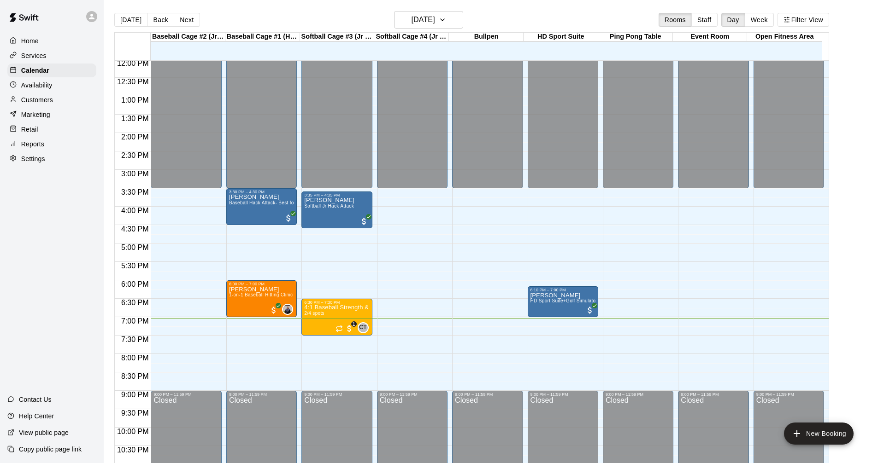
click at [68, 49] on div "Home Services Calendar Availability Customers Marketing Retail Reports Settings" at bounding box center [52, 100] width 104 height 134
click at [64, 52] on div "Services" at bounding box center [51, 56] width 89 height 14
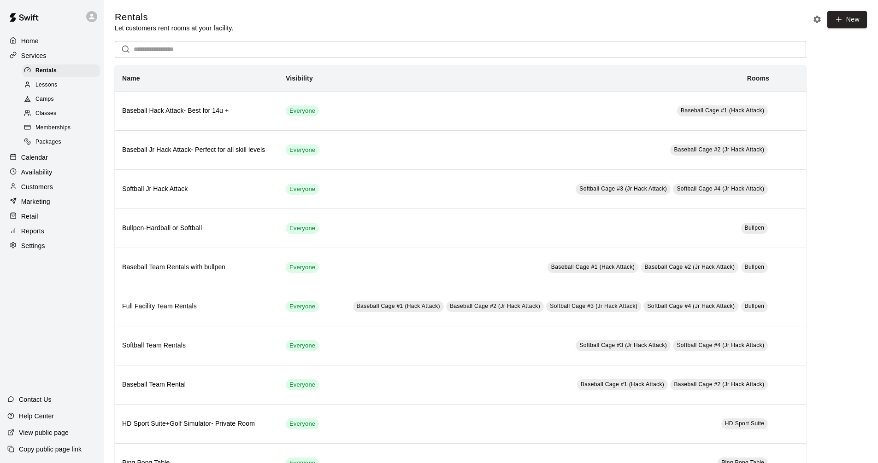
click at [67, 163] on div "Calendar" at bounding box center [51, 158] width 89 height 14
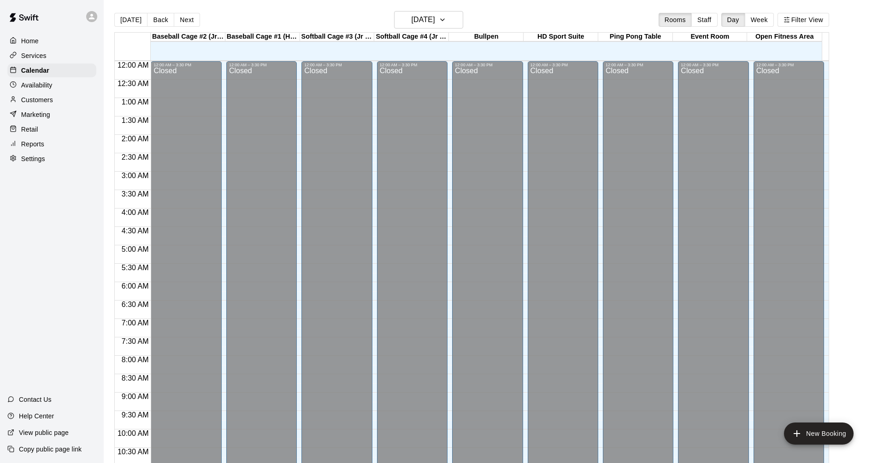
scroll to position [444, 0]
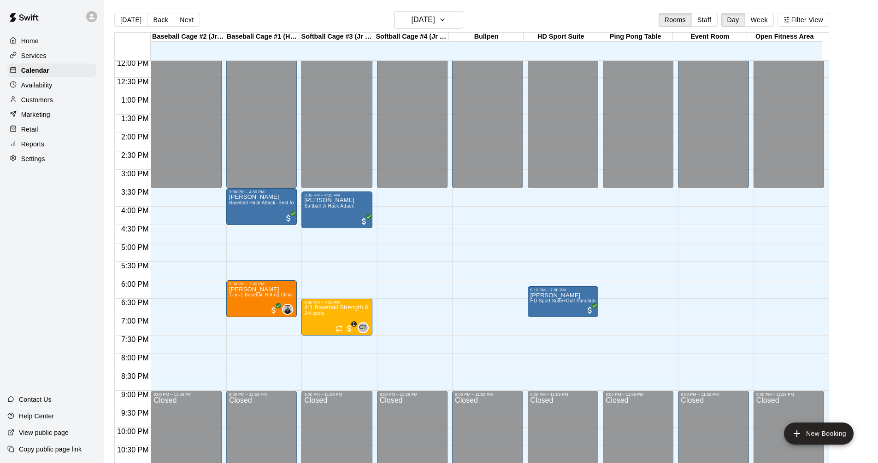
click at [69, 60] on div "Services" at bounding box center [51, 56] width 89 height 14
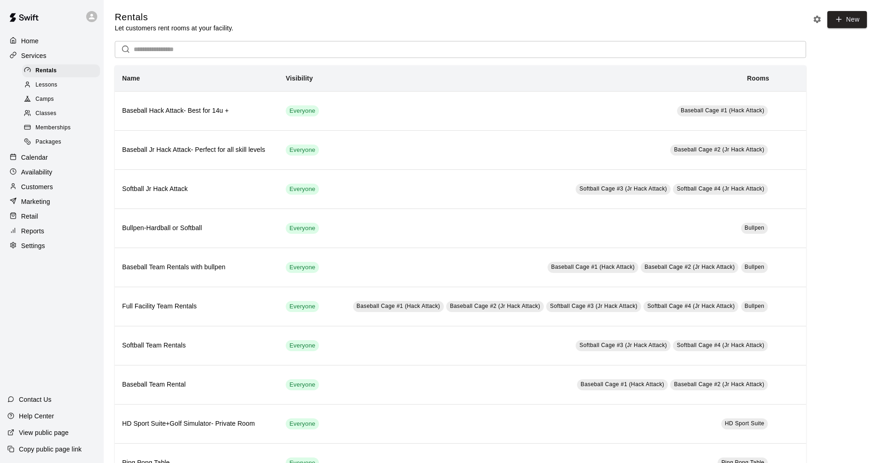
click at [59, 160] on div "Calendar" at bounding box center [51, 158] width 89 height 14
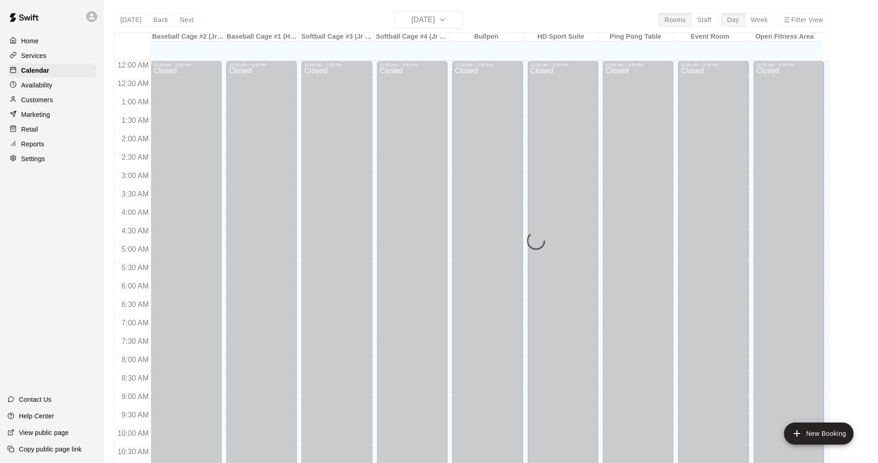
scroll to position [444, 0]
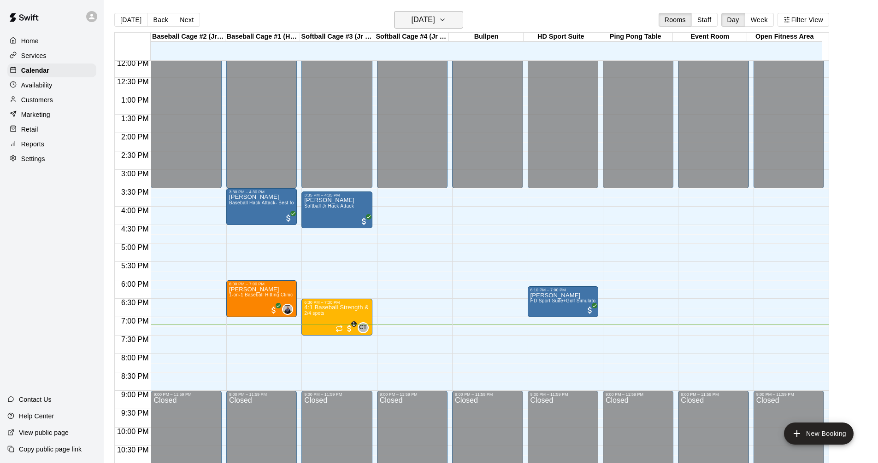
click at [435, 18] on h6 "[DATE]" at bounding box center [422, 19] width 23 height 13
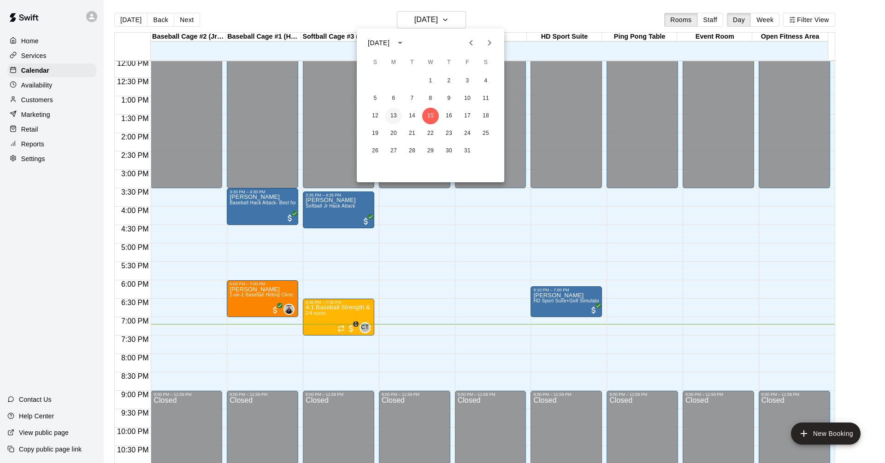
click at [394, 119] on button "13" at bounding box center [393, 116] width 17 height 17
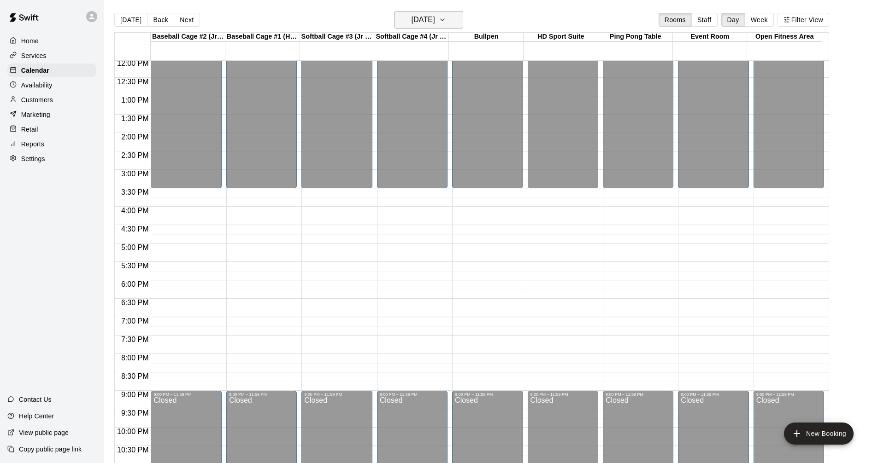
click at [446, 18] on icon "button" at bounding box center [442, 19] width 7 height 11
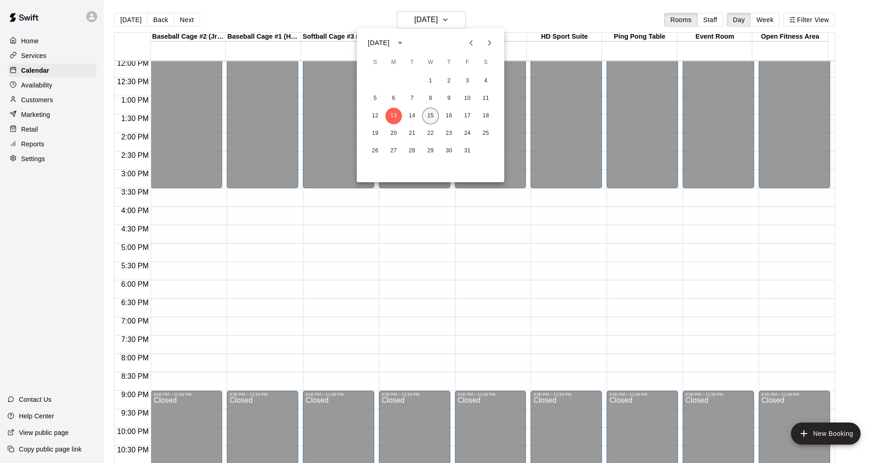
click at [433, 114] on button "15" at bounding box center [430, 116] width 17 height 17
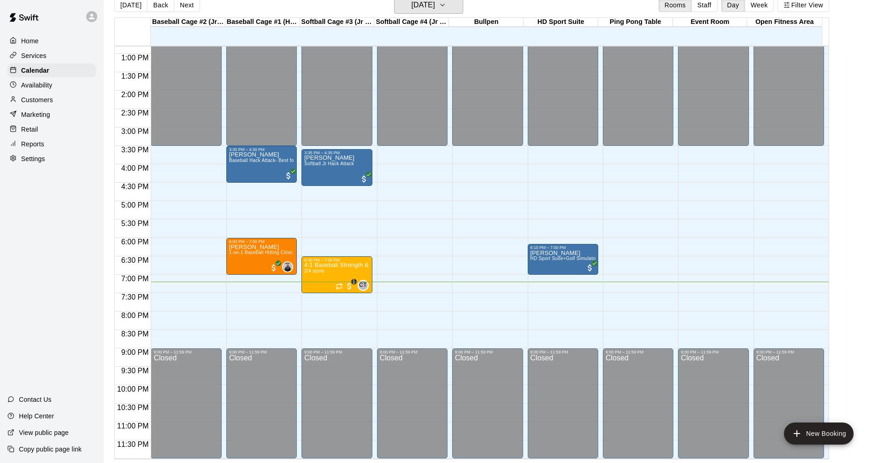
scroll to position [0, 0]
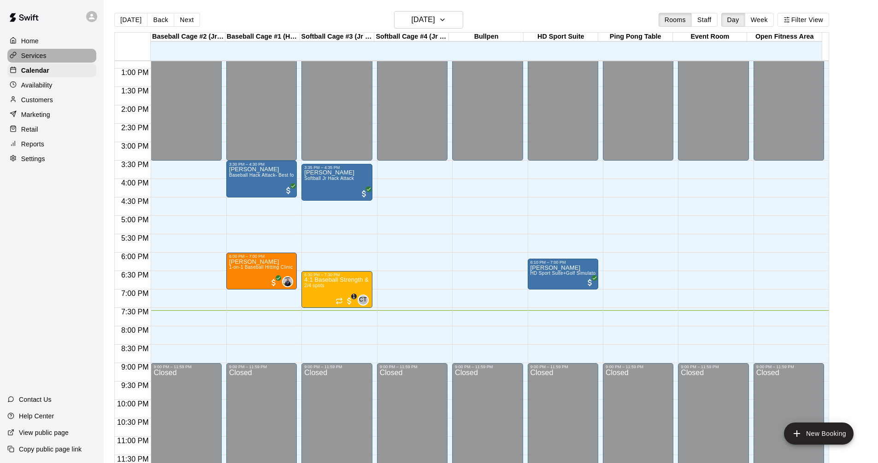
click at [54, 50] on div "Services" at bounding box center [51, 56] width 89 height 14
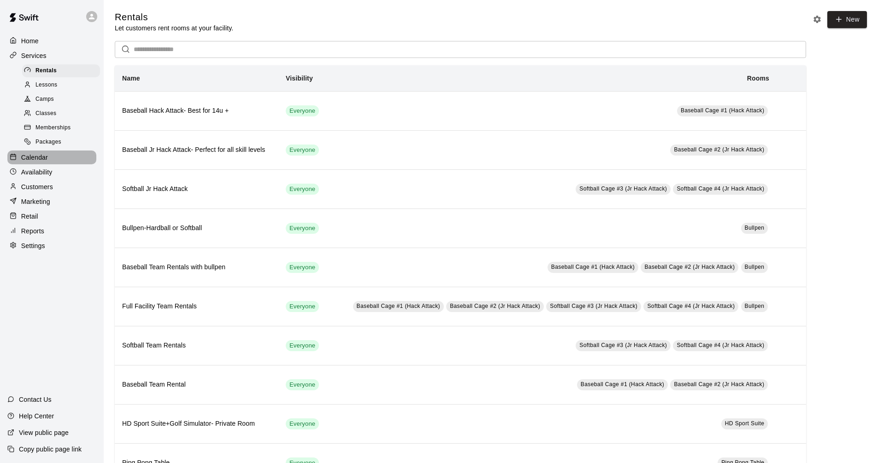
click at [56, 161] on div "Calendar" at bounding box center [51, 158] width 89 height 14
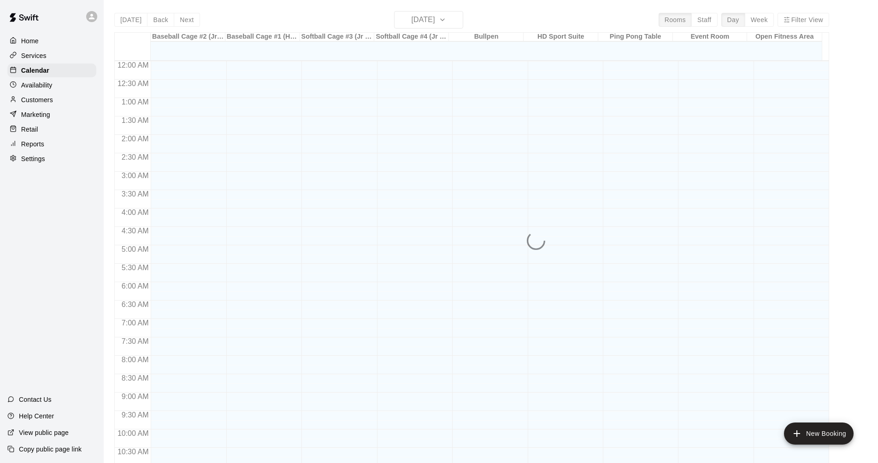
scroll to position [444, 0]
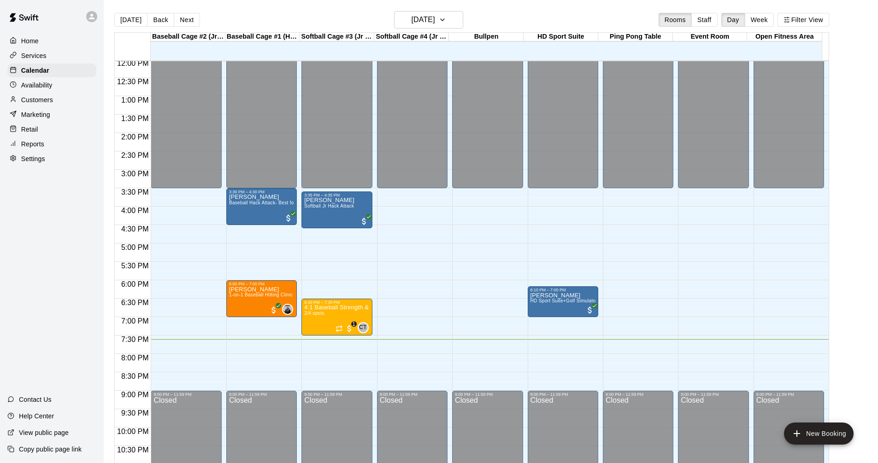
click at [30, 53] on p "Services" at bounding box center [33, 55] width 25 height 9
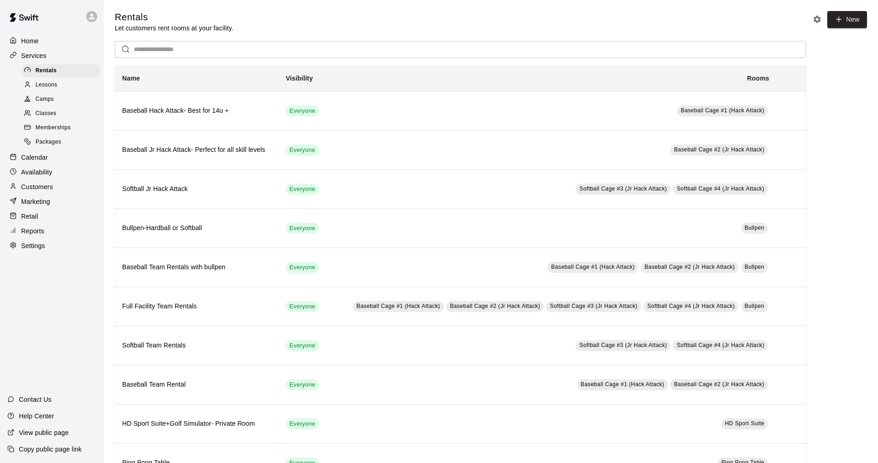
click at [58, 164] on div "Calendar" at bounding box center [51, 158] width 89 height 14
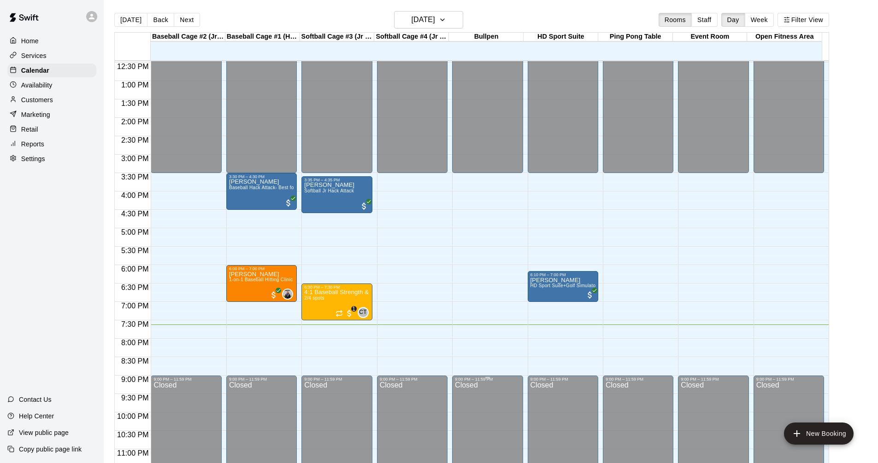
scroll to position [473, 0]
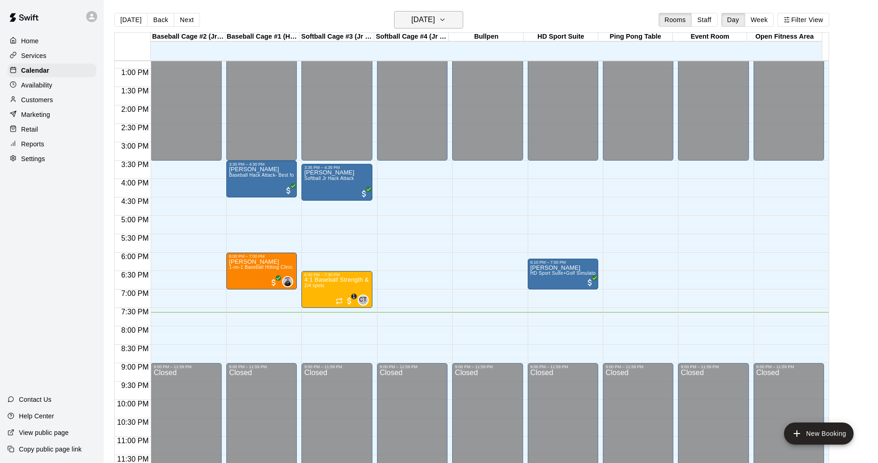
click at [421, 18] on h6 "[DATE]" at bounding box center [422, 19] width 23 height 13
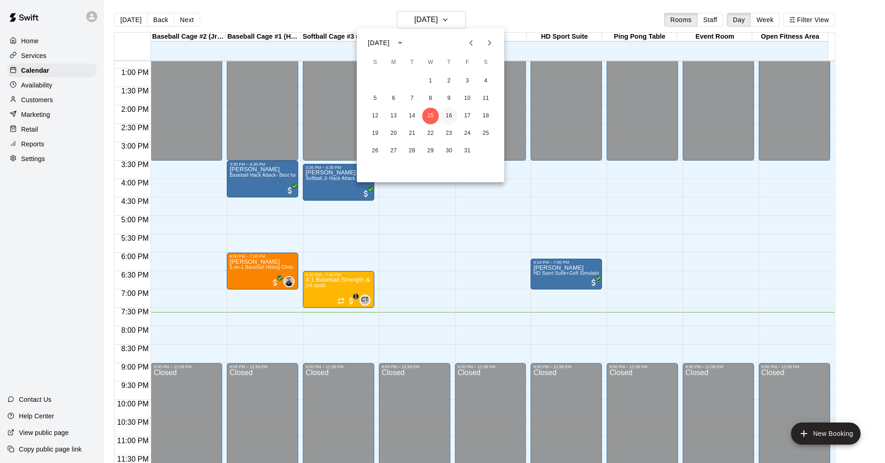
click at [450, 118] on button "16" at bounding box center [448, 116] width 17 height 17
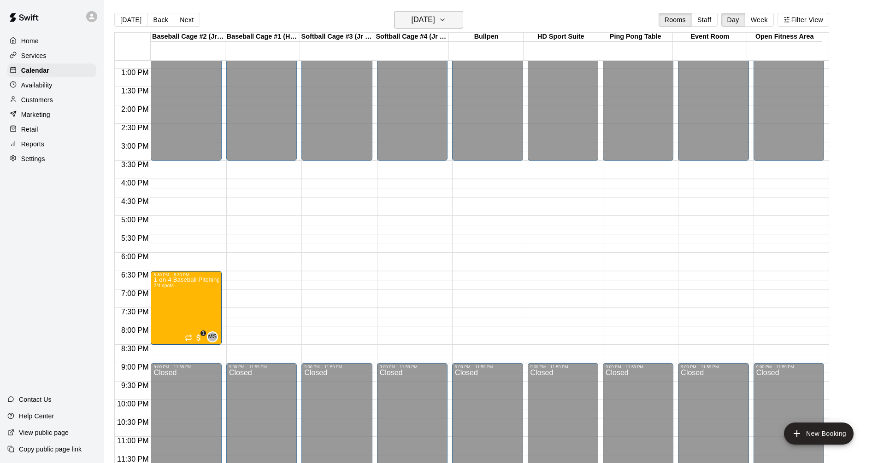
click at [435, 19] on h6 "[DATE]" at bounding box center [422, 19] width 23 height 13
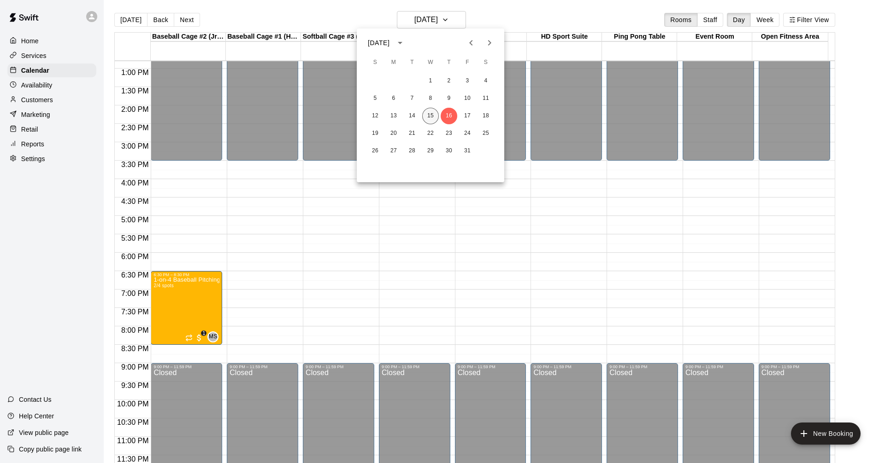
click at [432, 115] on button "15" at bounding box center [430, 116] width 17 height 17
